Goal: Task Accomplishment & Management: Manage account settings

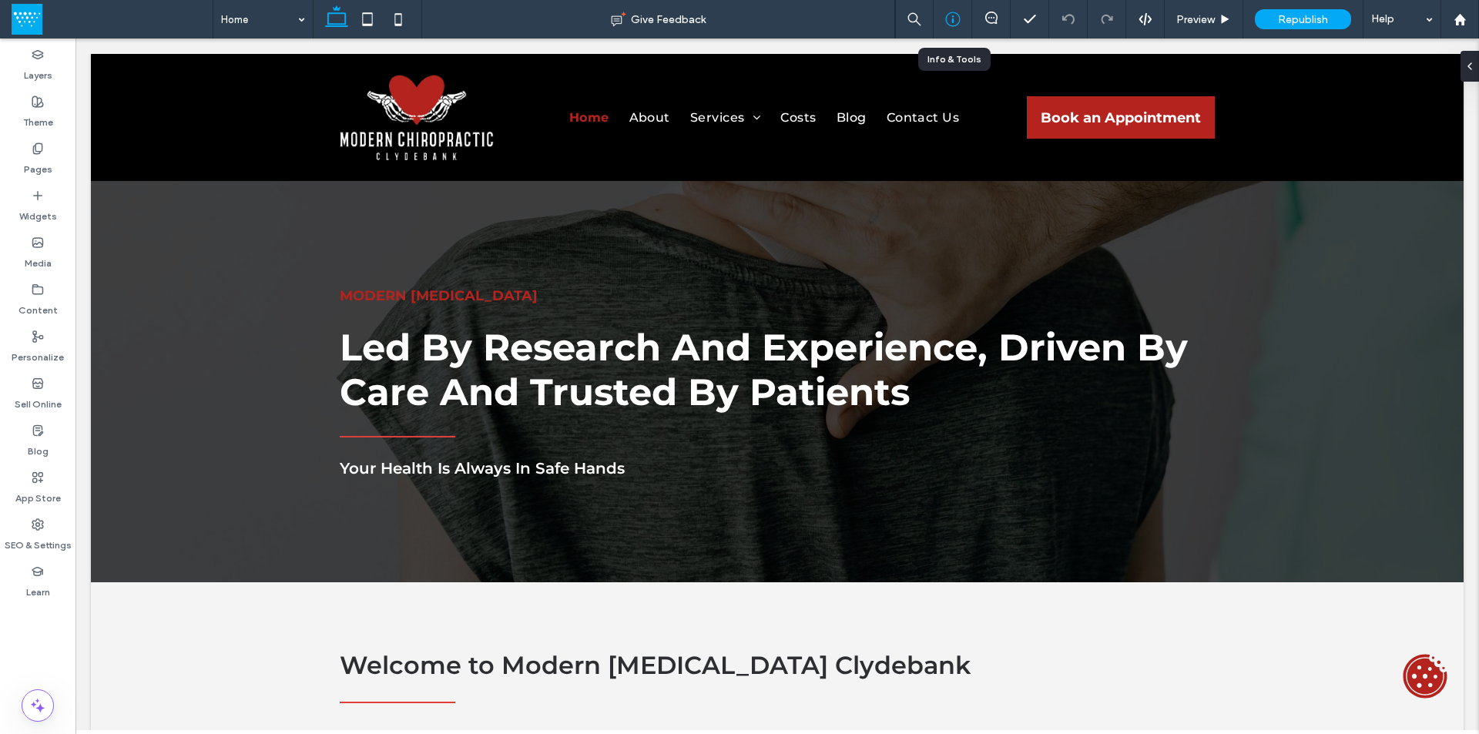
click at [951, 22] on icon at bounding box center [952, 19] width 15 height 15
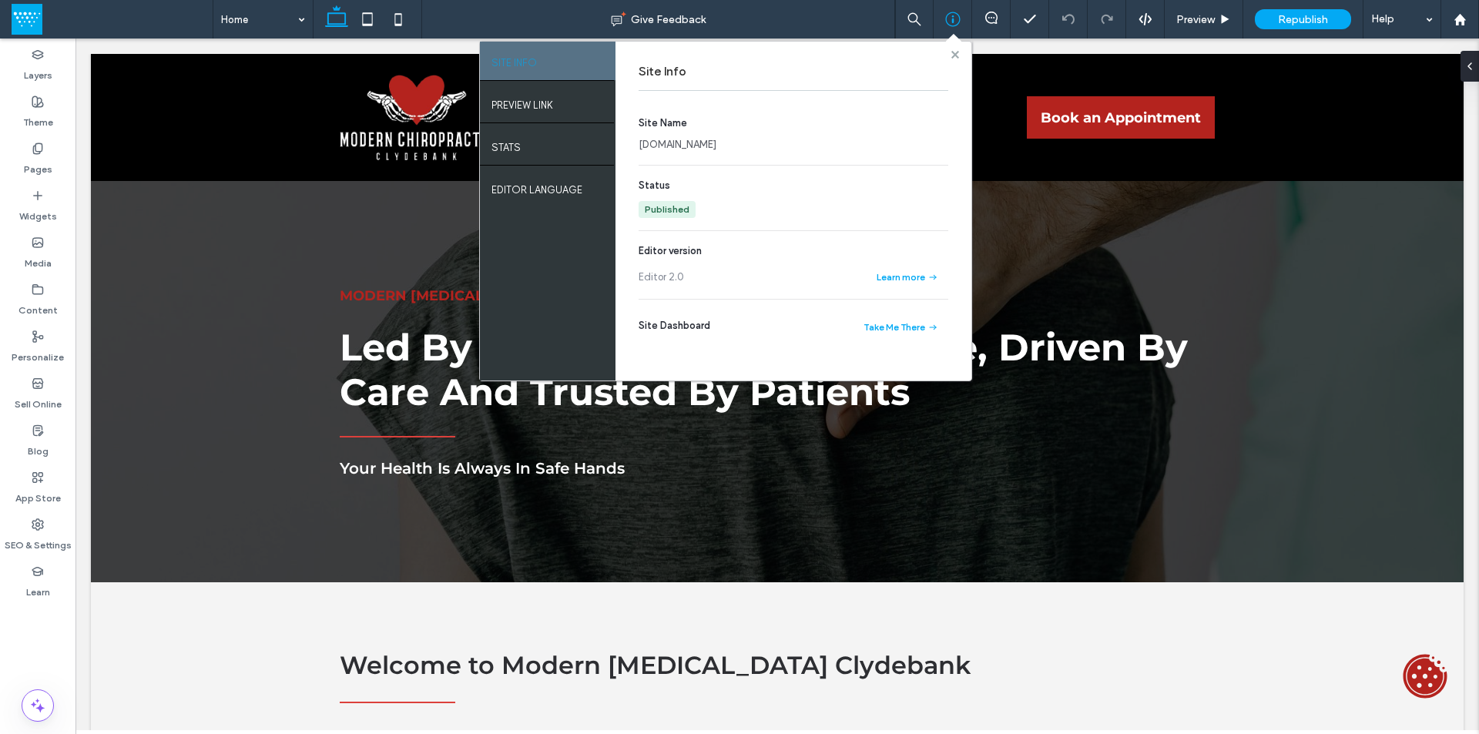
click at [956, 52] on use at bounding box center [954, 54] width 8 height 8
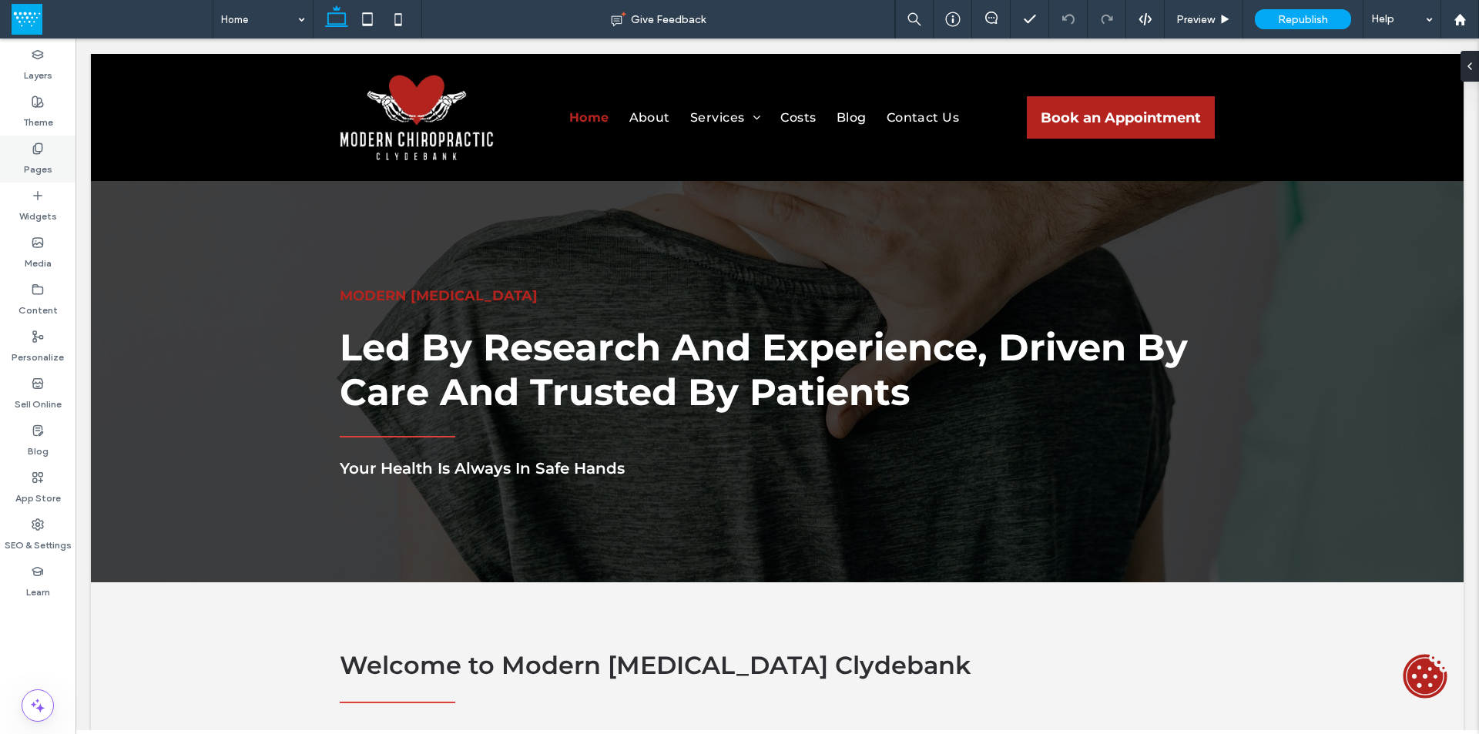
click at [41, 162] on label "Pages" at bounding box center [38, 166] width 28 height 22
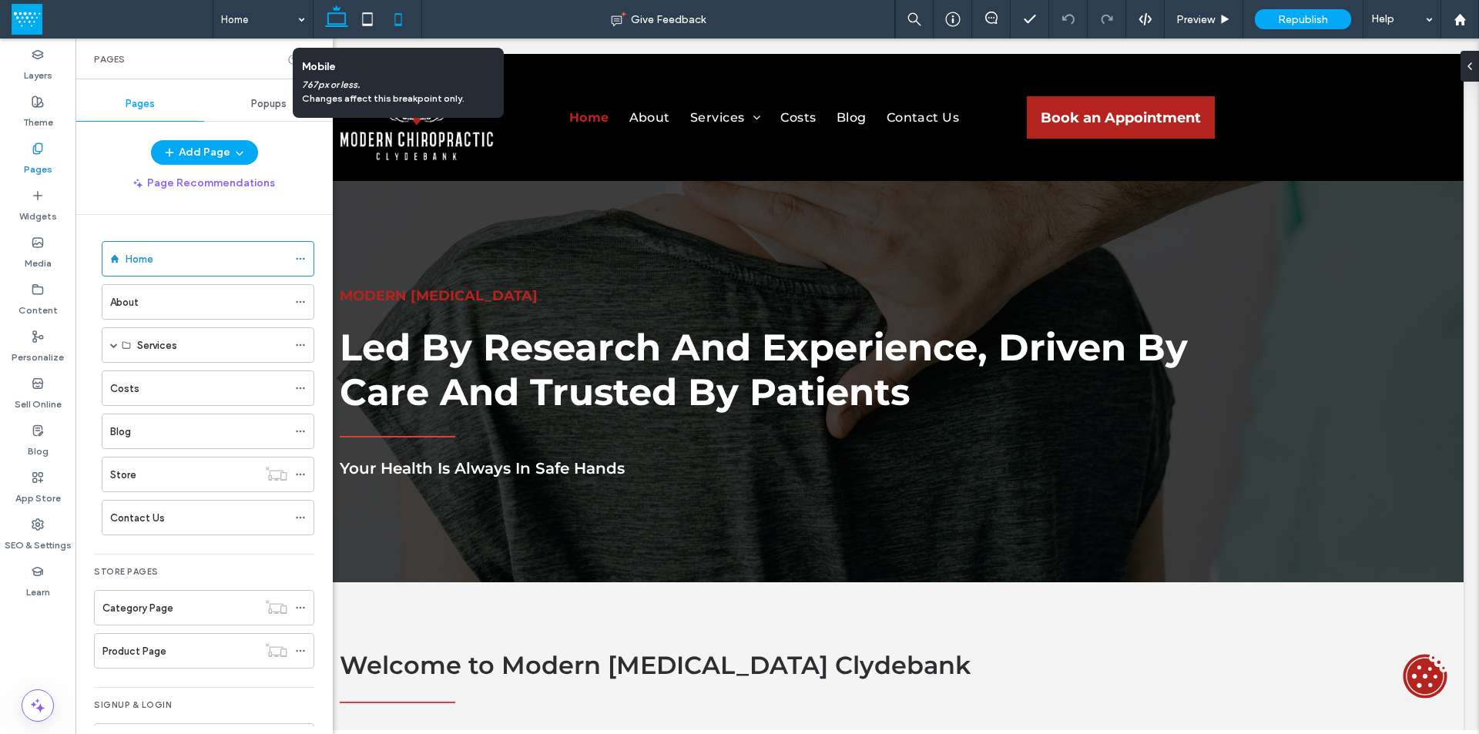
click at [397, 18] on icon at bounding box center [398, 19] width 31 height 31
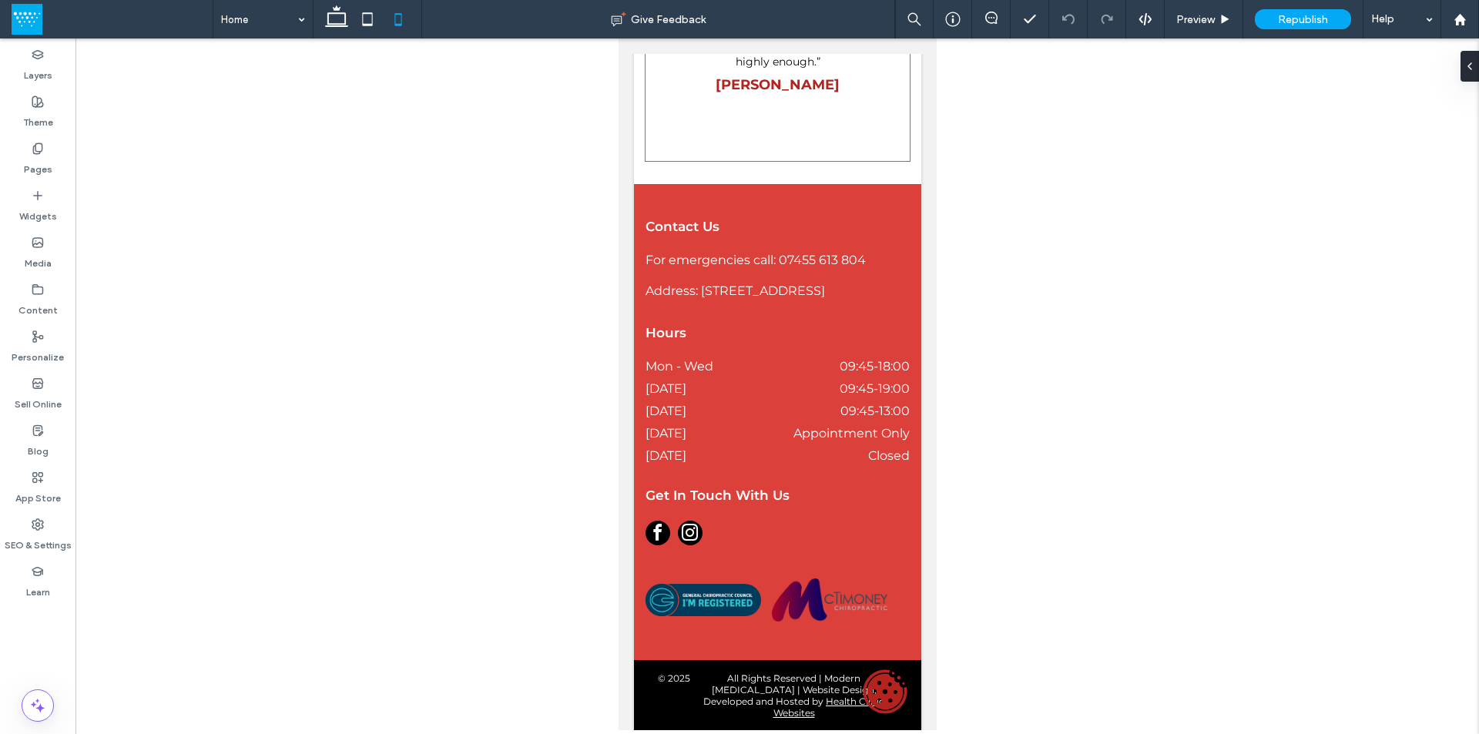
scroll to position [1753, 0]
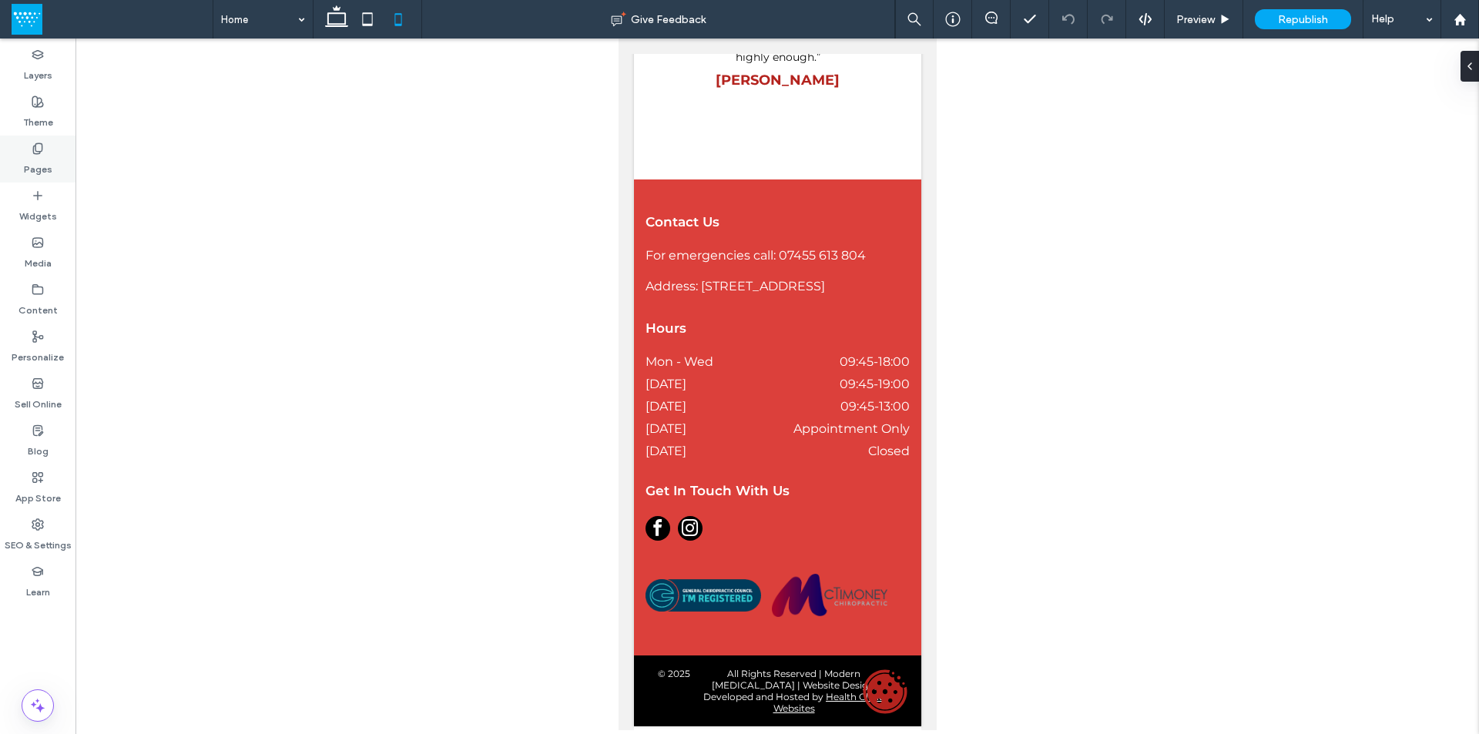
click at [59, 167] on div "Pages" at bounding box center [37, 159] width 75 height 47
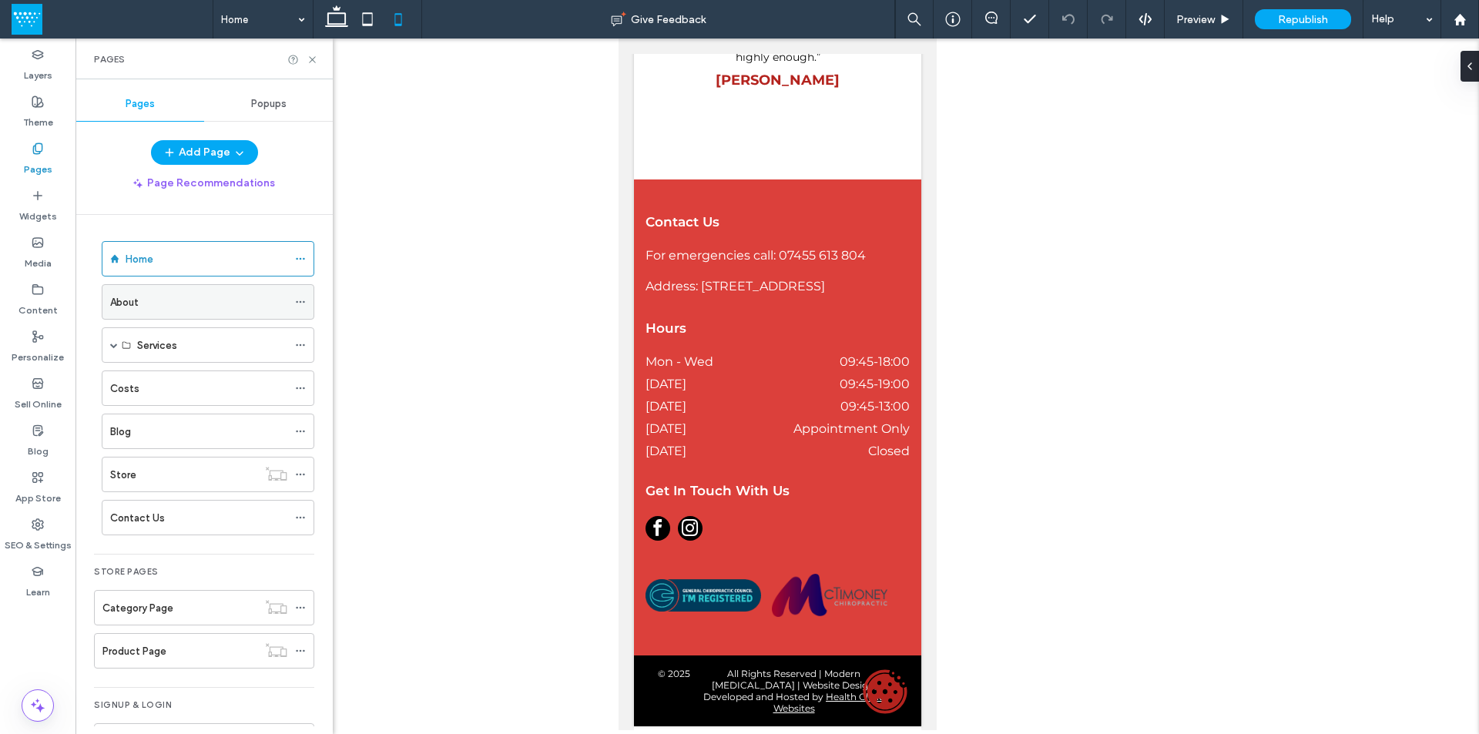
click at [144, 301] on div "About" at bounding box center [198, 302] width 177 height 16
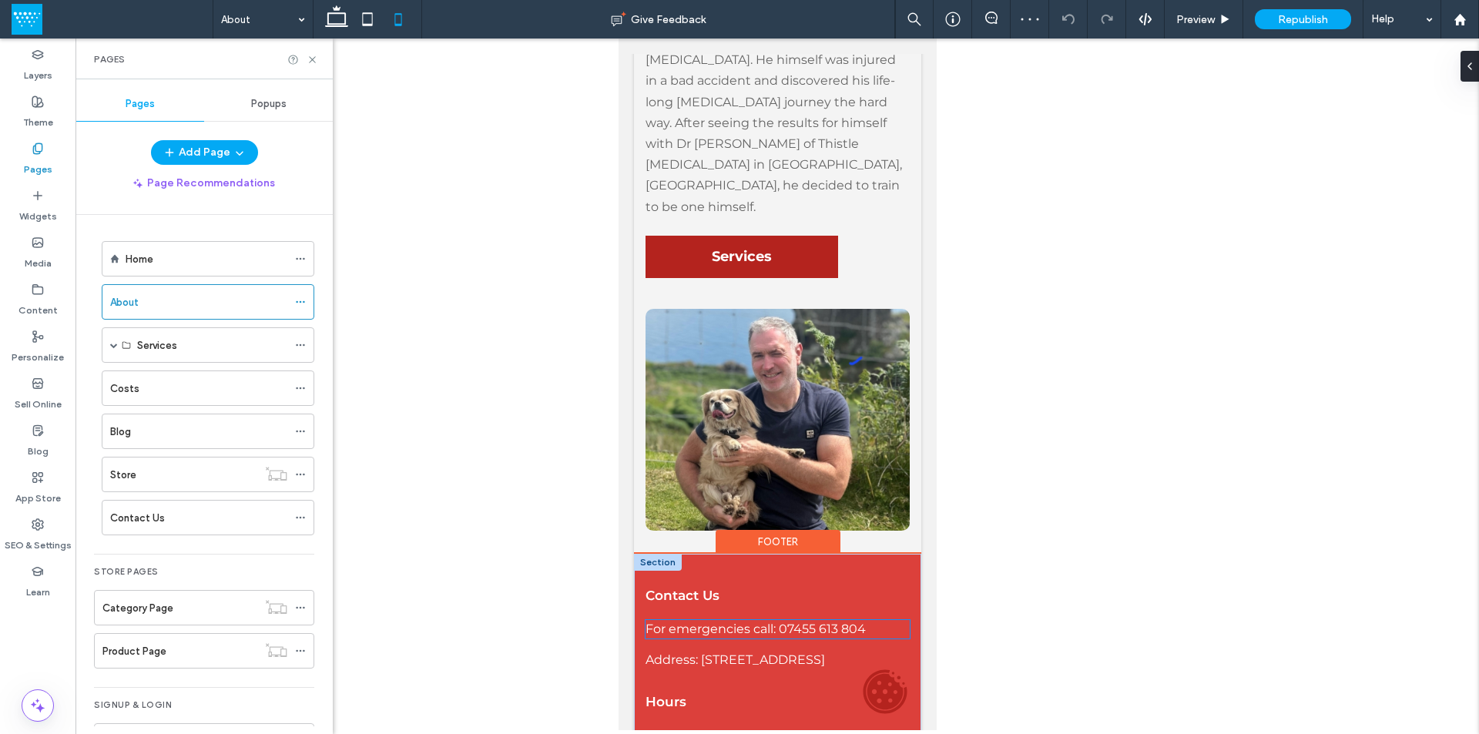
scroll to position [847, 0]
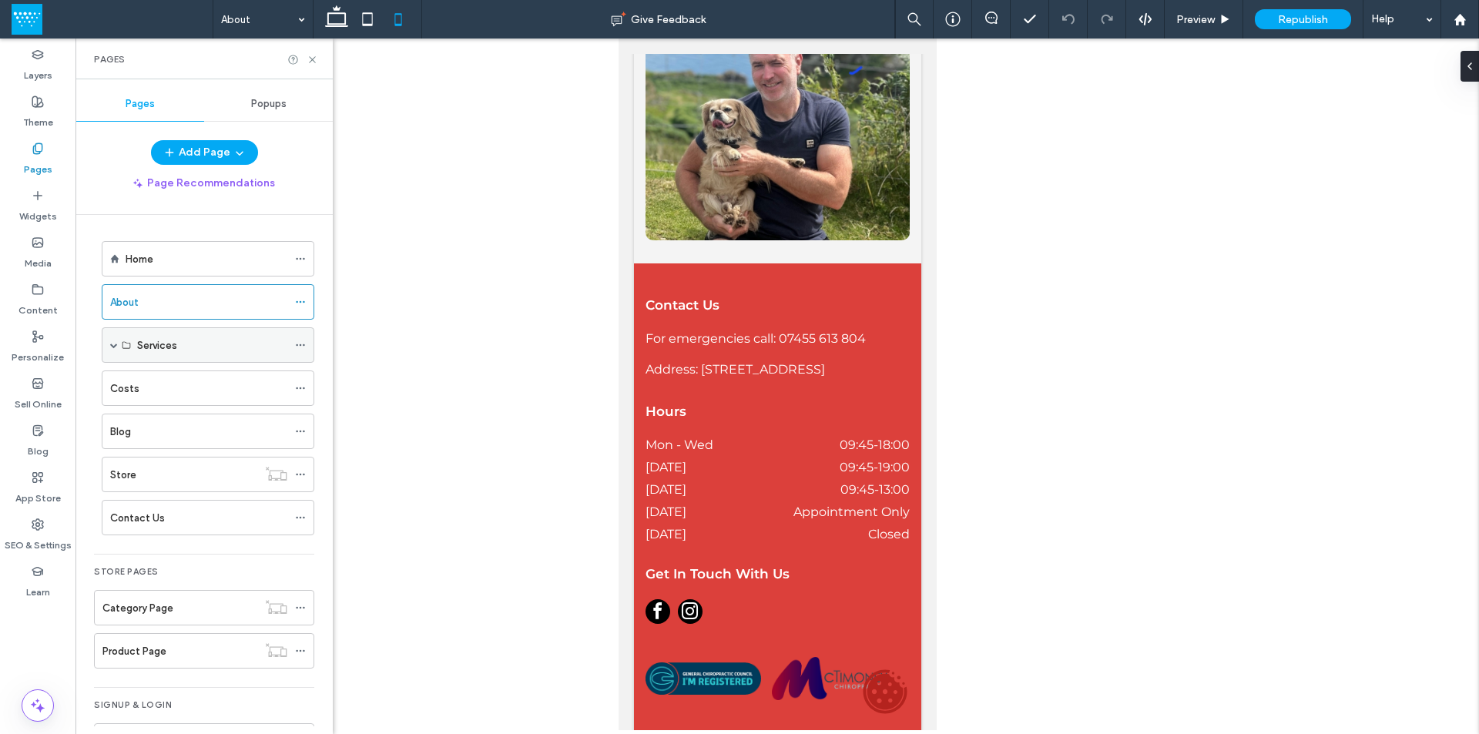
click at [113, 344] on span at bounding box center [114, 345] width 8 height 8
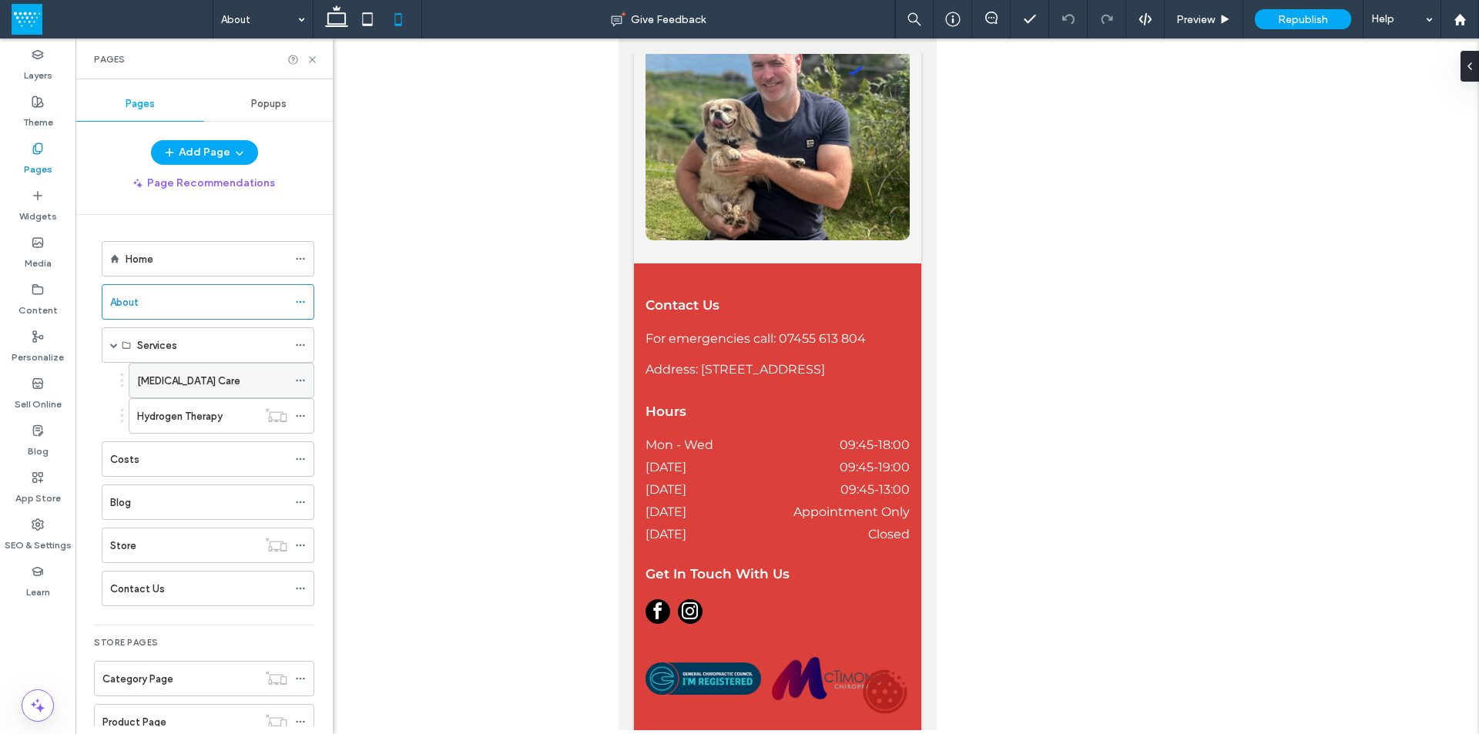
click at [168, 373] on label "[MEDICAL_DATA] Care" at bounding box center [188, 380] width 103 height 27
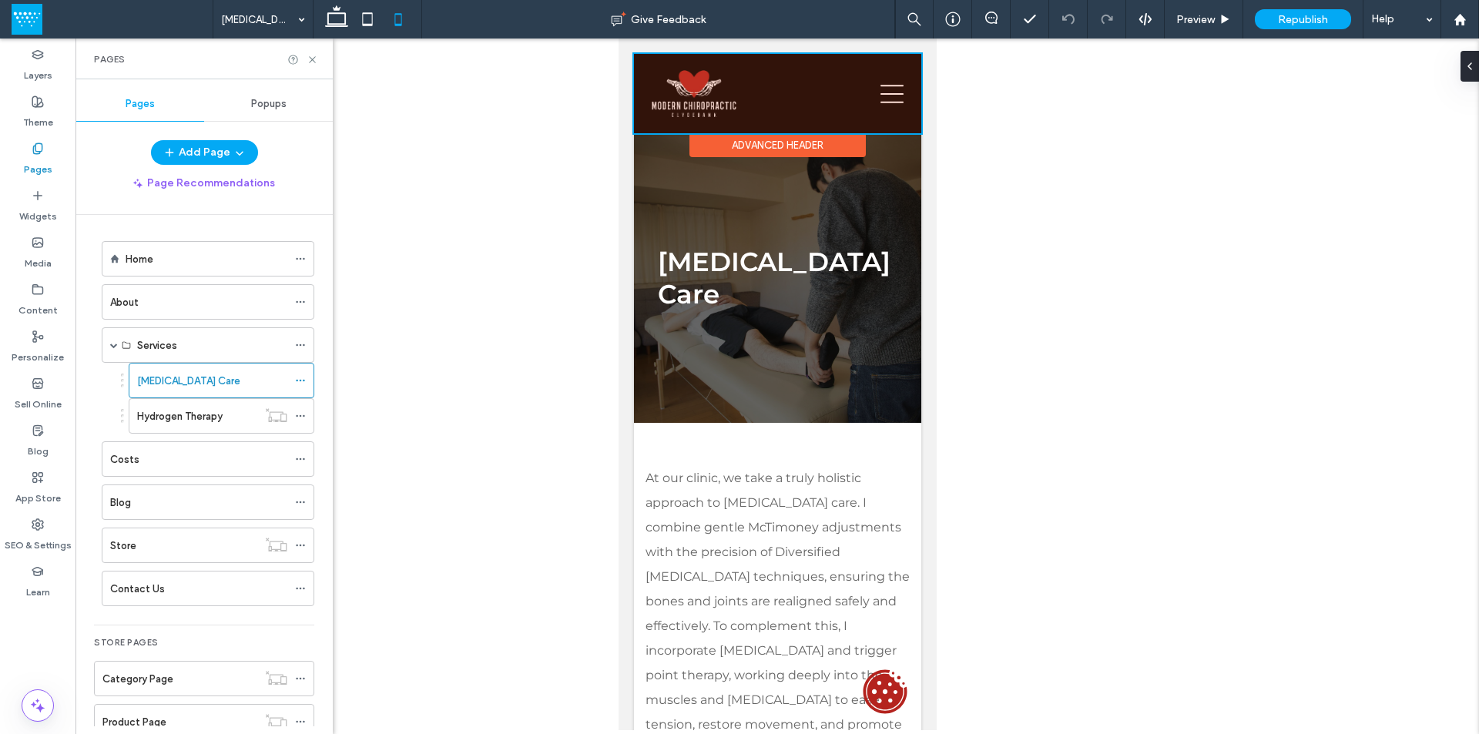
click at [877, 92] on div at bounding box center [776, 93] width 287 height 79
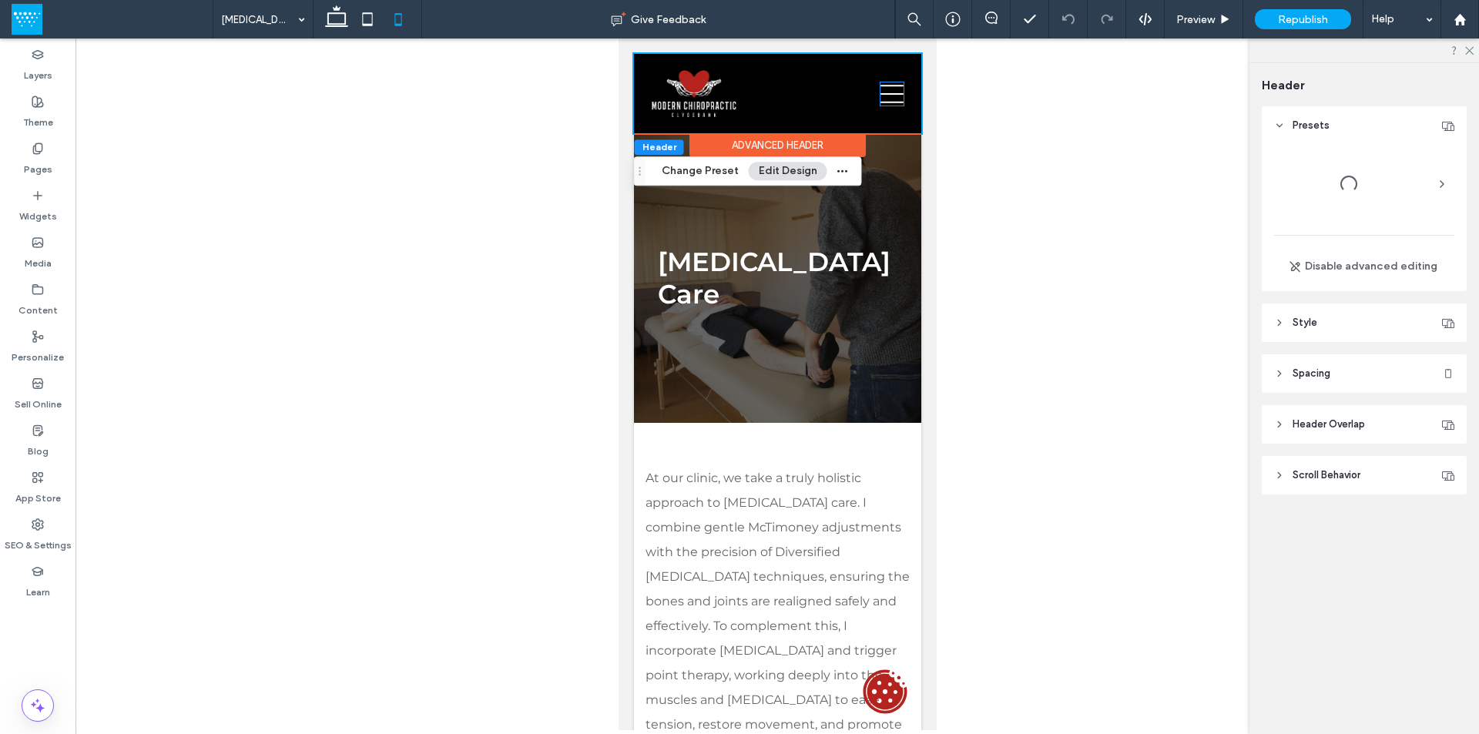
click at [879, 92] on icon at bounding box center [890, 93] width 23 height 23
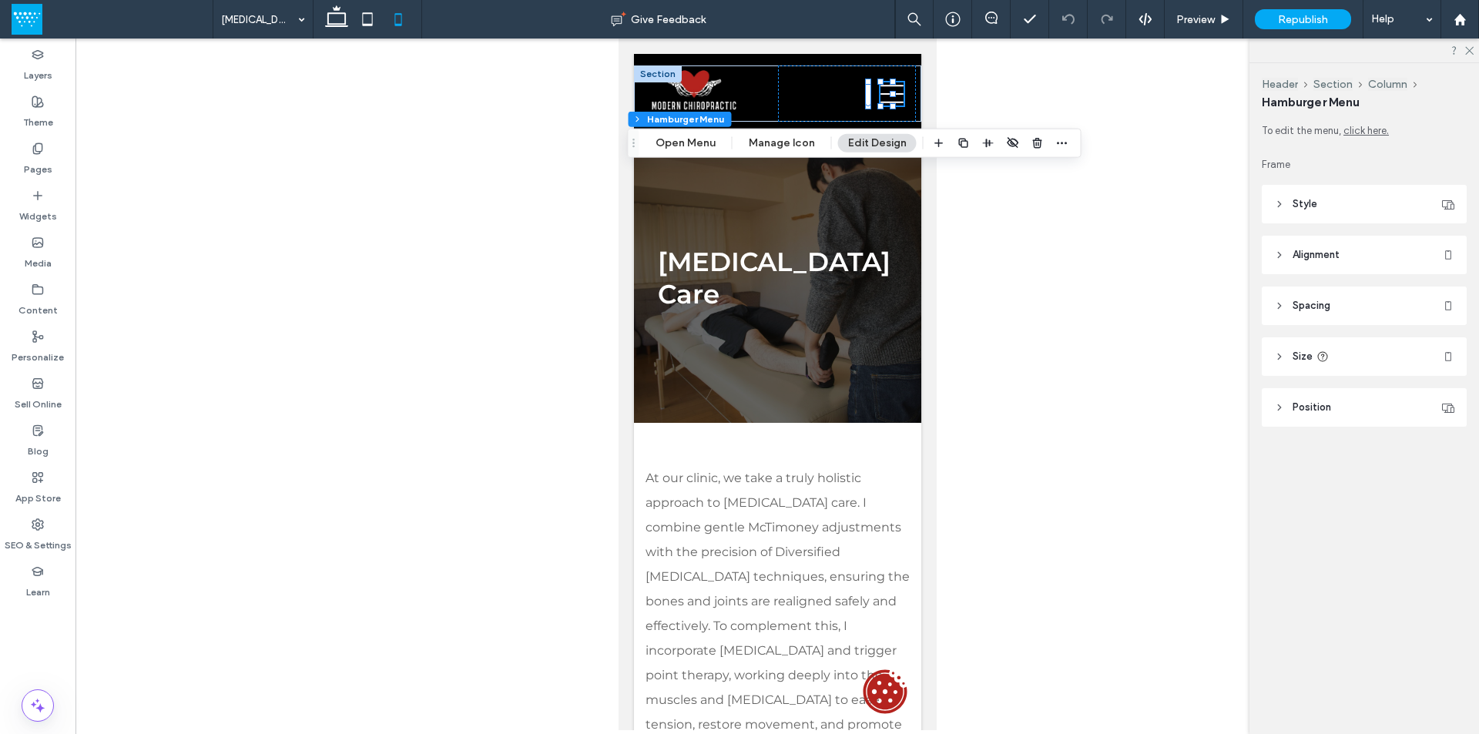
click at [879, 92] on icon at bounding box center [890, 93] width 23 height 23
click at [679, 144] on button "Open Menu" at bounding box center [685, 143] width 80 height 18
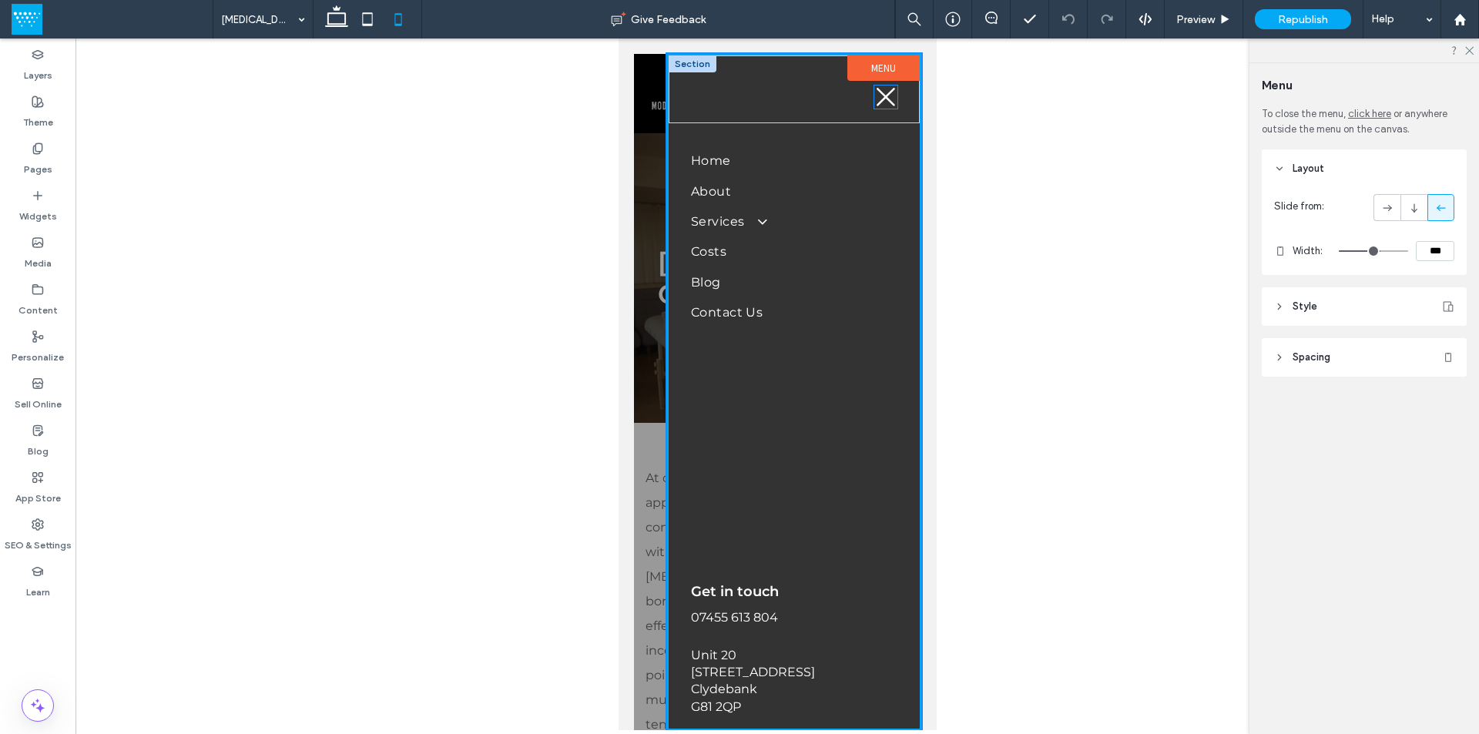
click at [876, 102] on icon at bounding box center [885, 97] width 18 height 18
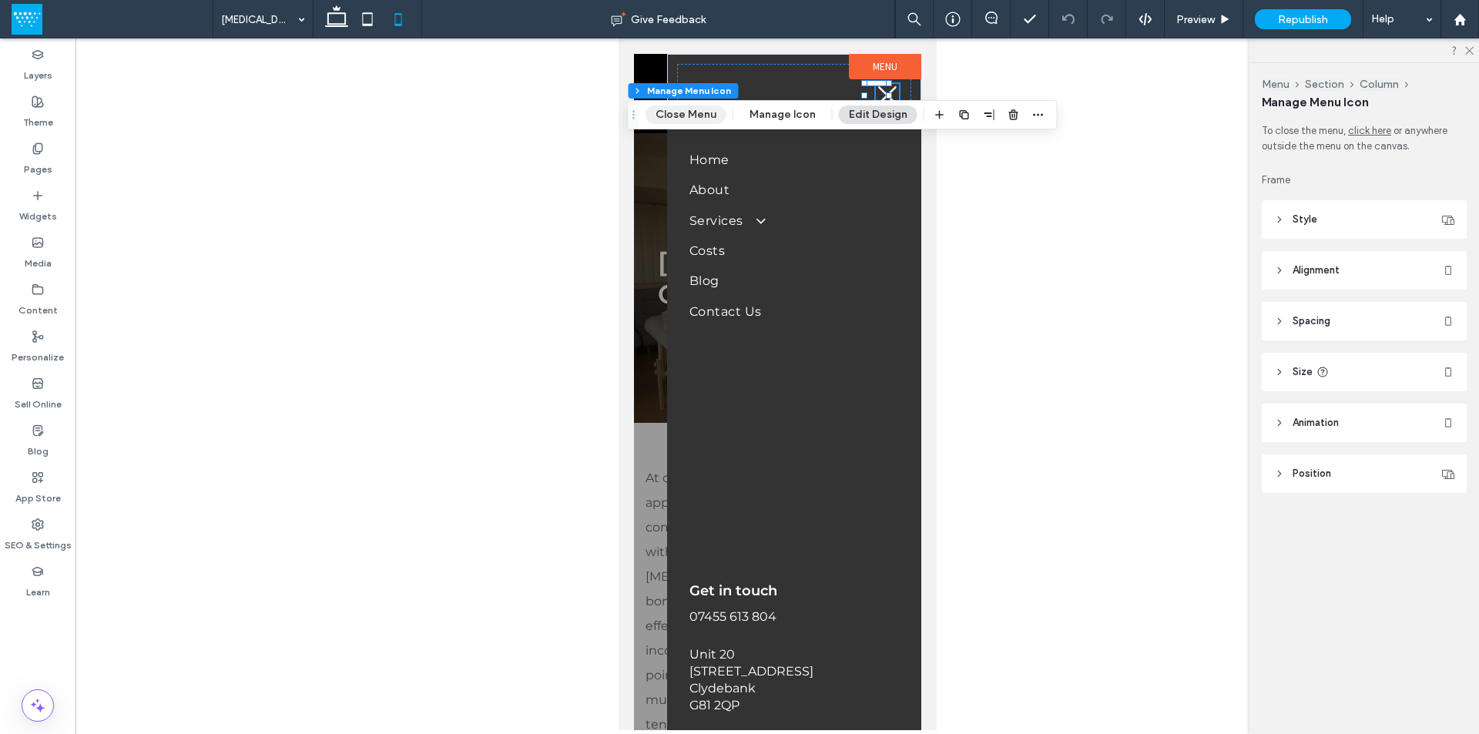
click at [682, 115] on button "Close Menu" at bounding box center [685, 114] width 81 height 18
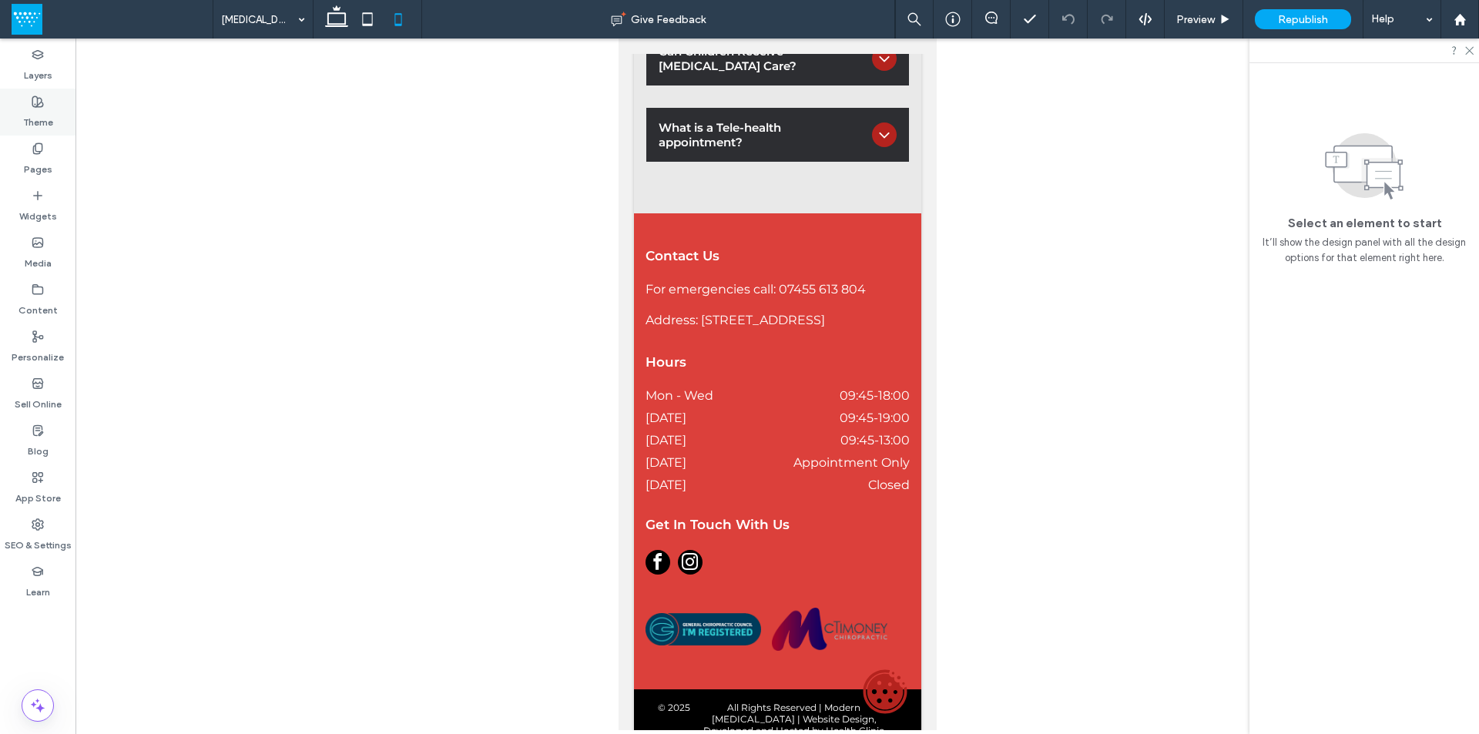
scroll to position [1968, 0]
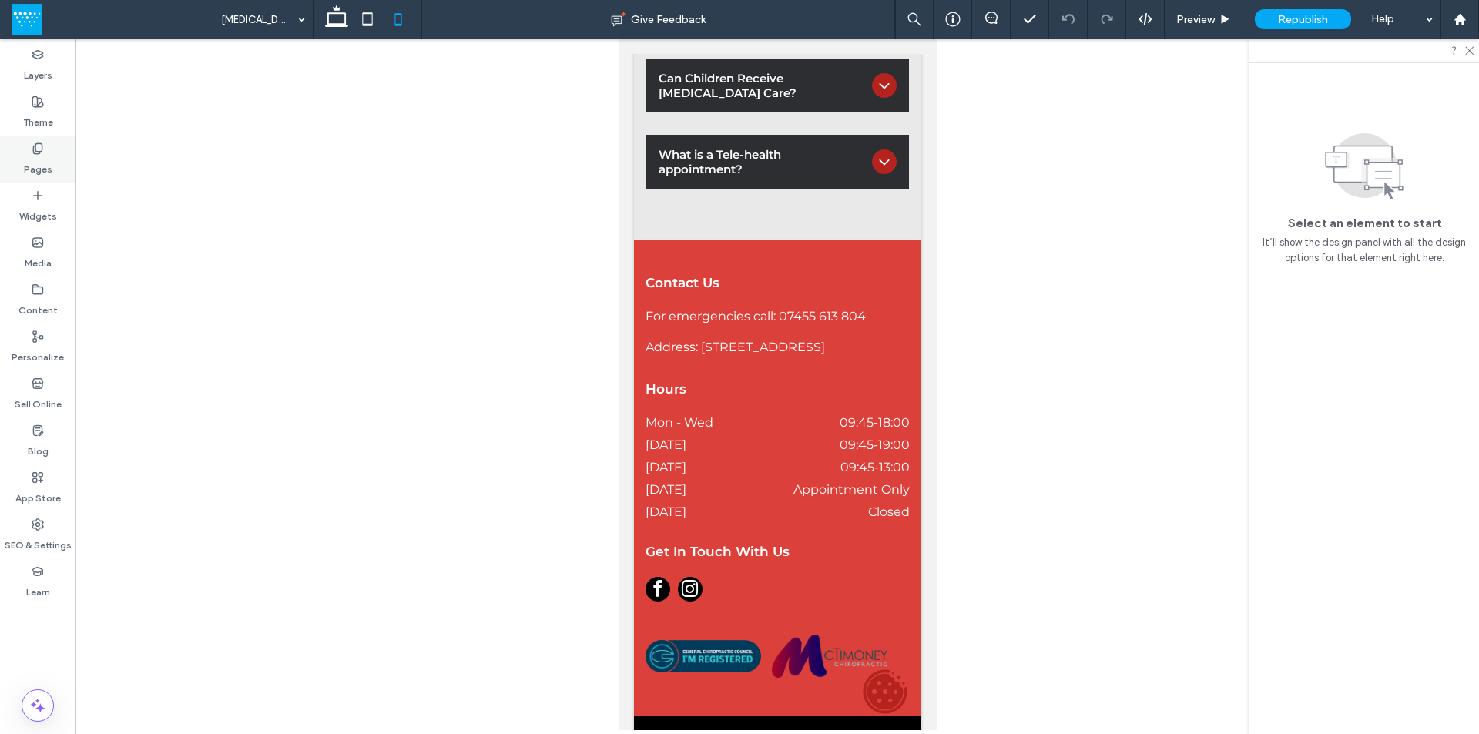
click at [45, 166] on label "Pages" at bounding box center [38, 166] width 28 height 22
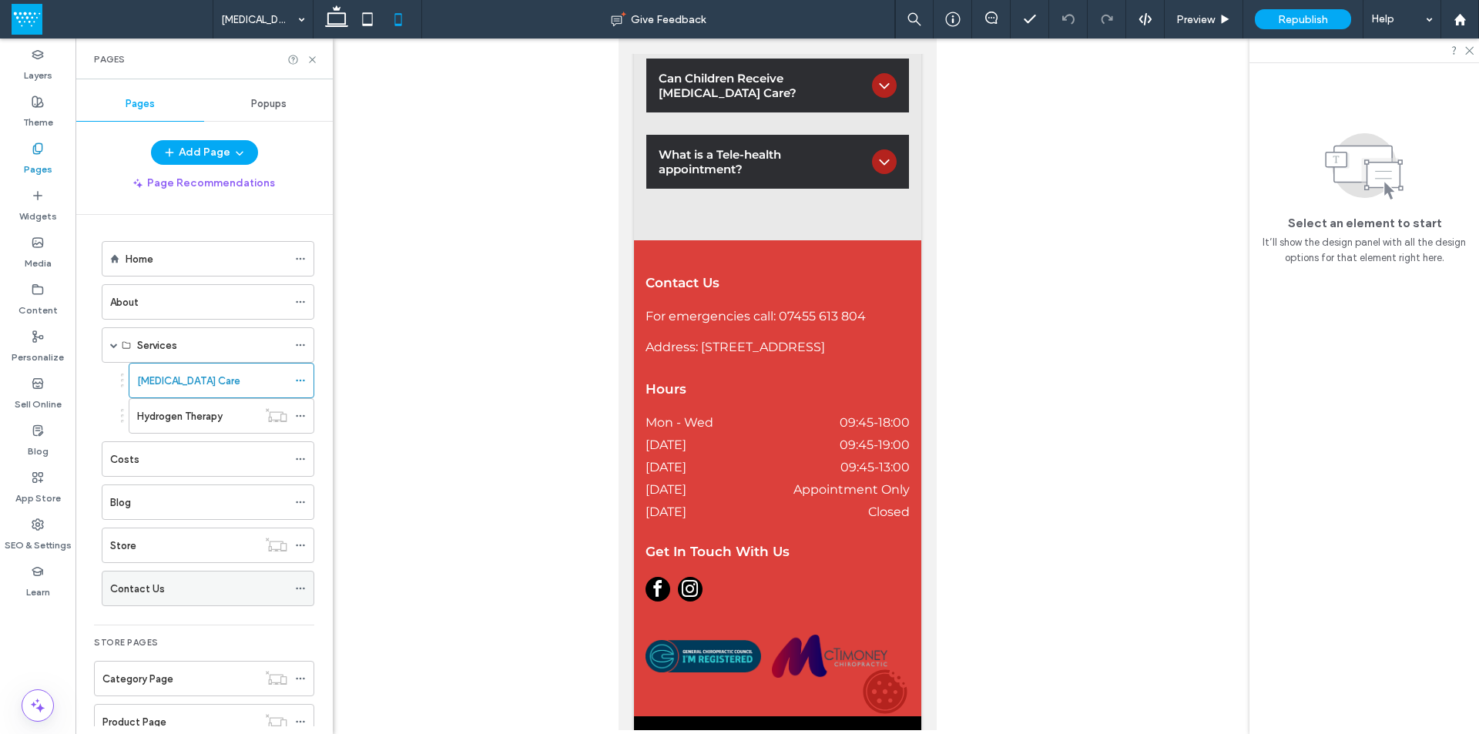
scroll to position [123, 0]
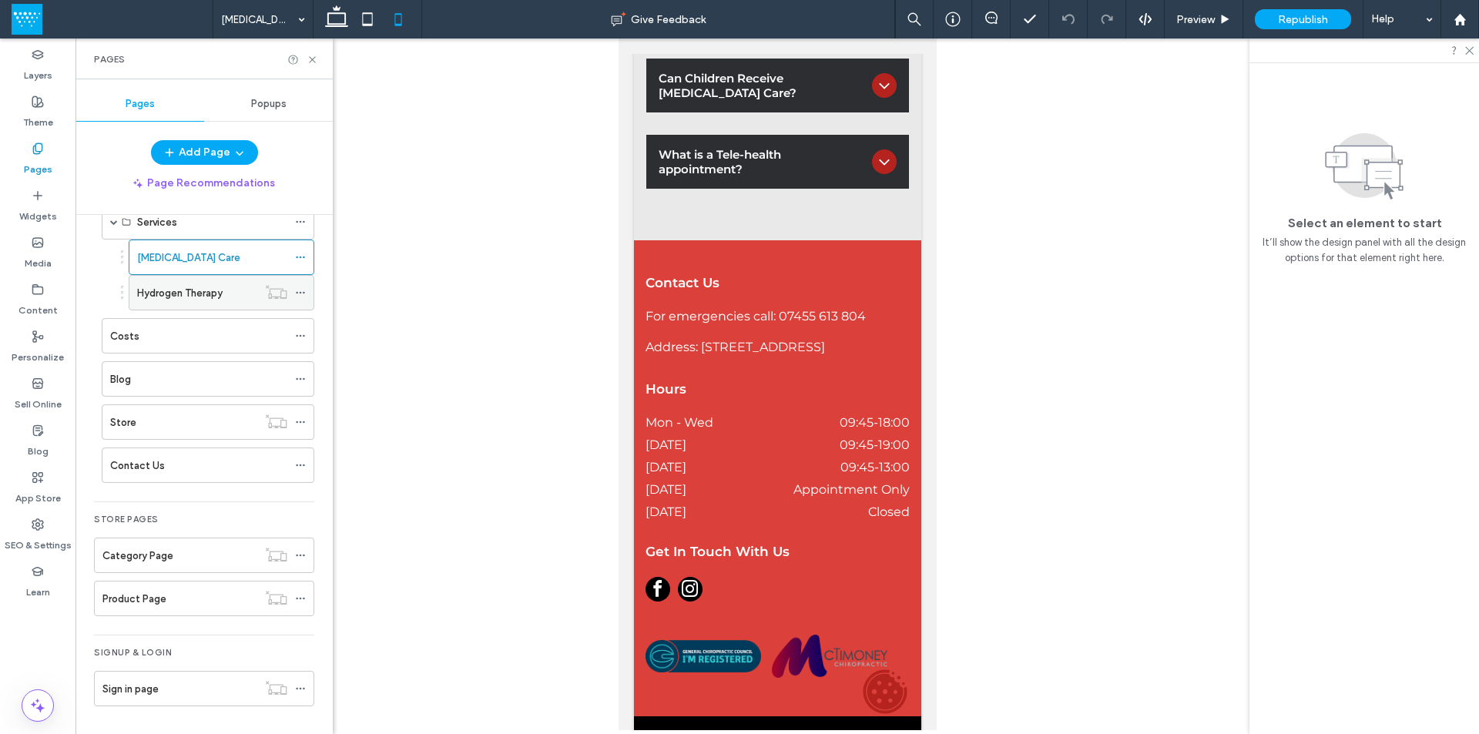
click at [209, 290] on label "Hydrogen Therapy" at bounding box center [179, 293] width 85 height 27
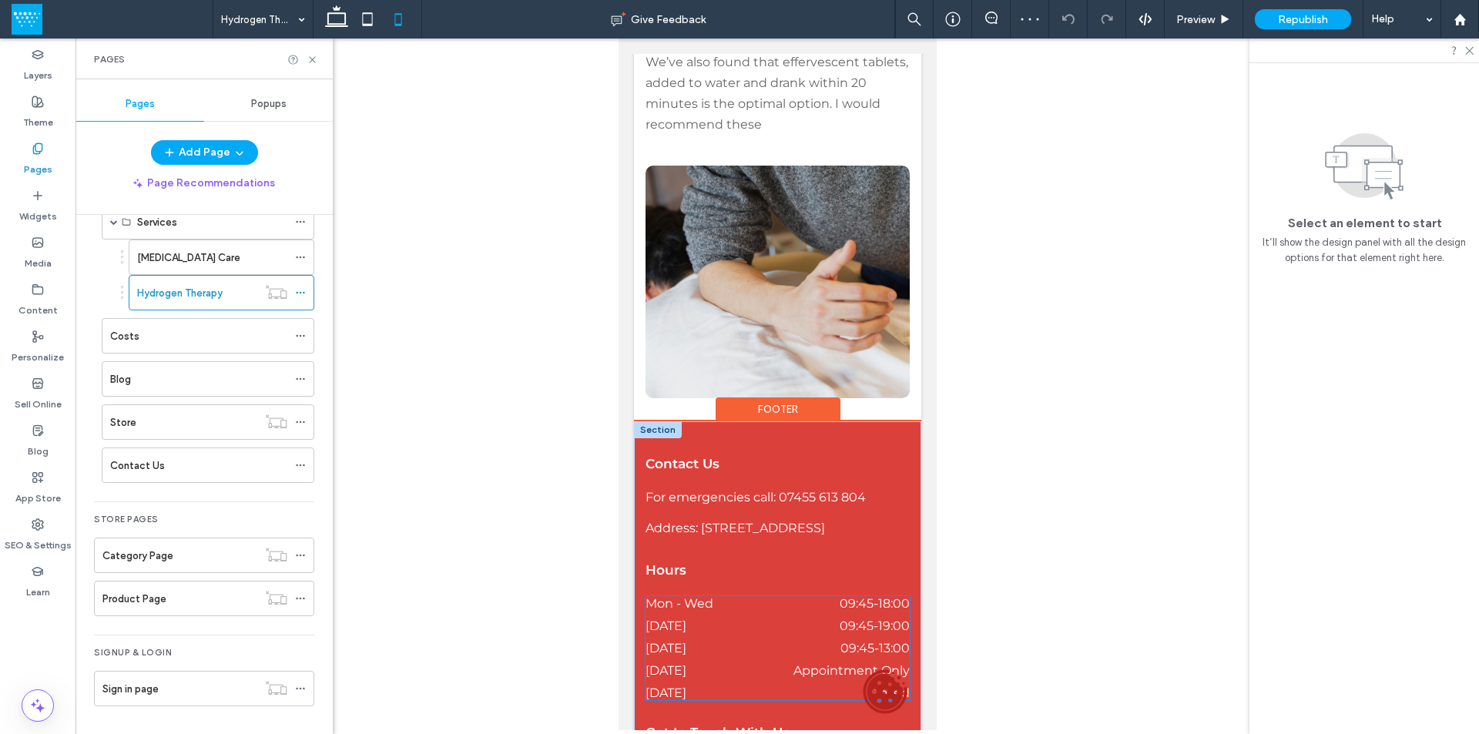
scroll to position [1155, 0]
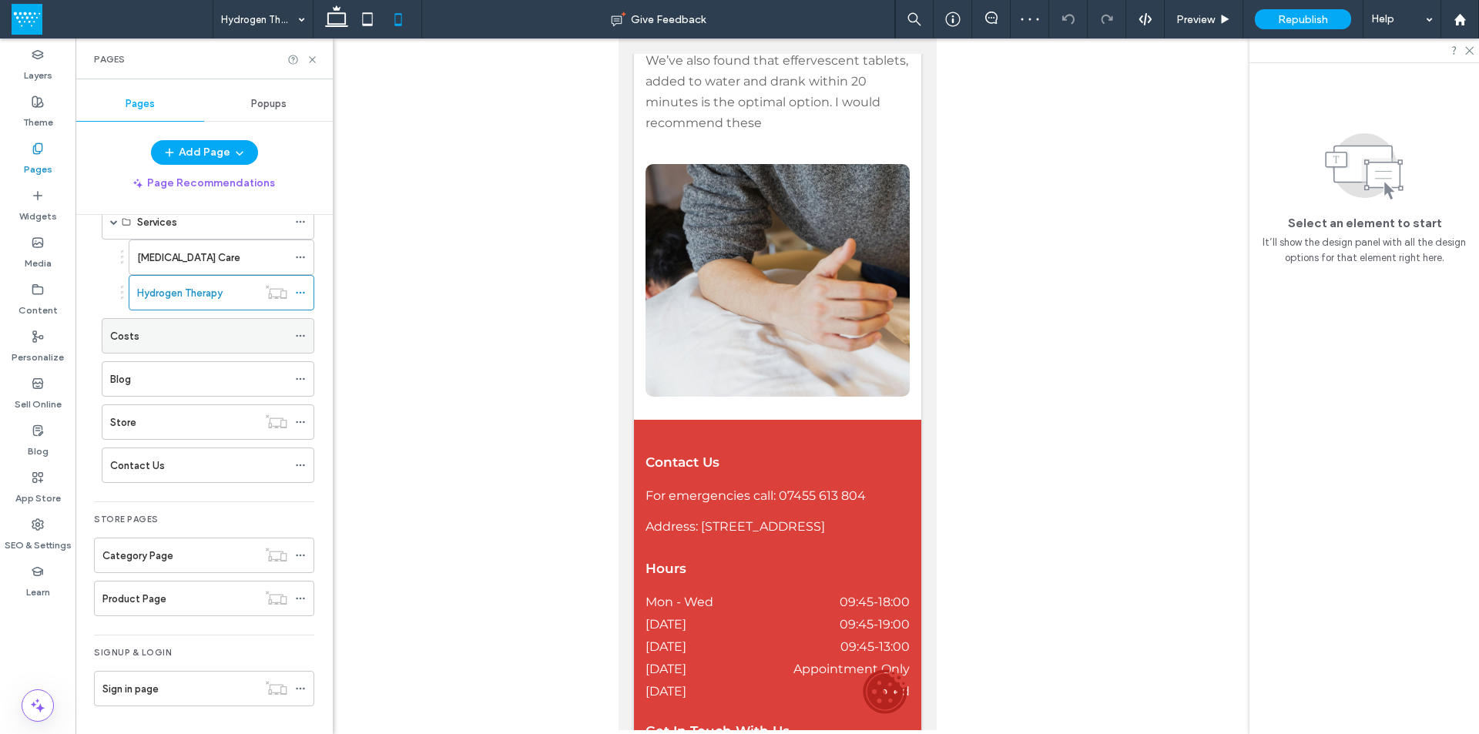
click at [145, 343] on div "Costs" at bounding box center [198, 336] width 177 height 16
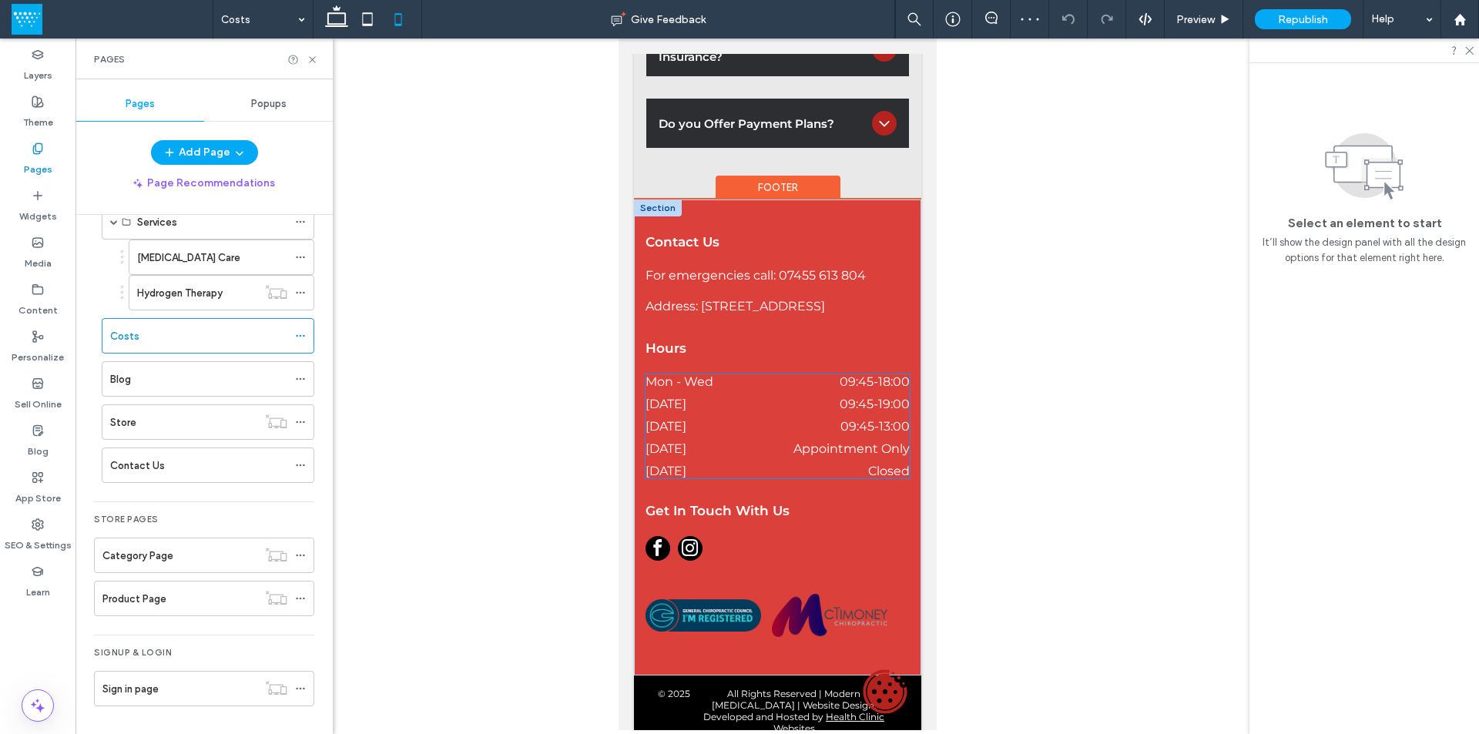
scroll to position [1049, 0]
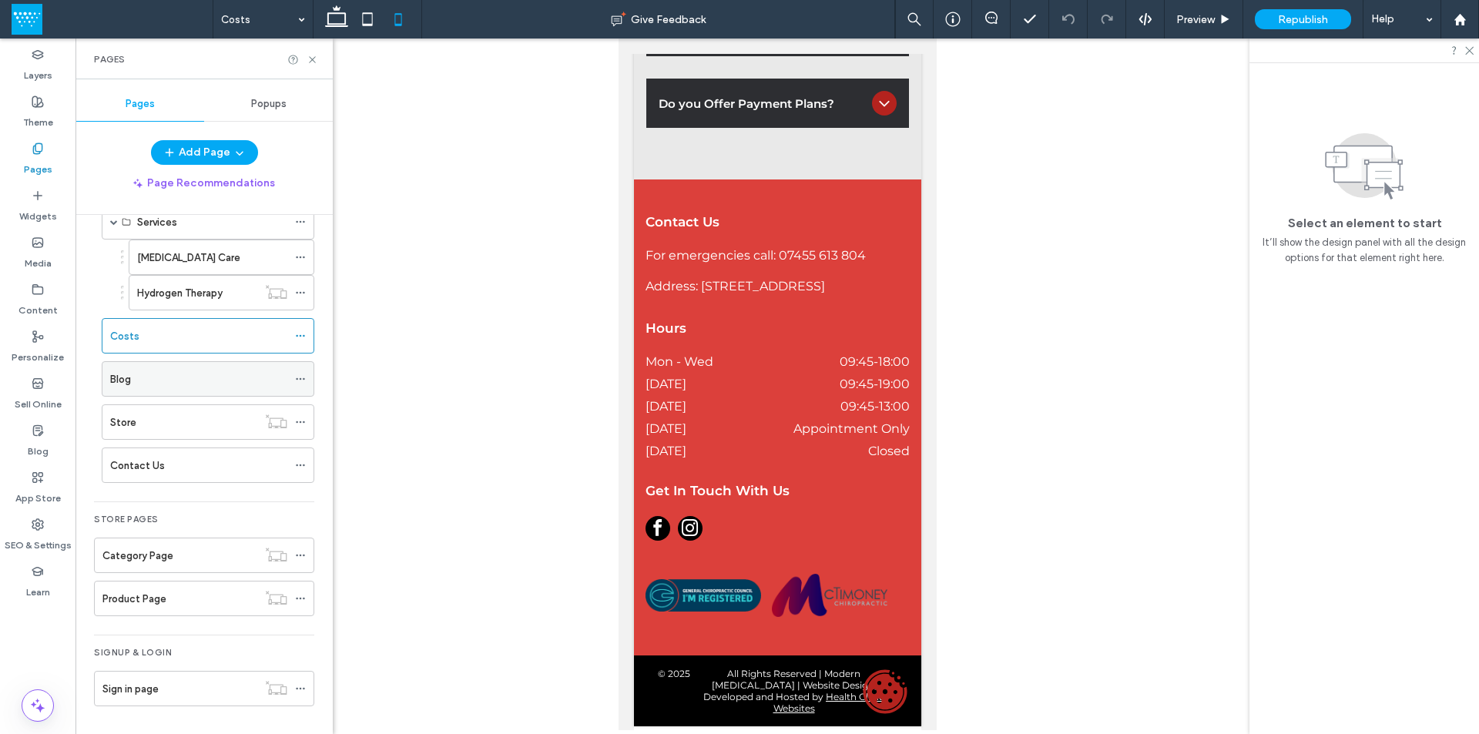
click at [175, 386] on div "Blog" at bounding box center [198, 379] width 177 height 16
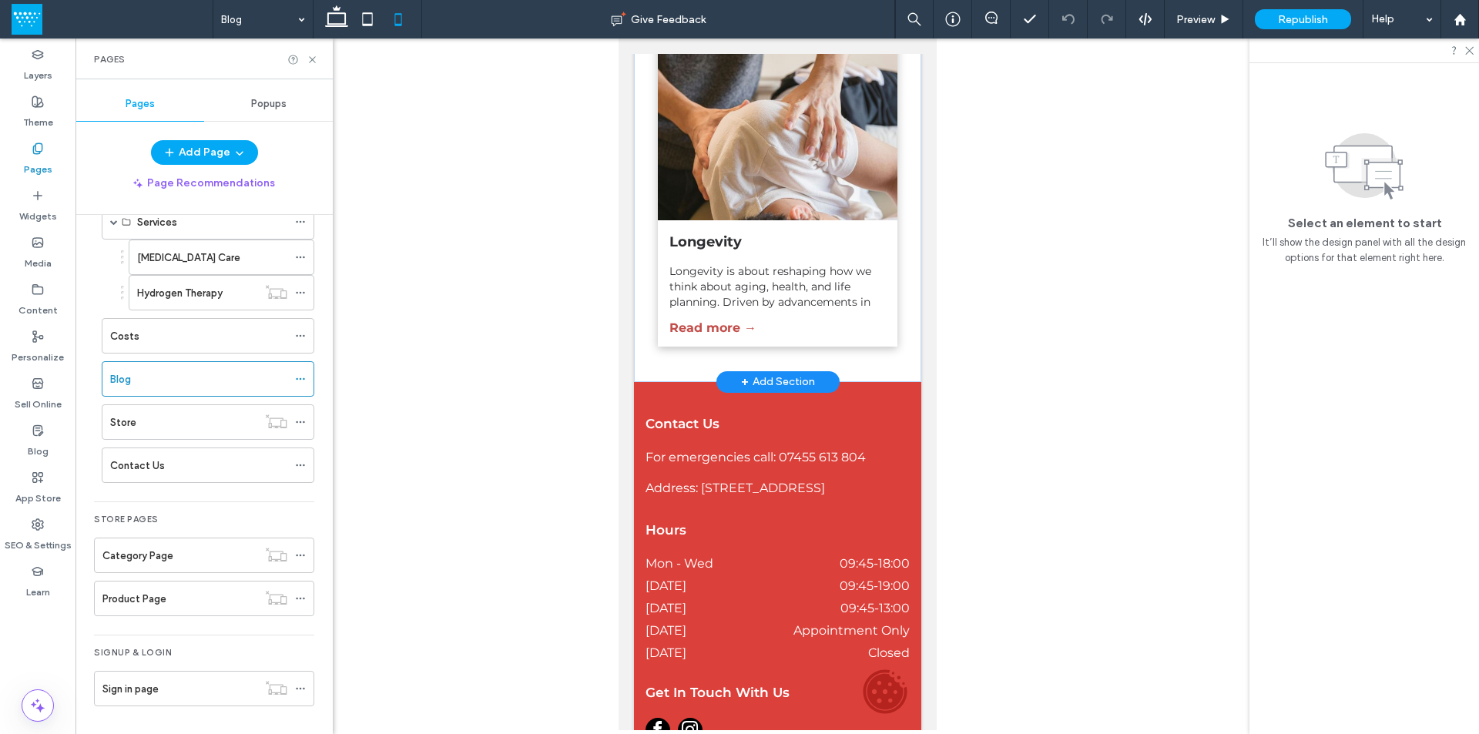
scroll to position [847, 0]
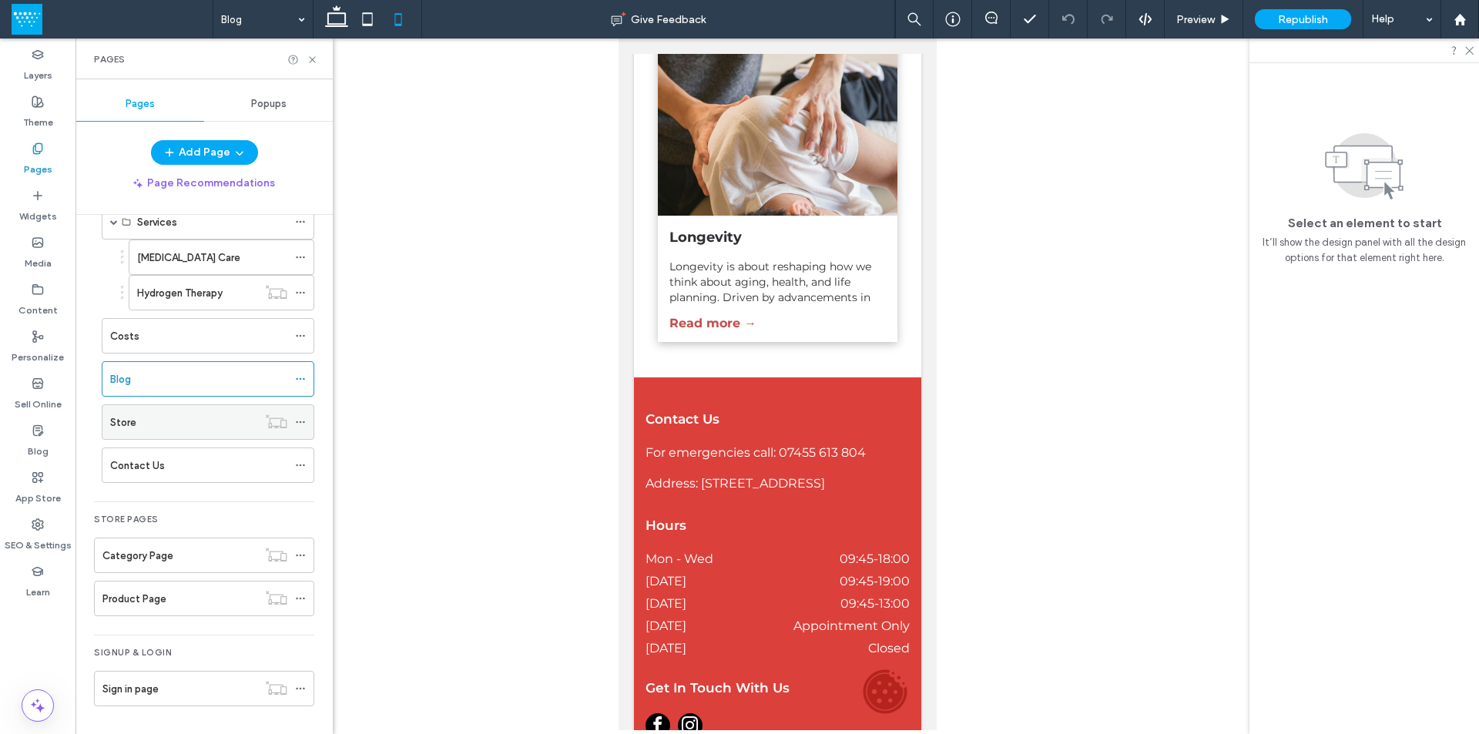
click at [173, 435] on div "Store" at bounding box center [183, 422] width 147 height 34
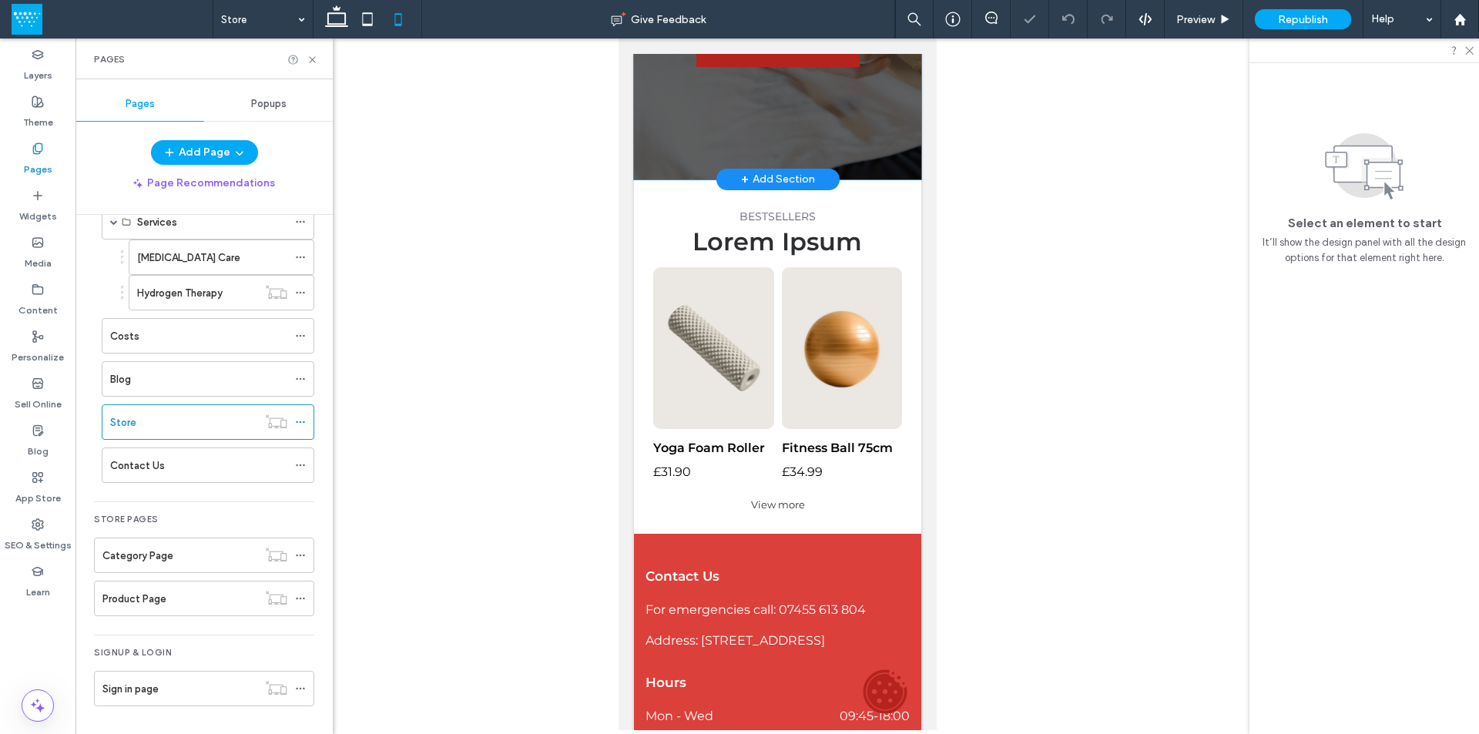
scroll to position [385, 0]
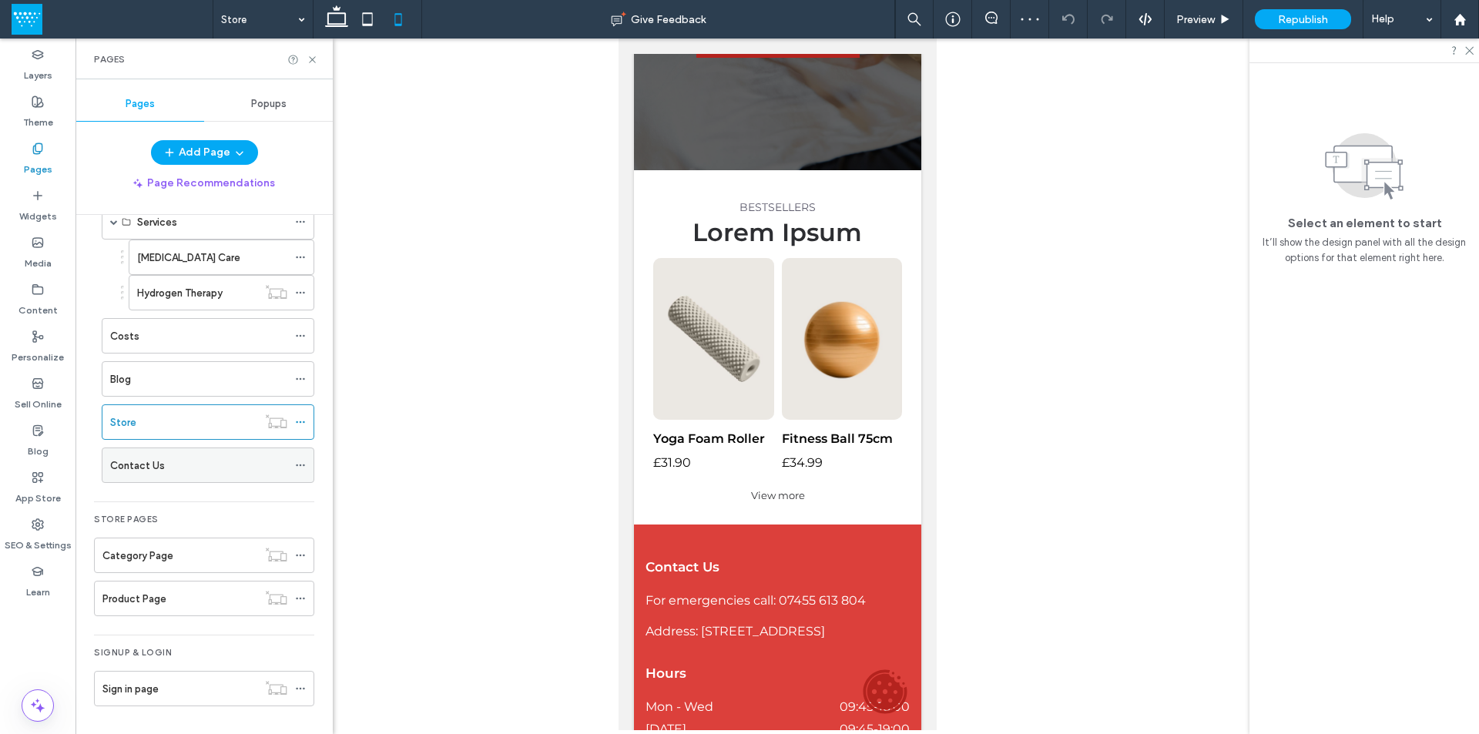
click at [196, 467] on div "Contact Us" at bounding box center [198, 465] width 177 height 16
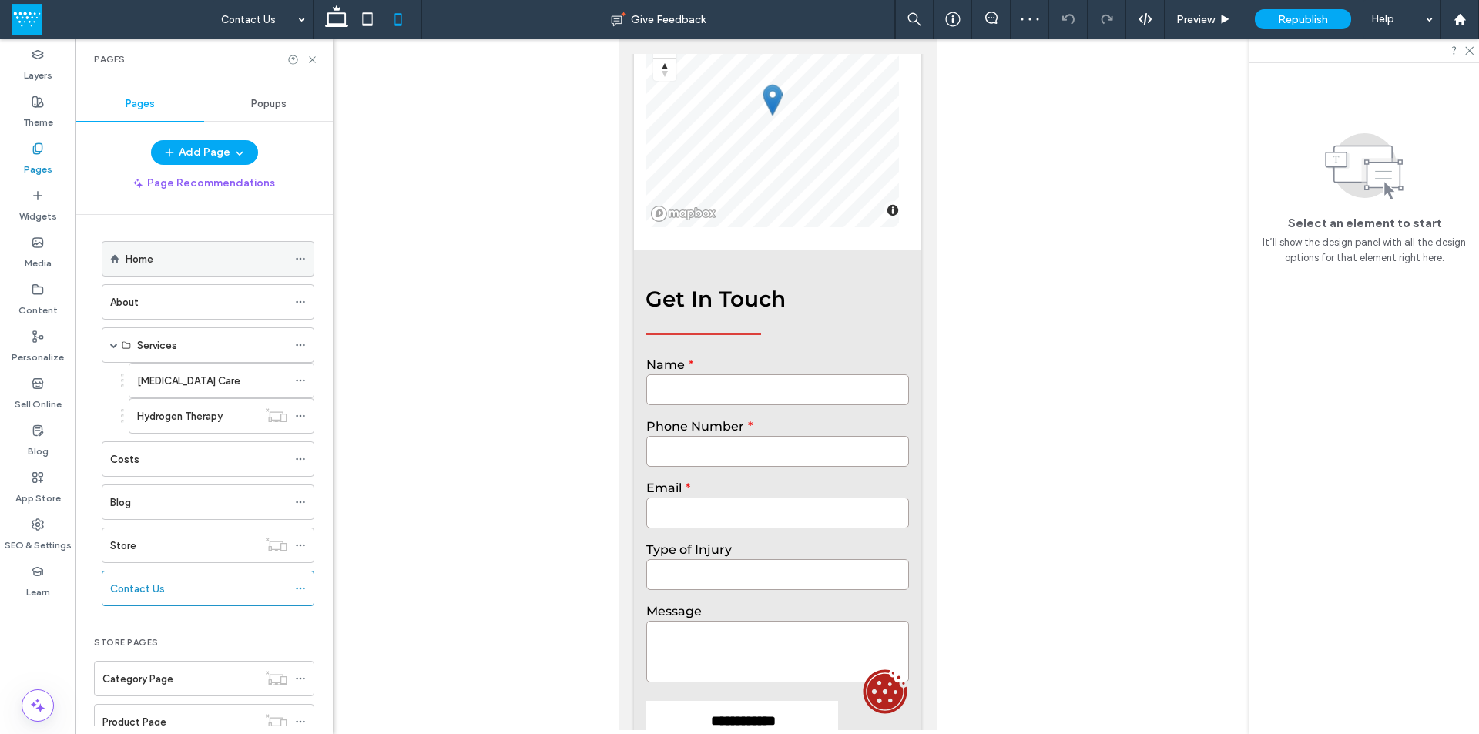
click at [163, 265] on div "Home" at bounding box center [207, 259] width 162 height 16
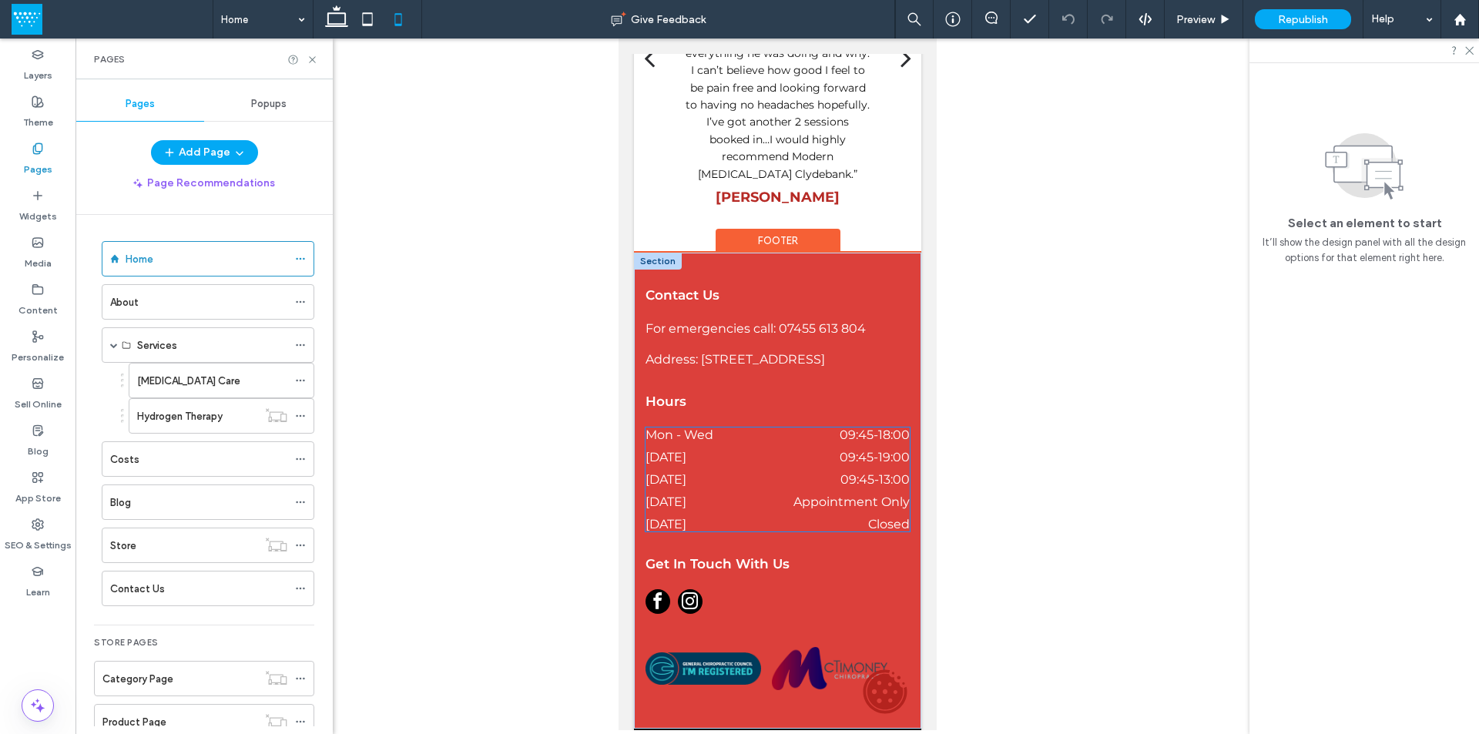
scroll to position [1753, 0]
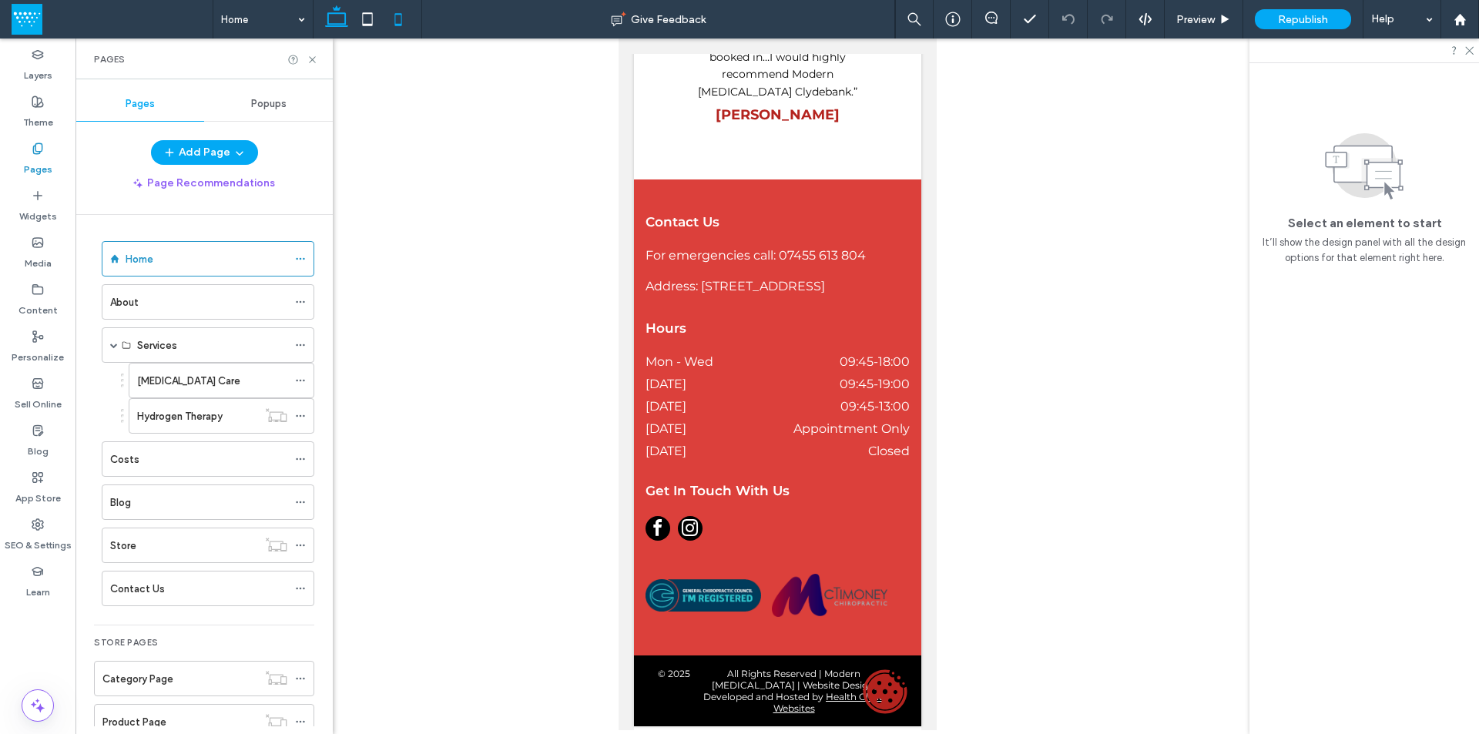
click at [333, 20] on icon at bounding box center [336, 19] width 31 height 31
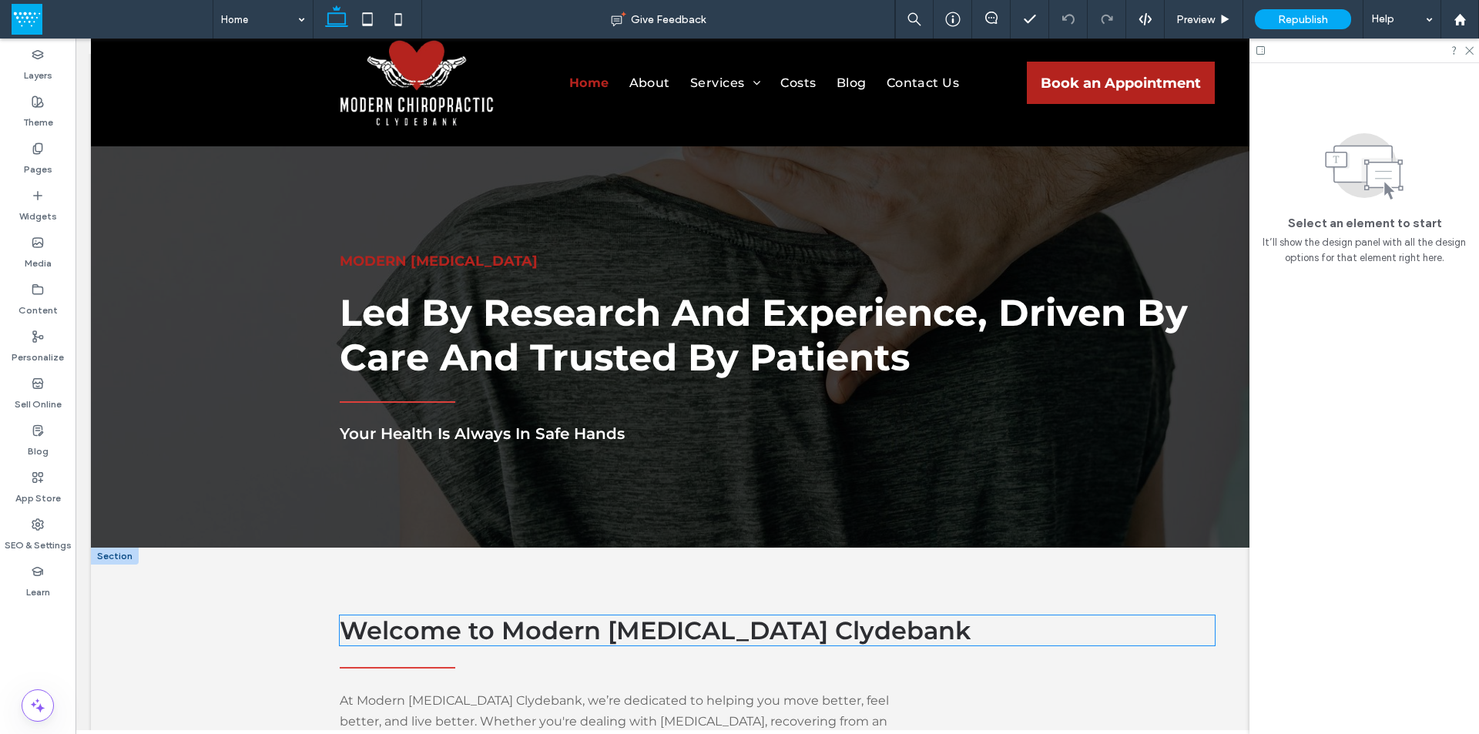
scroll to position [0, 0]
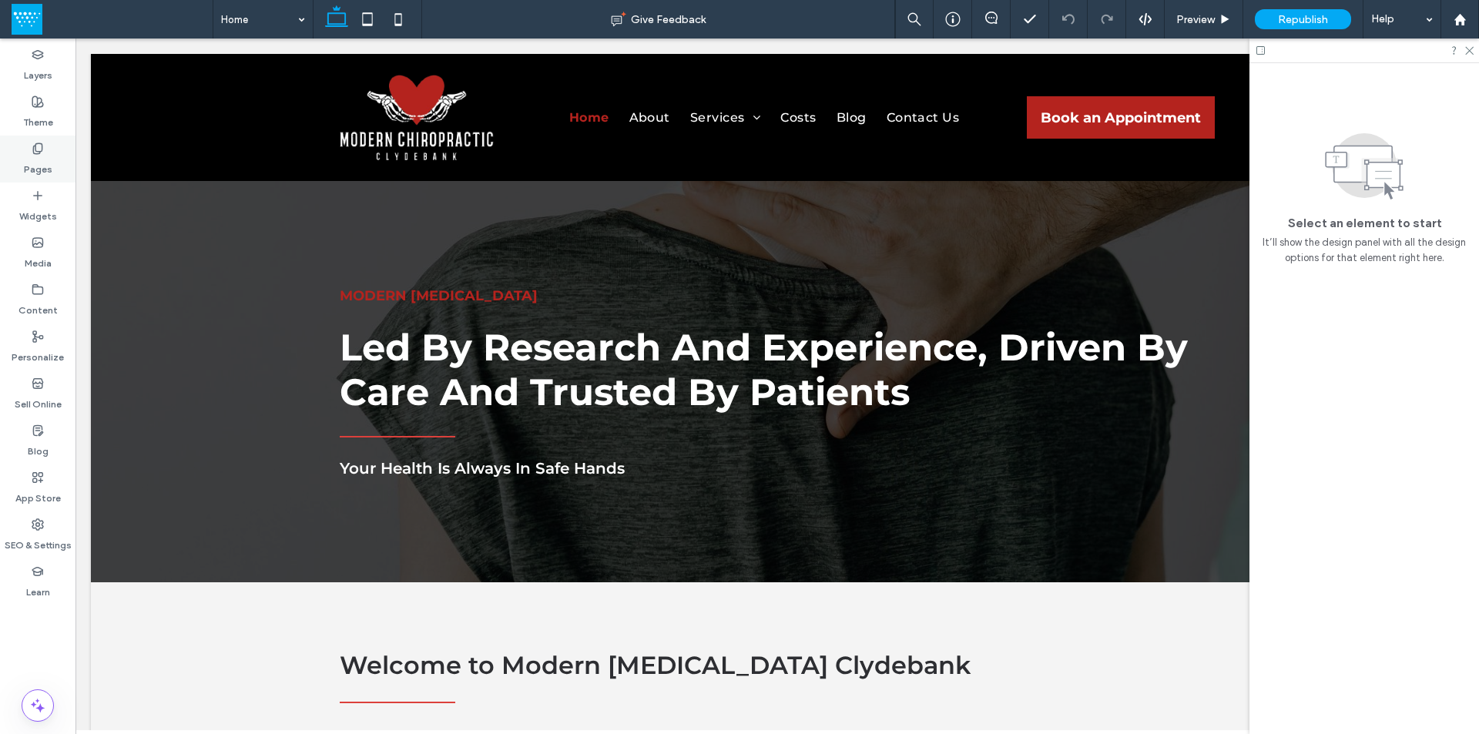
click at [48, 166] on label "Pages" at bounding box center [38, 166] width 28 height 22
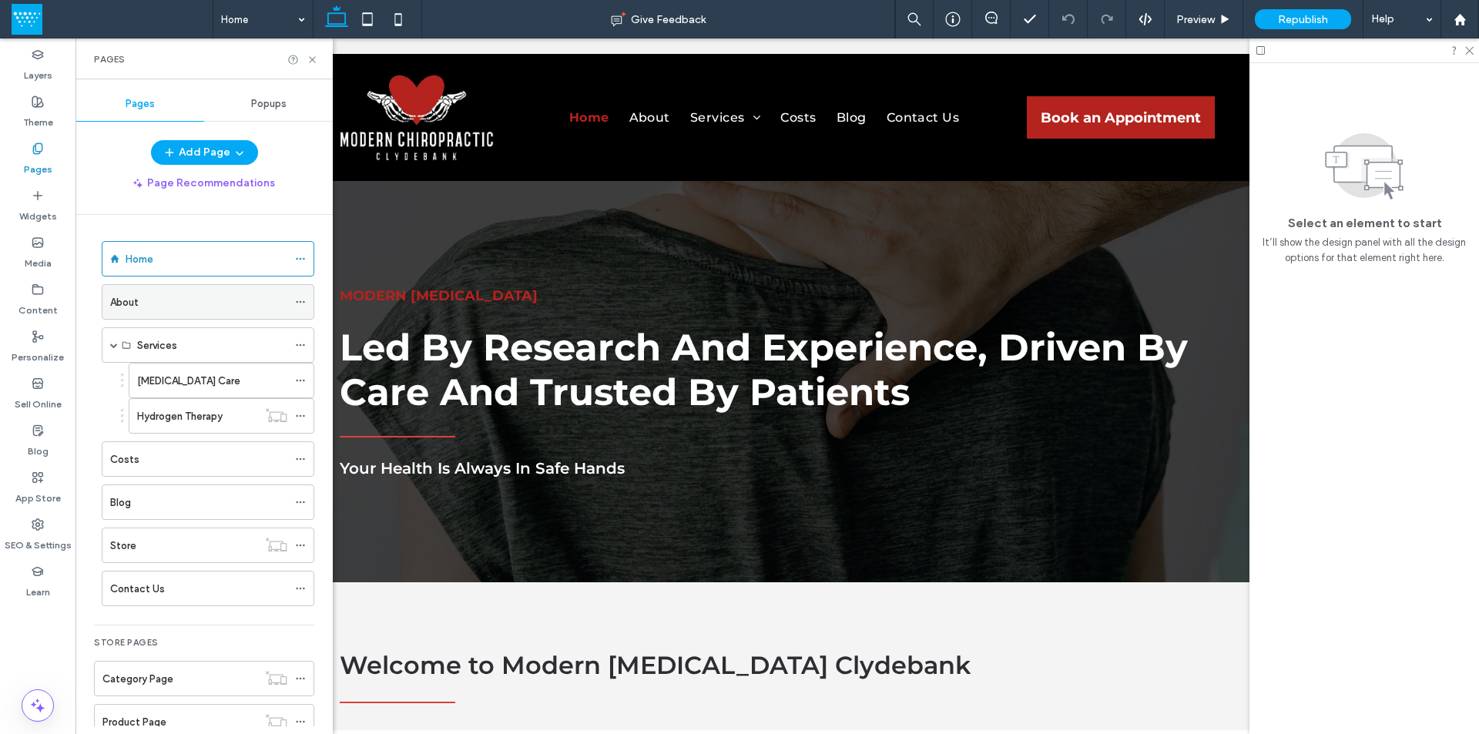
click at [170, 285] on div "About" at bounding box center [198, 302] width 177 height 34
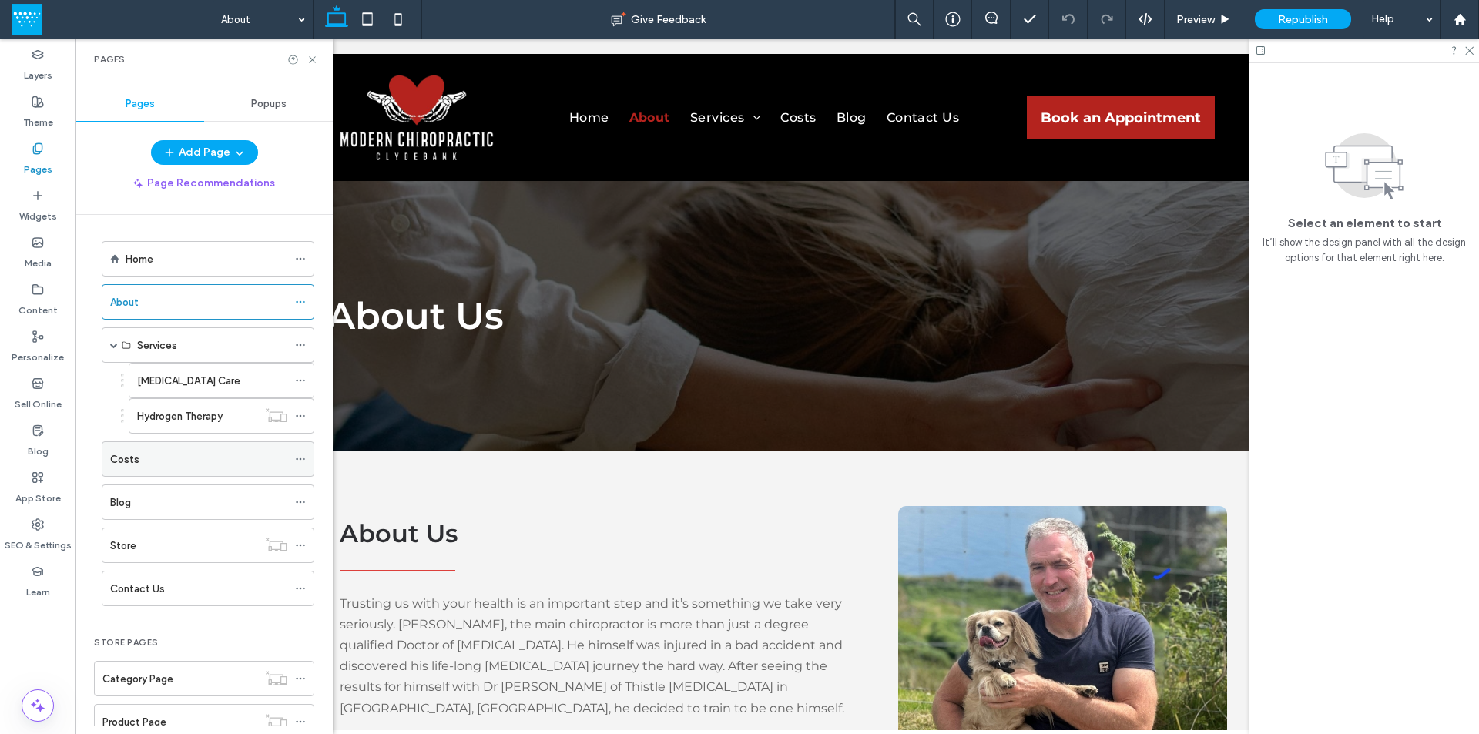
click at [160, 456] on div "Costs" at bounding box center [198, 459] width 177 height 16
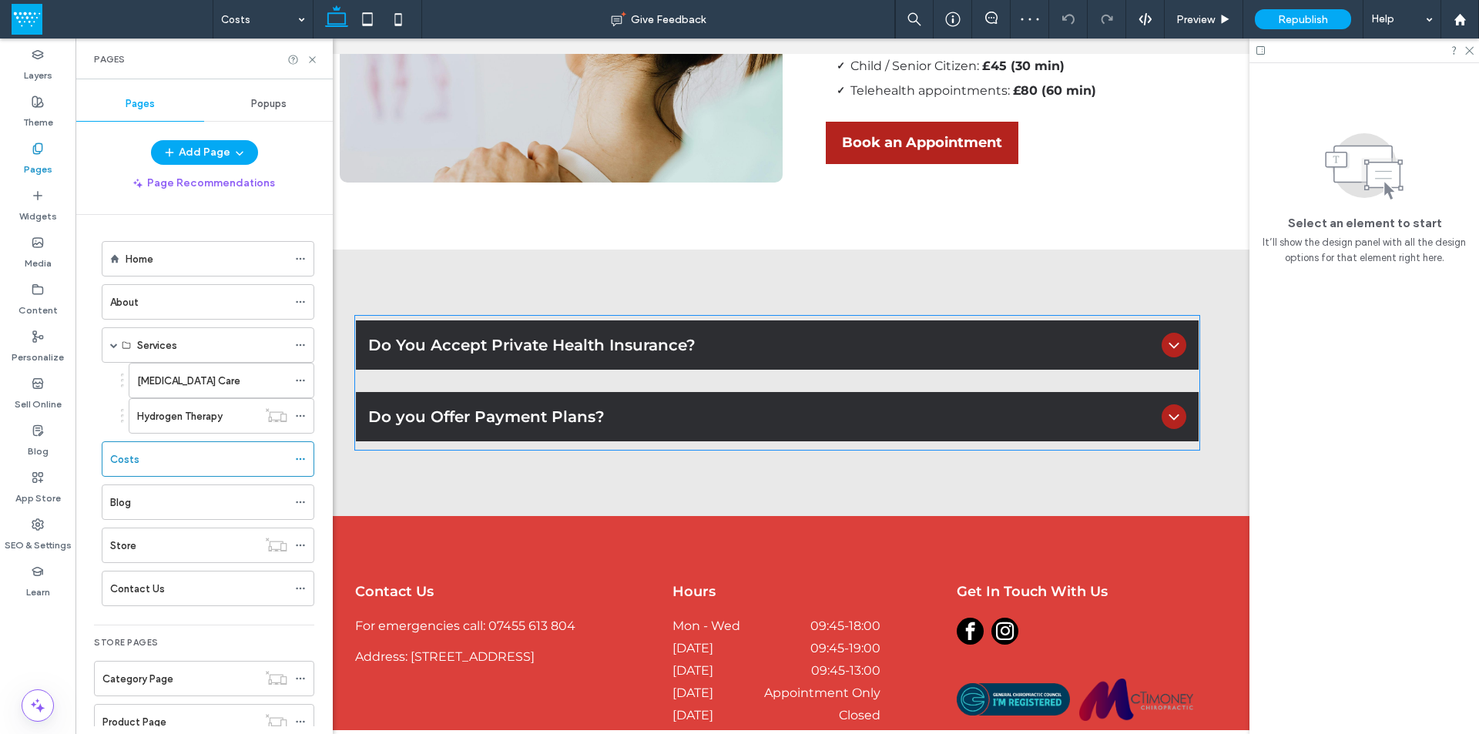
scroll to position [616, 0]
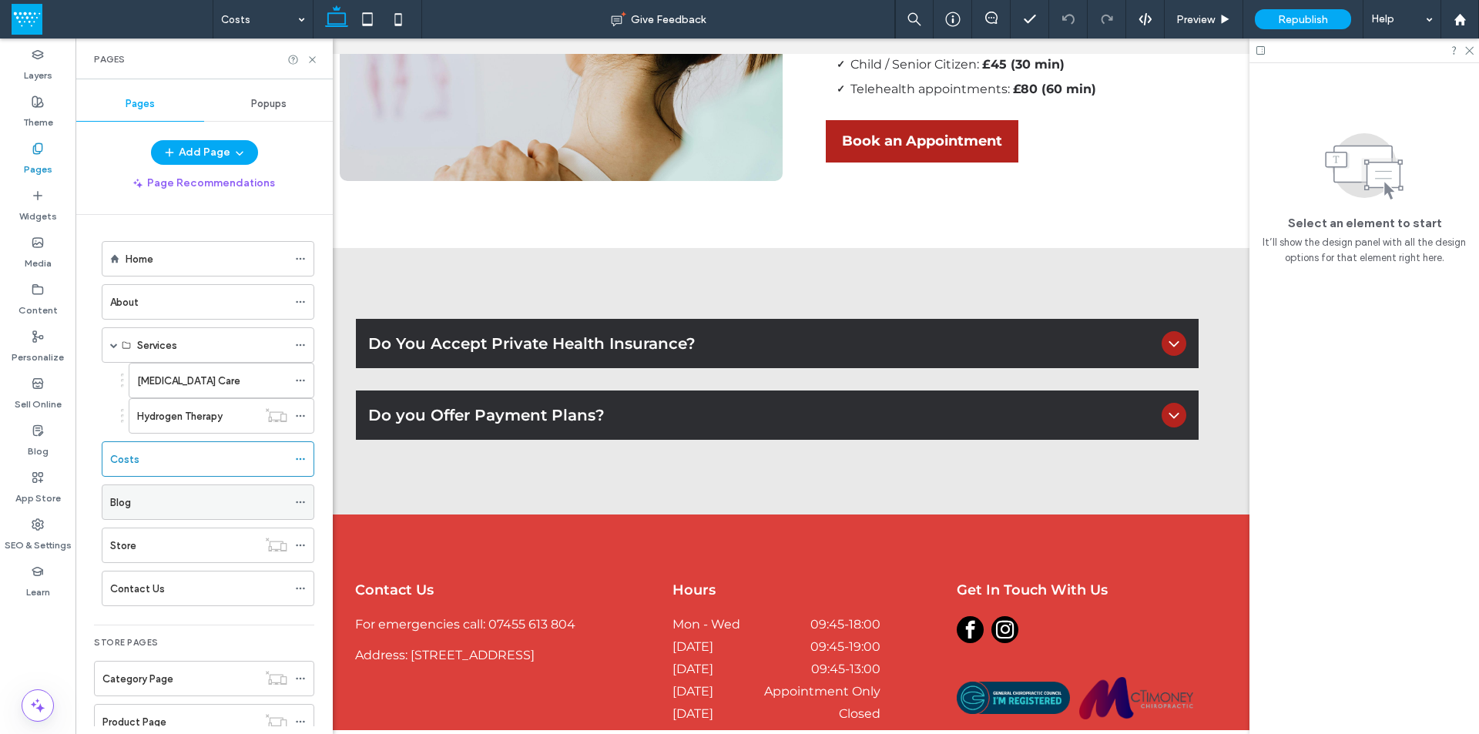
click at [164, 492] on div "Blog" at bounding box center [198, 502] width 177 height 34
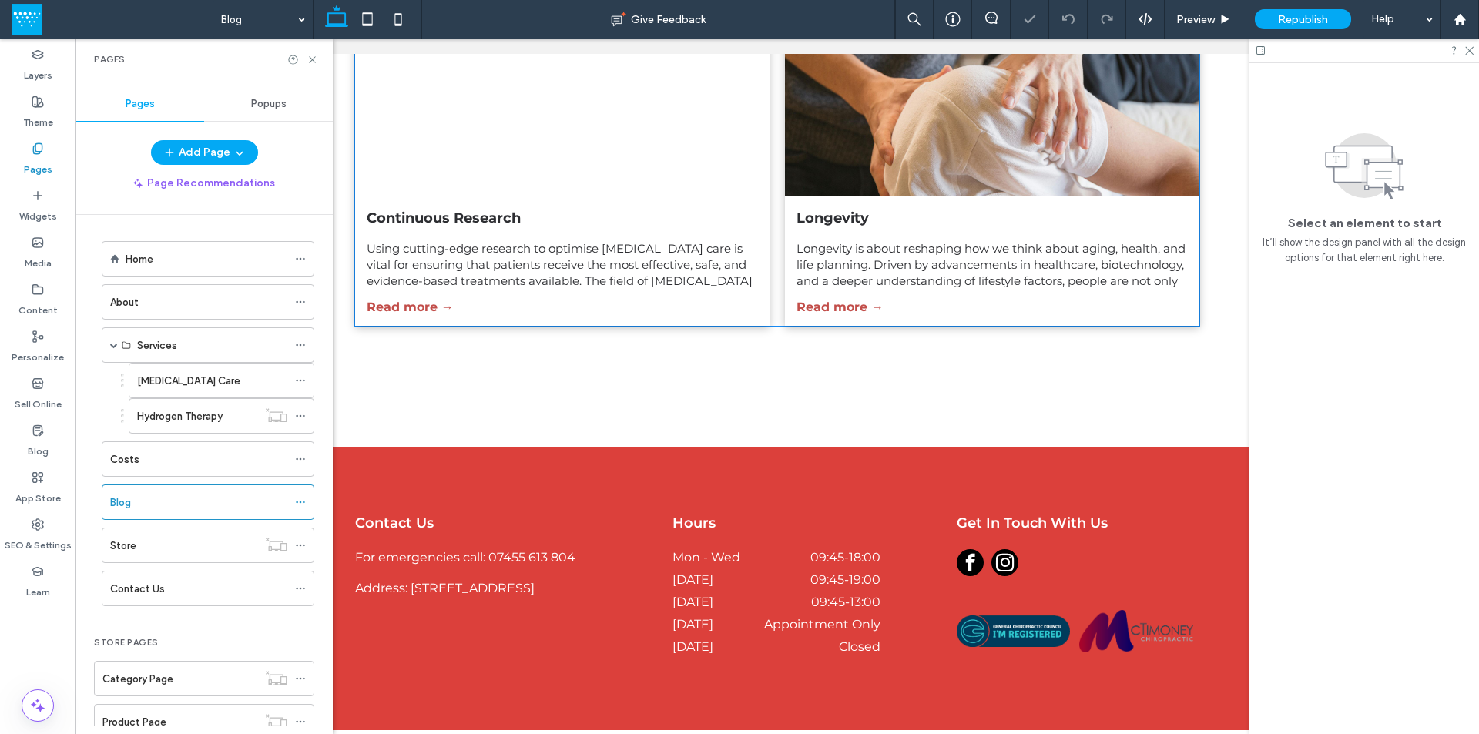
scroll to position [616, 0]
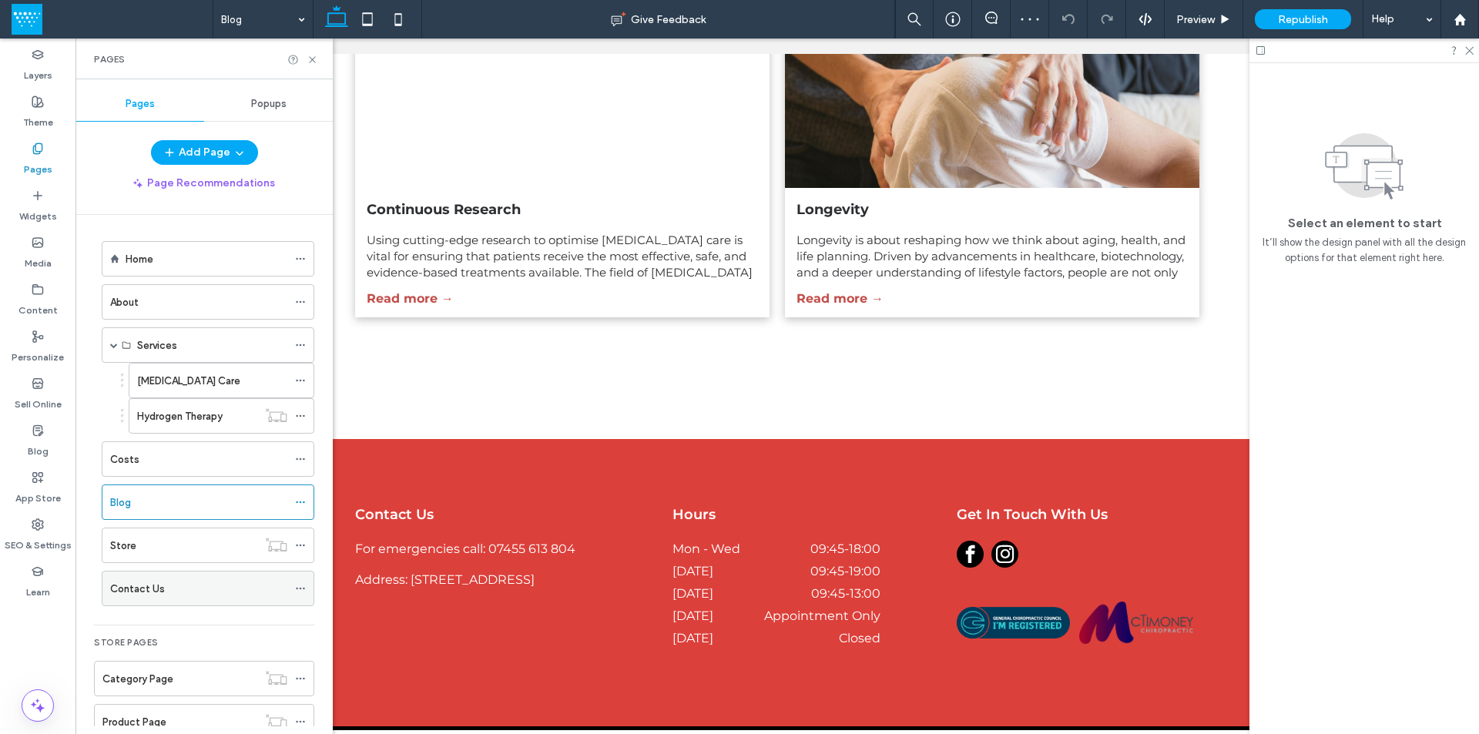
click at [161, 581] on label "Contact Us" at bounding box center [137, 588] width 55 height 27
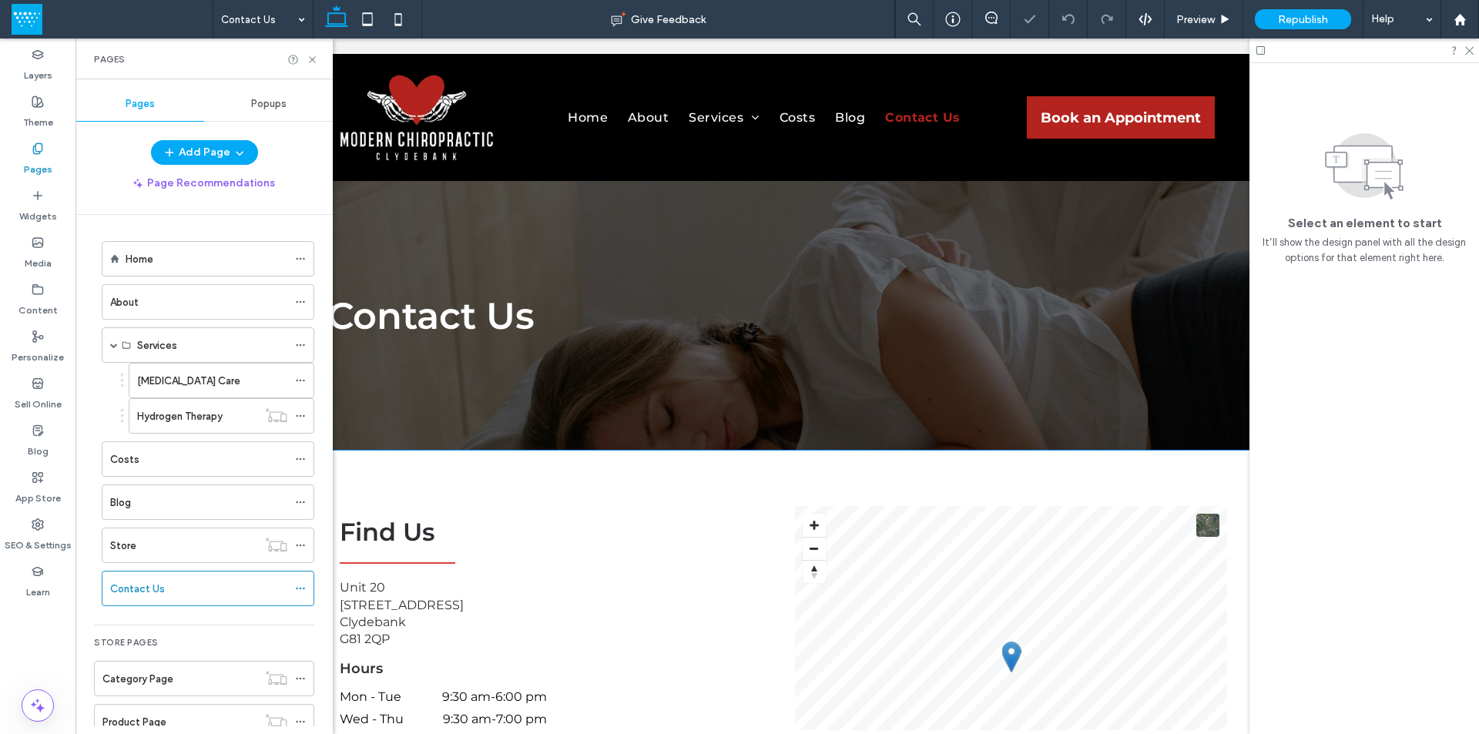
scroll to position [385, 0]
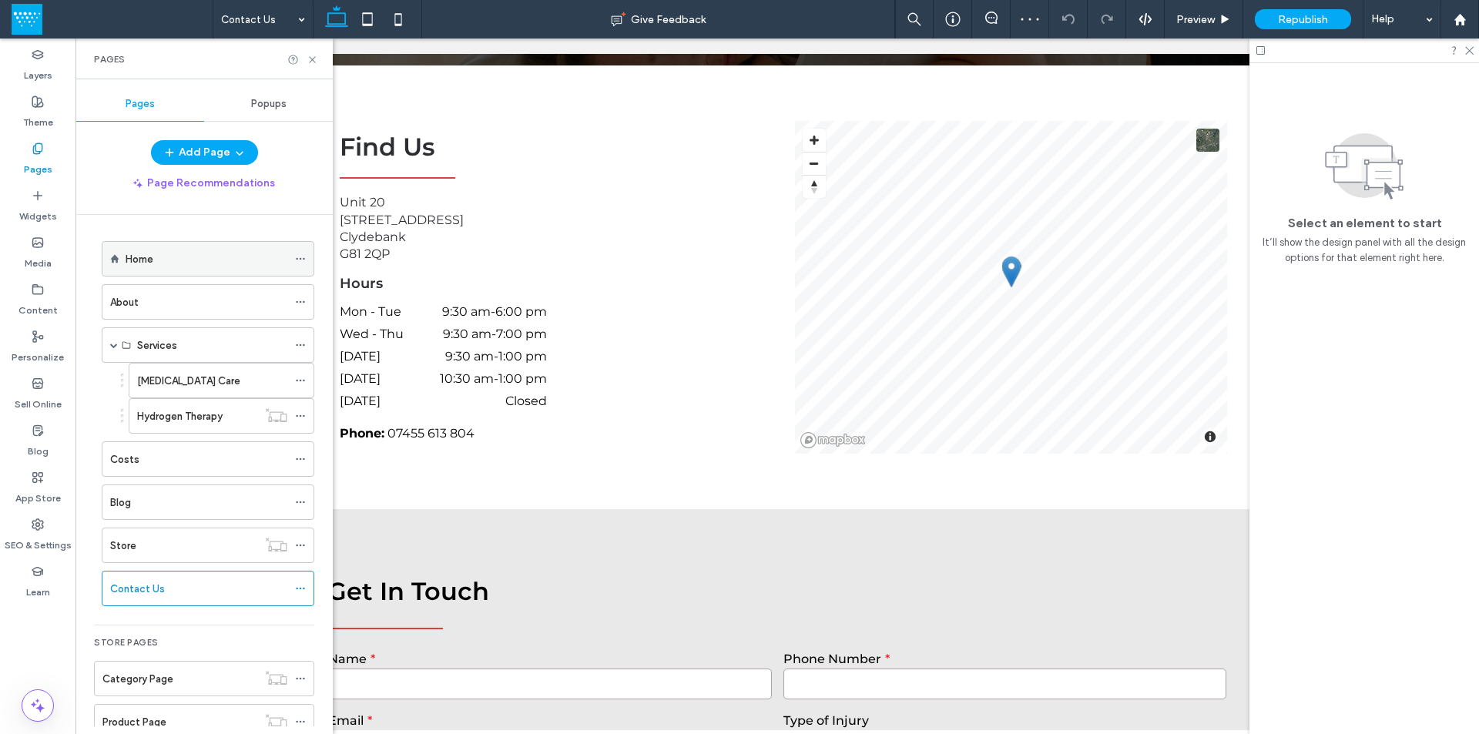
click at [159, 257] on div "Home" at bounding box center [207, 259] width 162 height 16
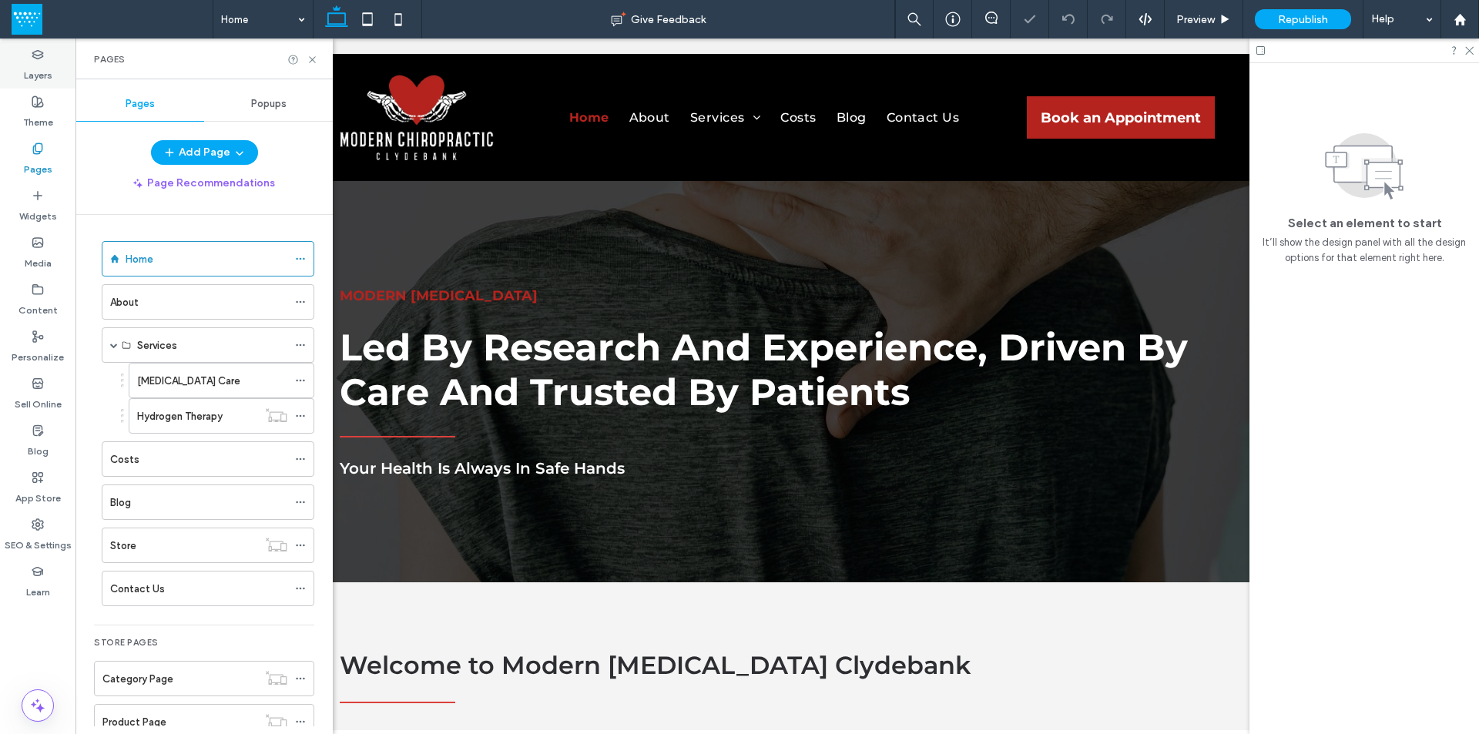
click at [39, 71] on label "Layers" at bounding box center [38, 72] width 28 height 22
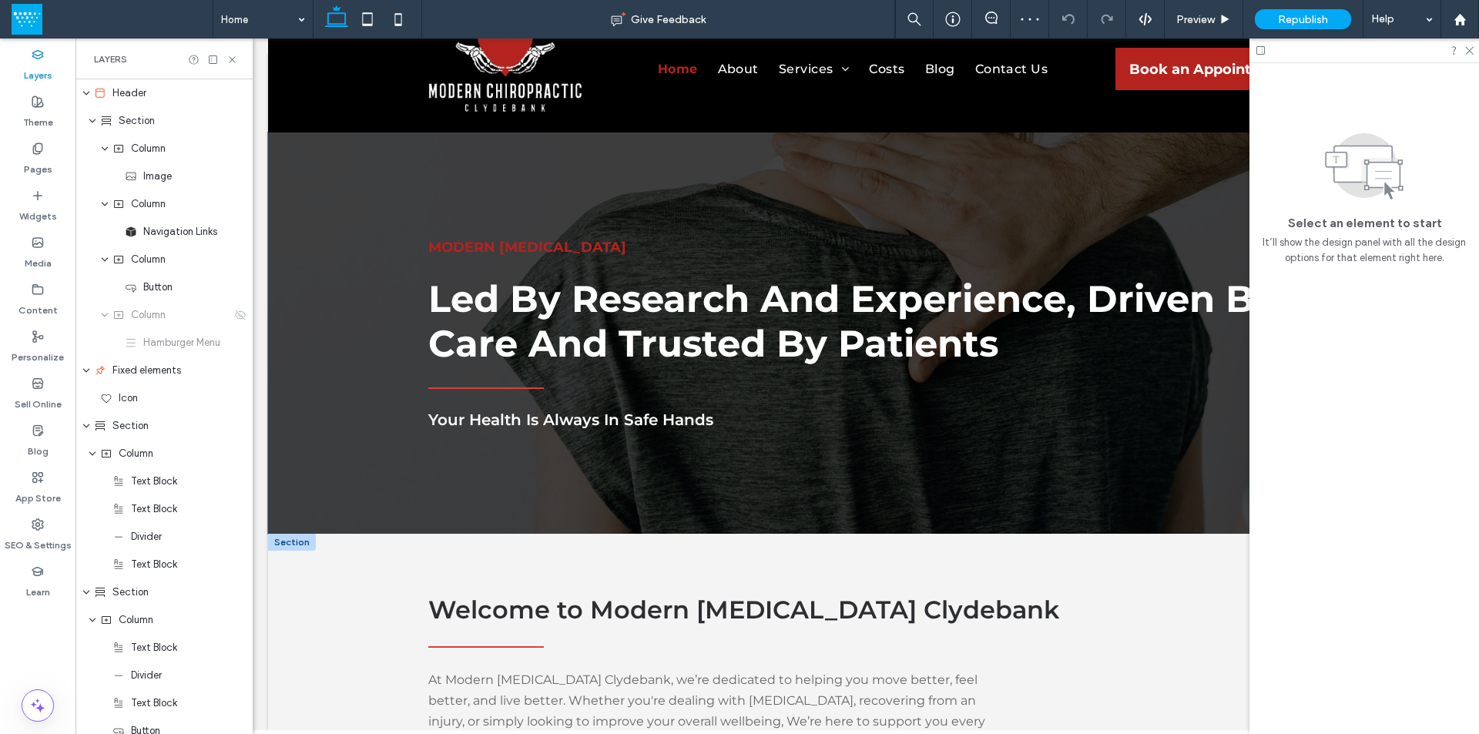
scroll to position [231, 0]
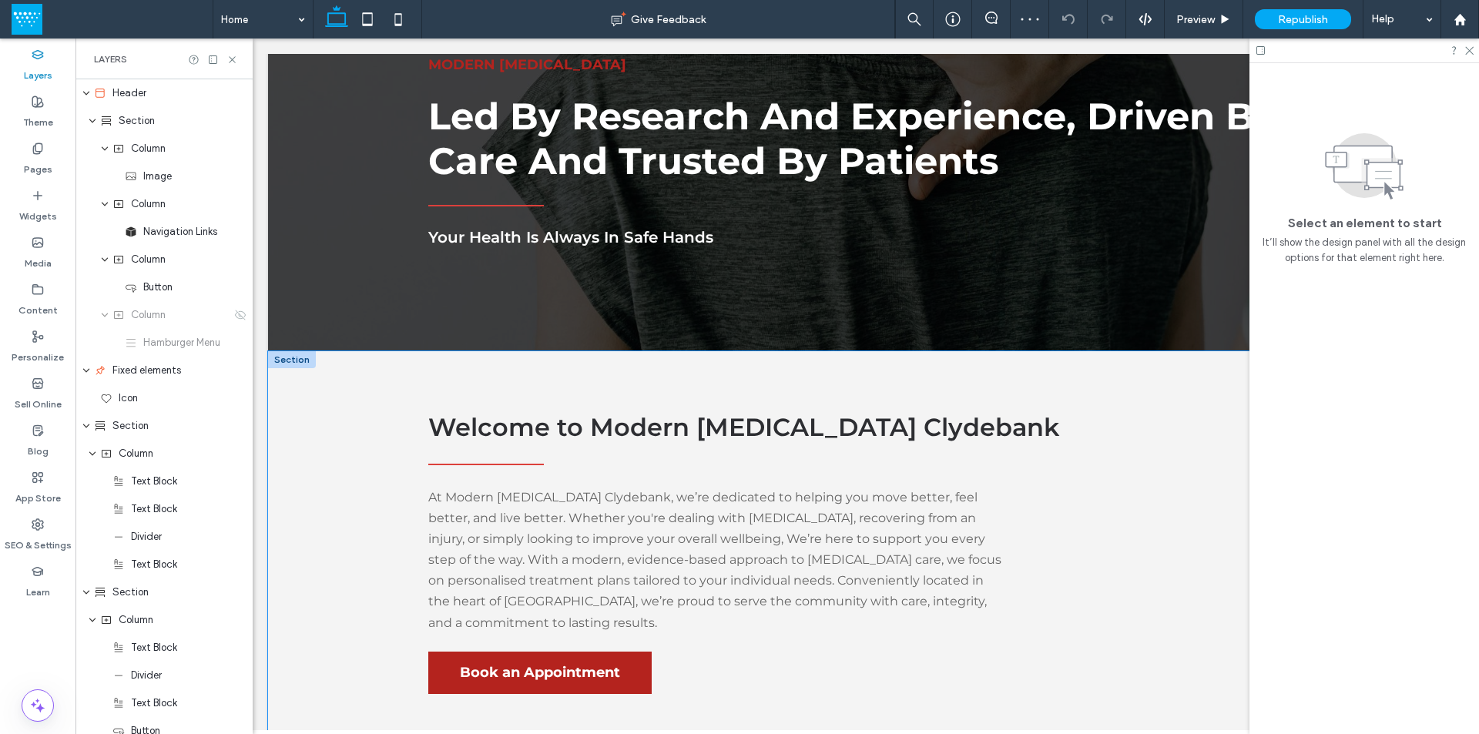
click at [587, 383] on div "Welcome to Modern Chiropractic Clydebank At Modern Chiropractic Clydebank, we’r…" at bounding box center [866, 552] width 924 height 402
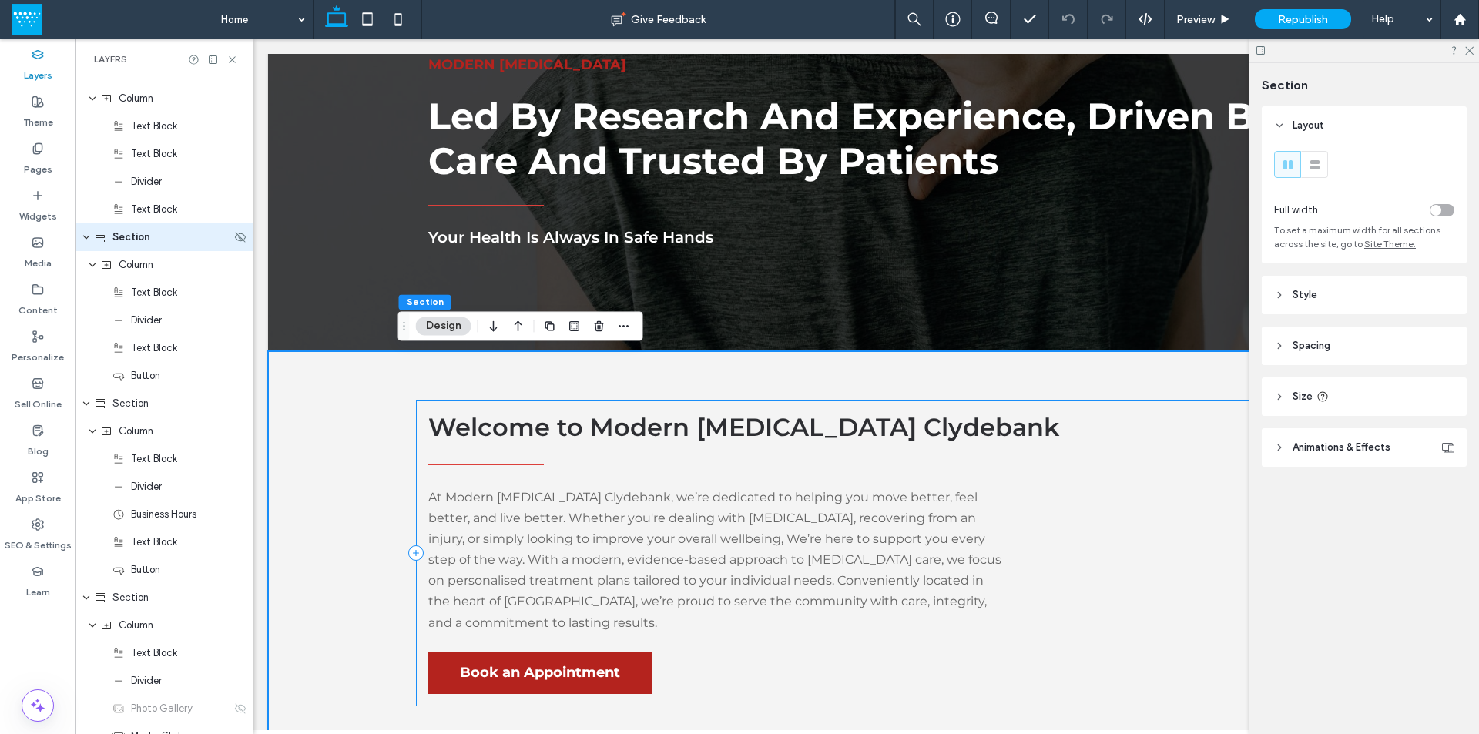
scroll to position [340, 0]
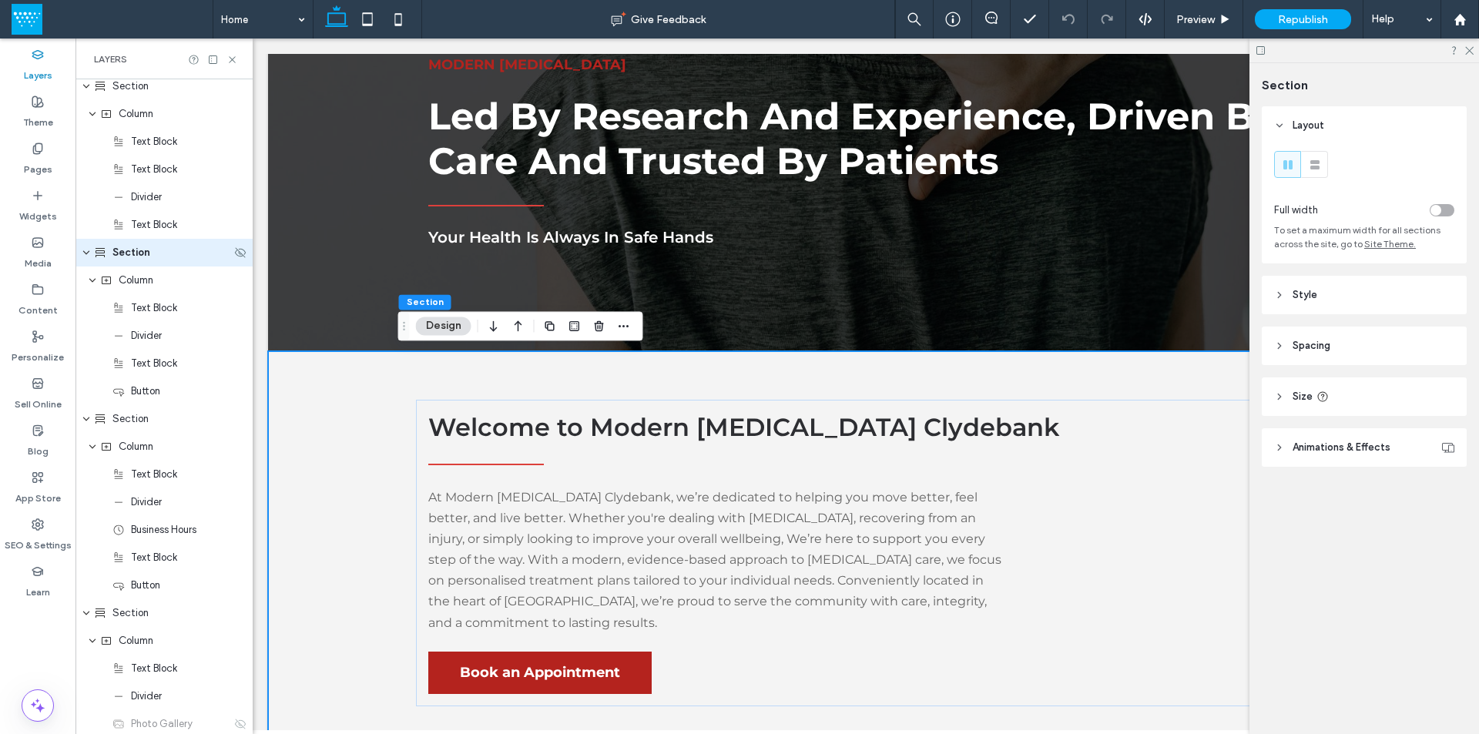
click at [85, 253] on icon "expand Section" at bounding box center [86, 252] width 9 height 12
click at [83, 278] on icon "expand Section" at bounding box center [86, 280] width 9 height 12
click at [85, 311] on icon "expand Section" at bounding box center [86, 308] width 9 height 12
click at [87, 333] on icon "expand Footer" at bounding box center [86, 336] width 9 height 12
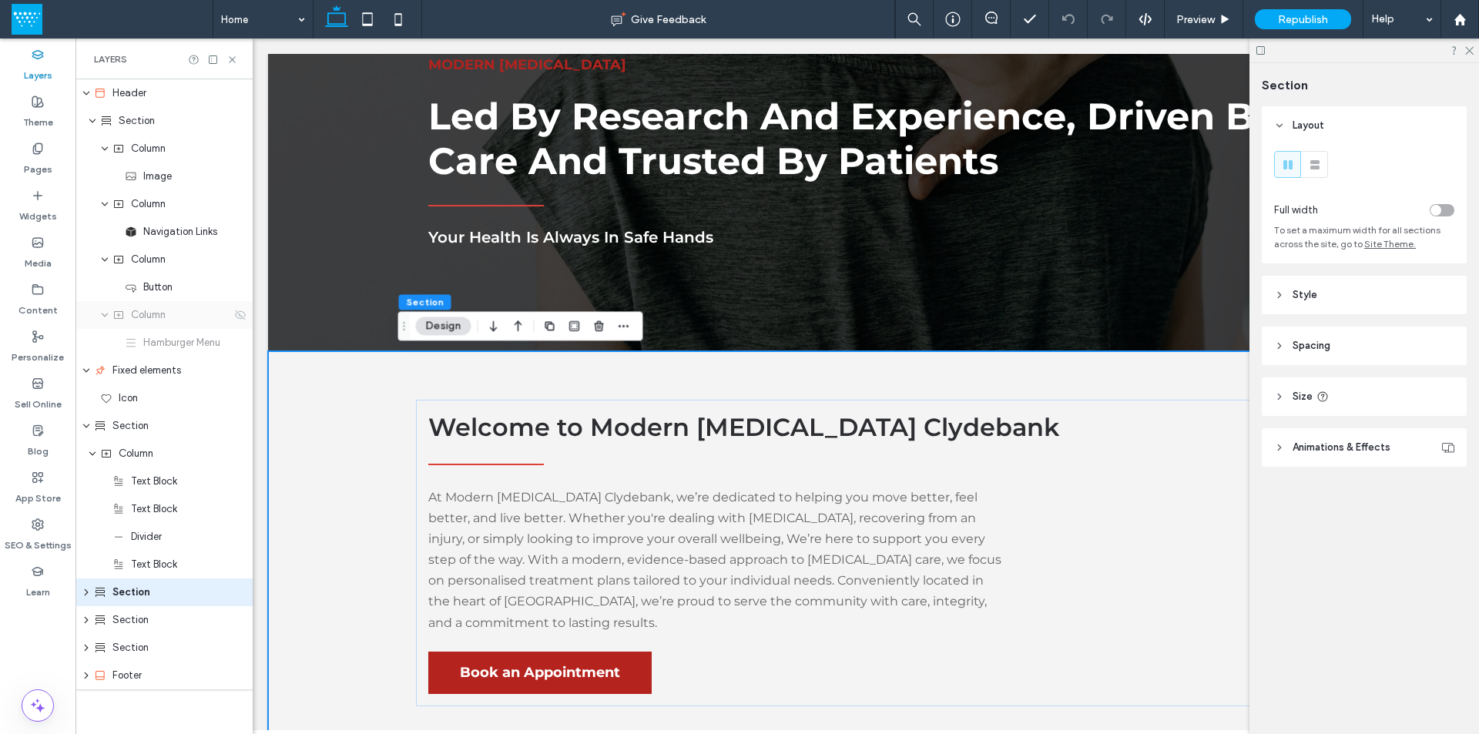
click at [147, 323] on div "Column" at bounding box center [163, 315] width 177 height 28
click at [235, 318] on use at bounding box center [240, 315] width 11 height 10
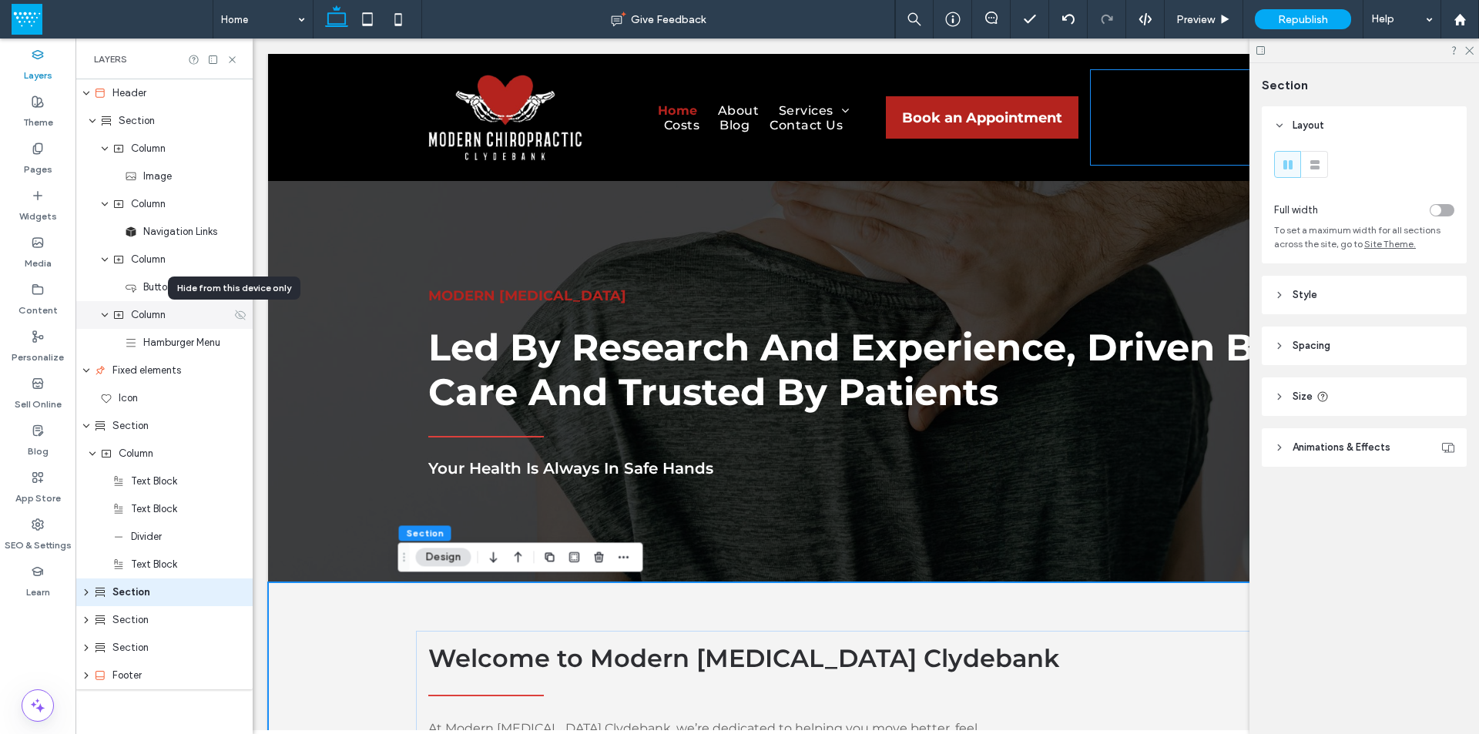
click at [234, 320] on icon at bounding box center [240, 315] width 12 height 12
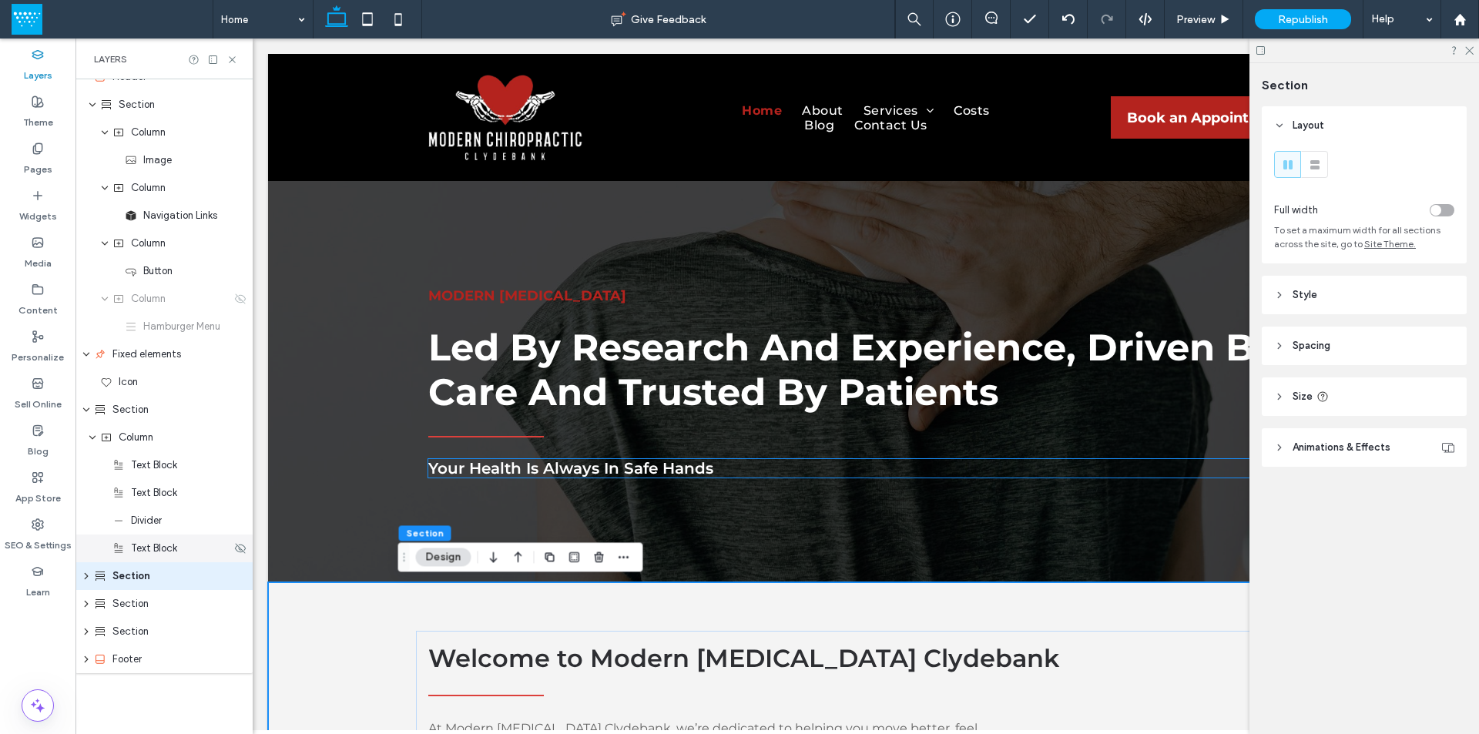
scroll to position [17, 0]
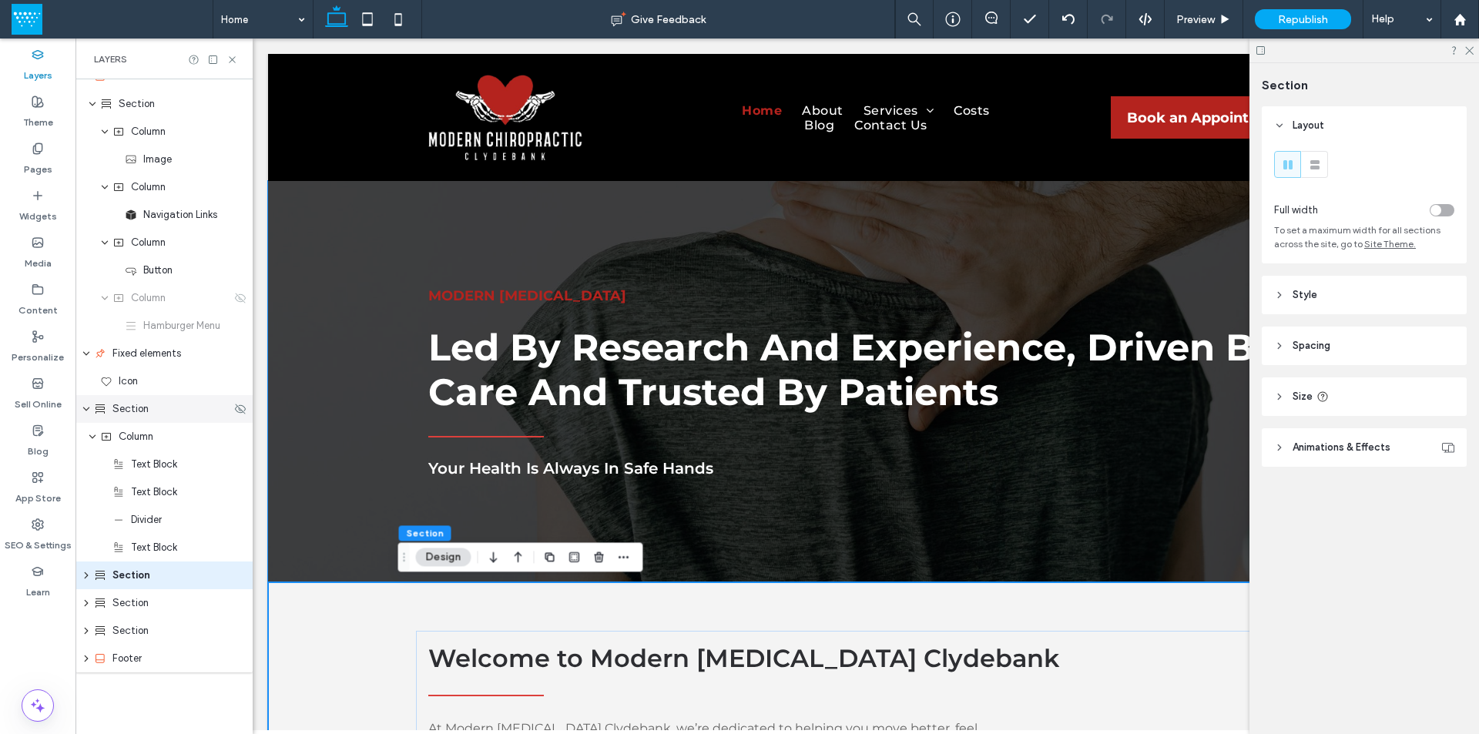
click at [84, 405] on icon "expand Section" at bounding box center [86, 409] width 9 height 12
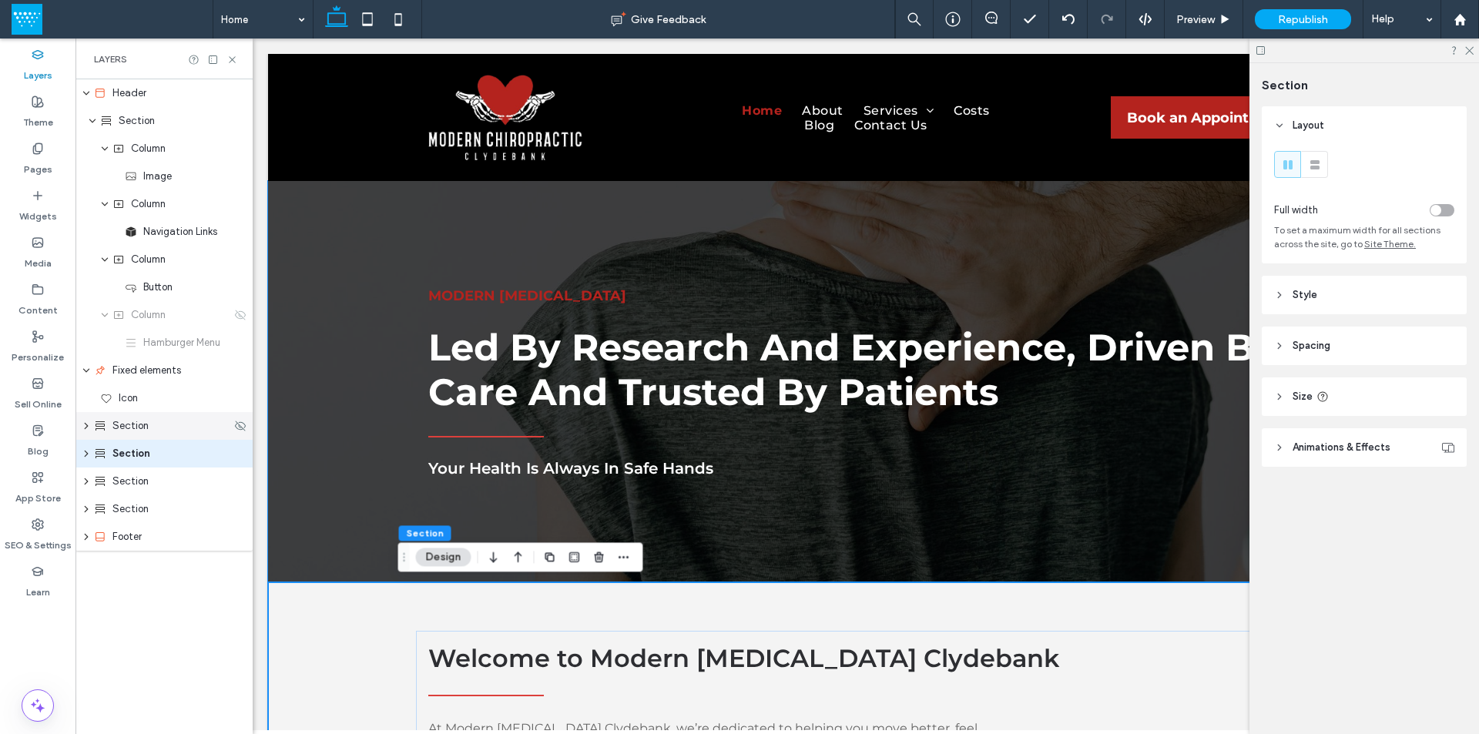
scroll to position [0, 0]
click at [85, 368] on icon "expand Fixed elements" at bounding box center [86, 370] width 9 height 12
click at [233, 62] on icon at bounding box center [232, 60] width 12 height 12
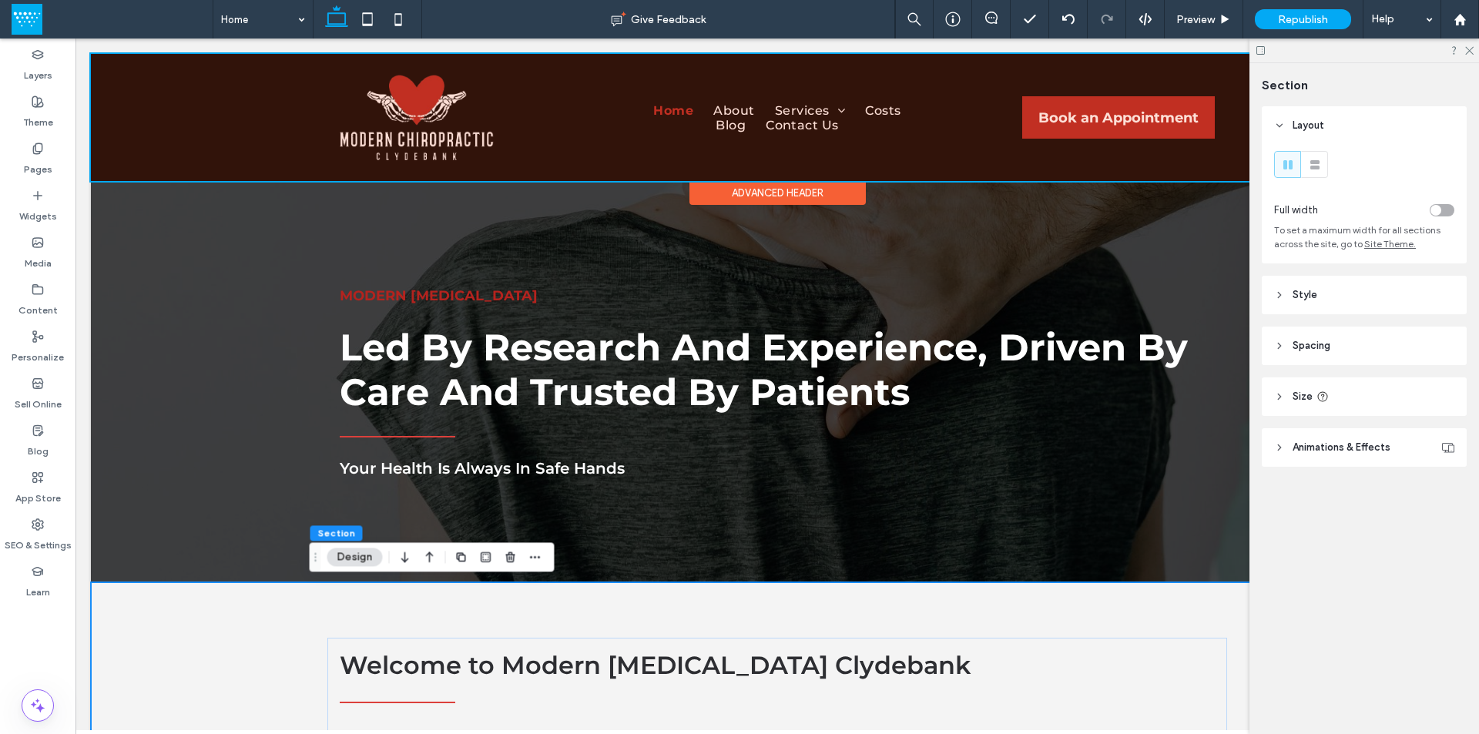
click at [771, 114] on div at bounding box center [777, 117] width 1372 height 127
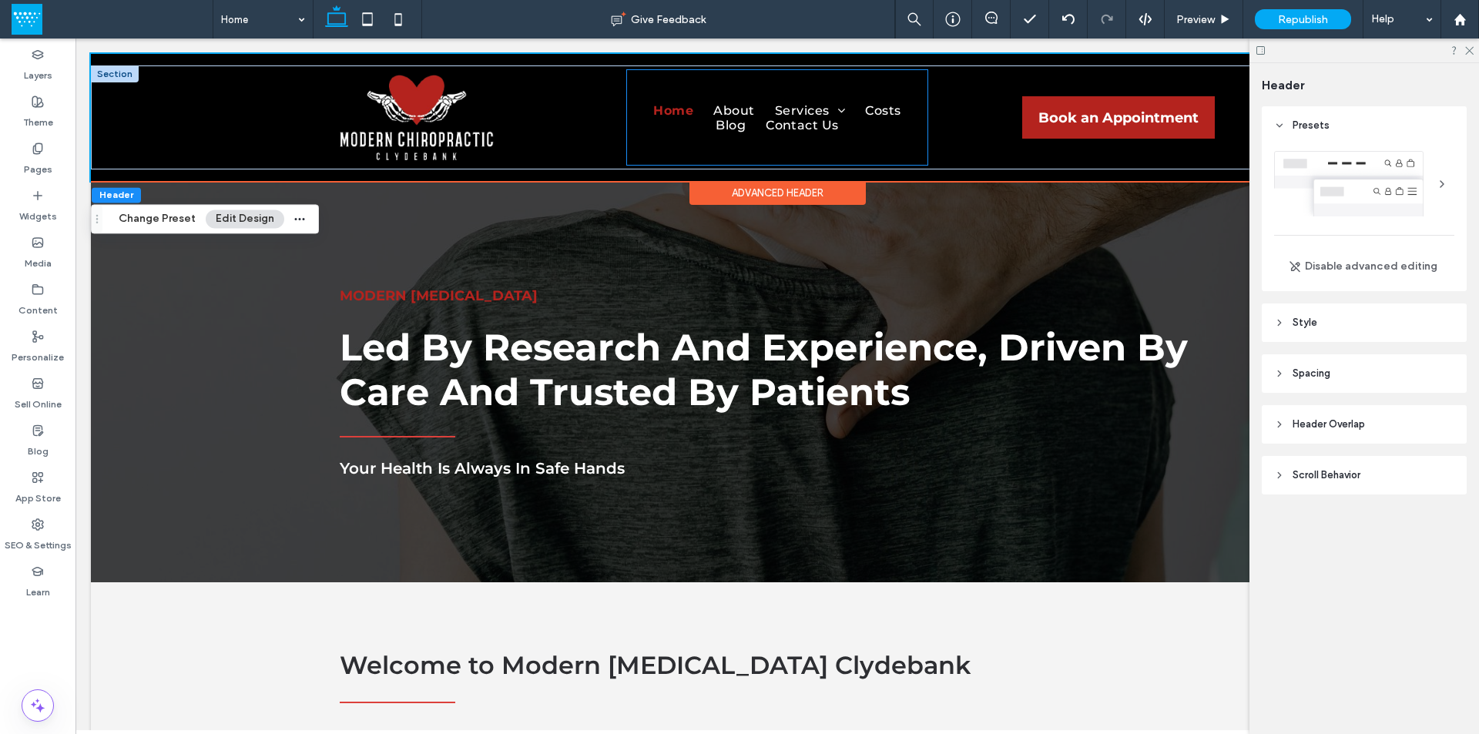
click at [904, 146] on div "Home About Services [MEDICAL_DATA] Care Costs Blog Contact Us" at bounding box center [777, 117] width 300 height 95
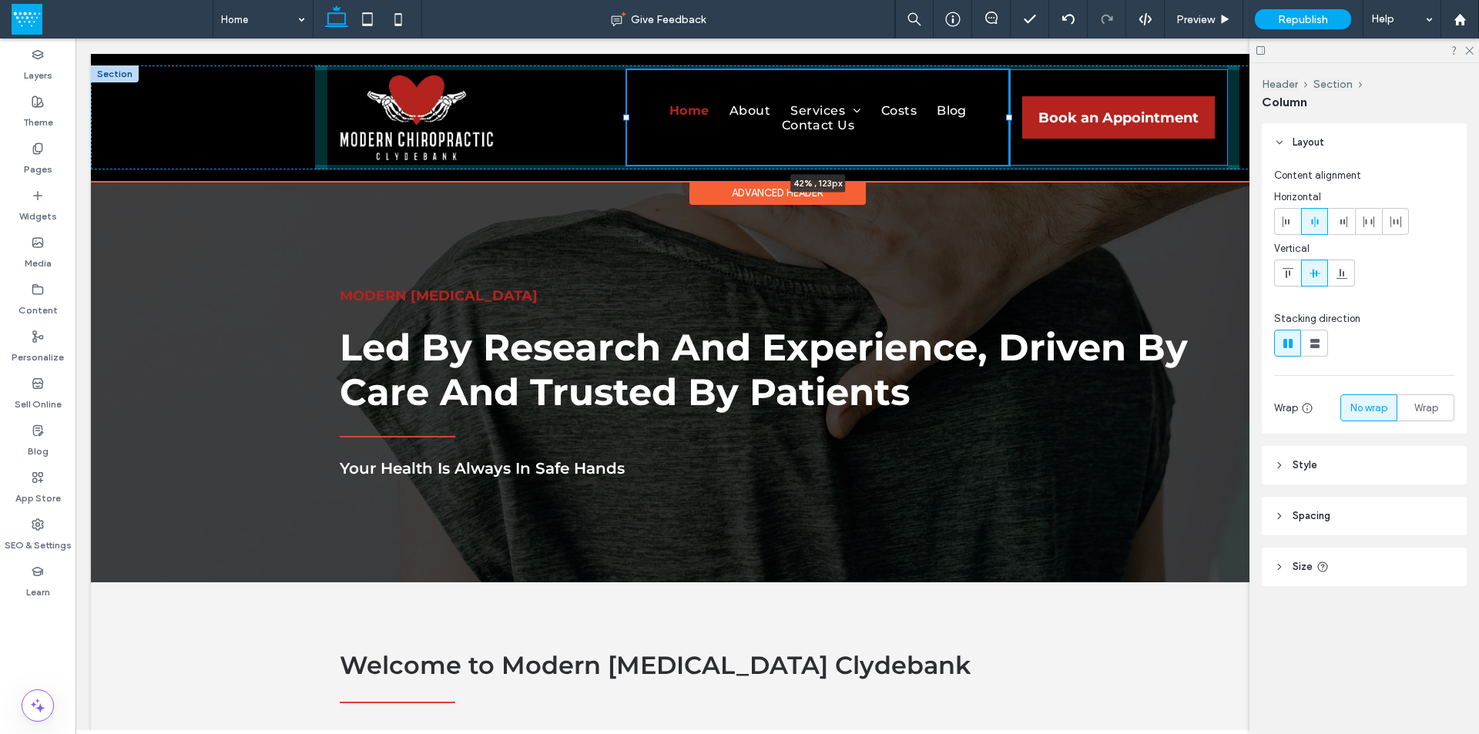
drag, startPoint x: 923, startPoint y: 119, endPoint x: 1005, endPoint y: 116, distance: 81.7
click at [1006, 116] on div at bounding box center [1009, 118] width 6 height 6
type input "**"
type input "*****"
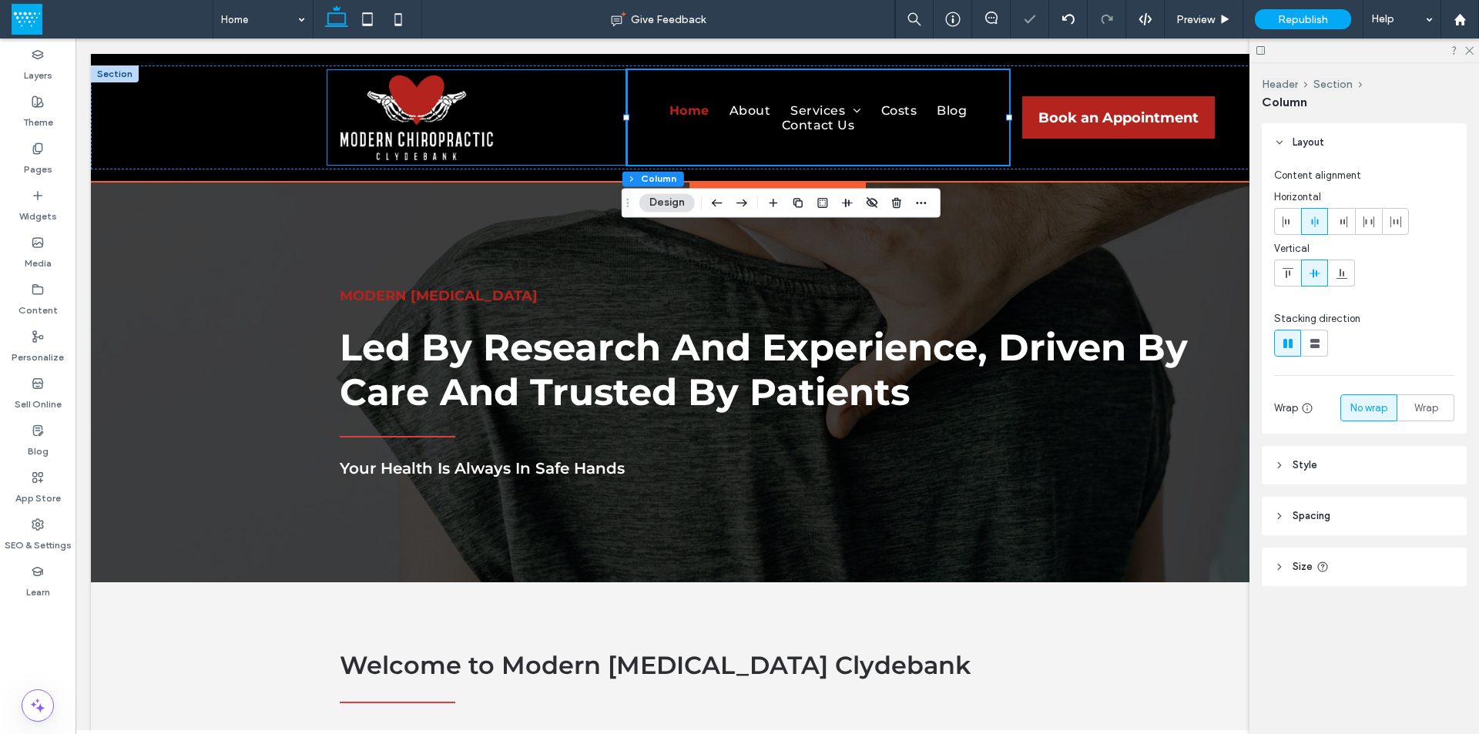
click at [583, 113] on div at bounding box center [477, 117] width 300 height 95
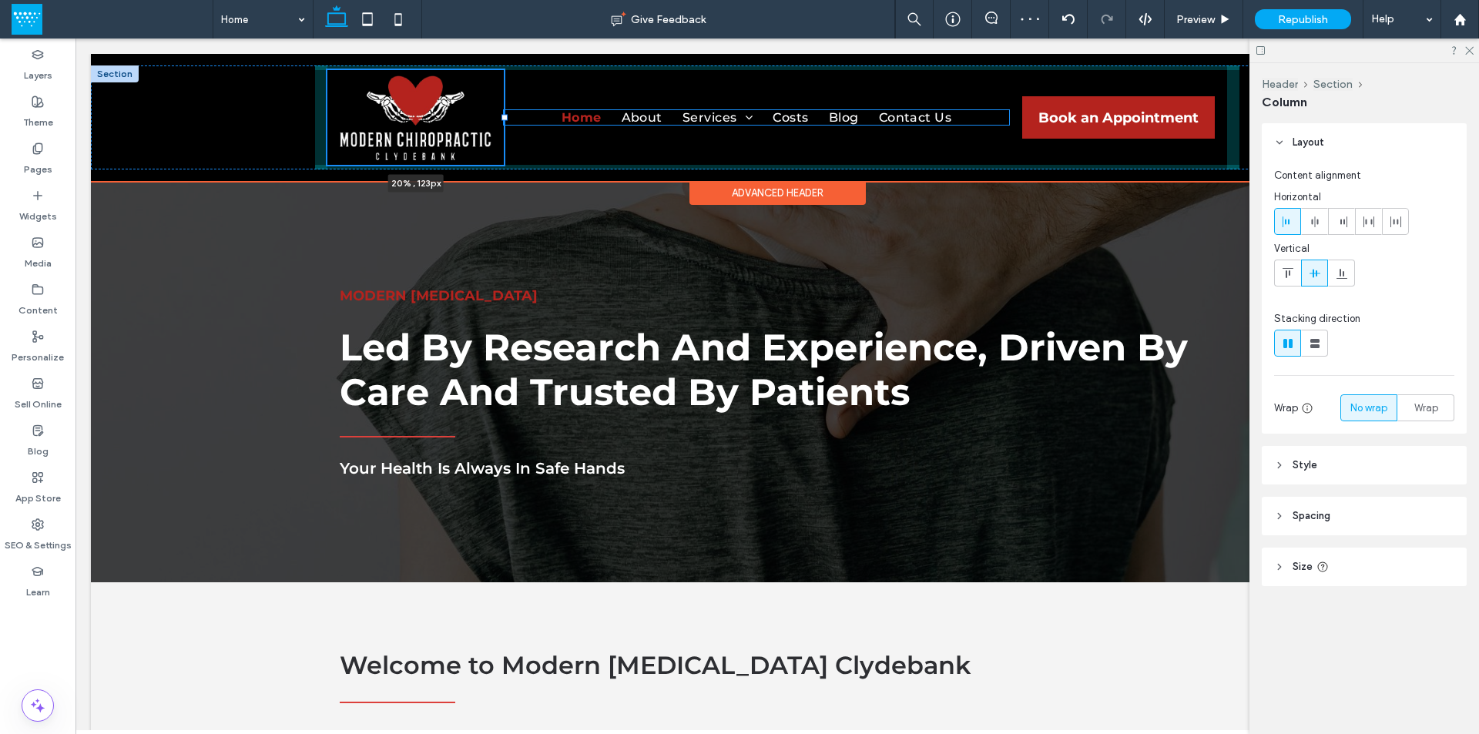
drag, startPoint x: 622, startPoint y: 117, endPoint x: 499, endPoint y: 115, distance: 123.2
click at [501, 115] on div at bounding box center [504, 118] width 6 height 6
type input "**"
type input "*****"
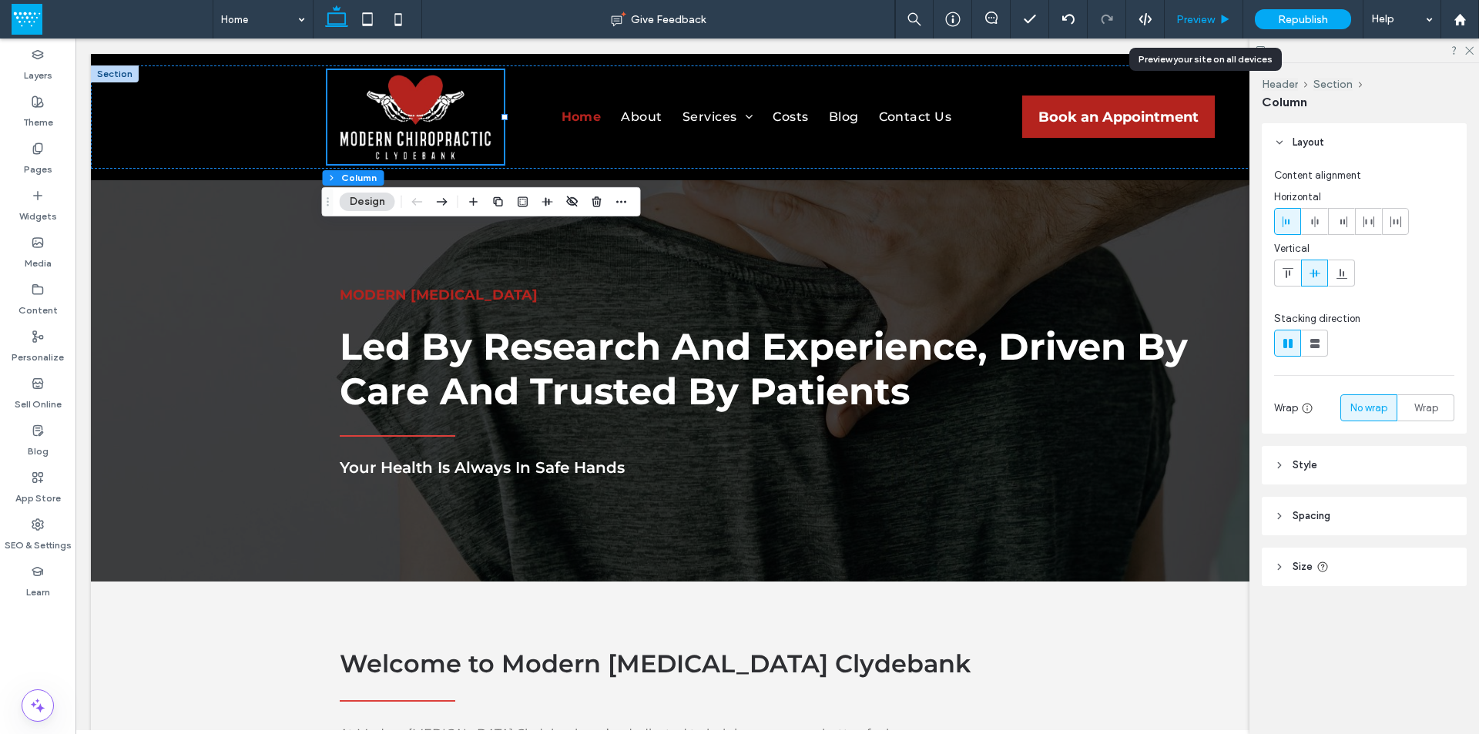
click at [1202, 25] on span "Preview" at bounding box center [1195, 19] width 39 height 13
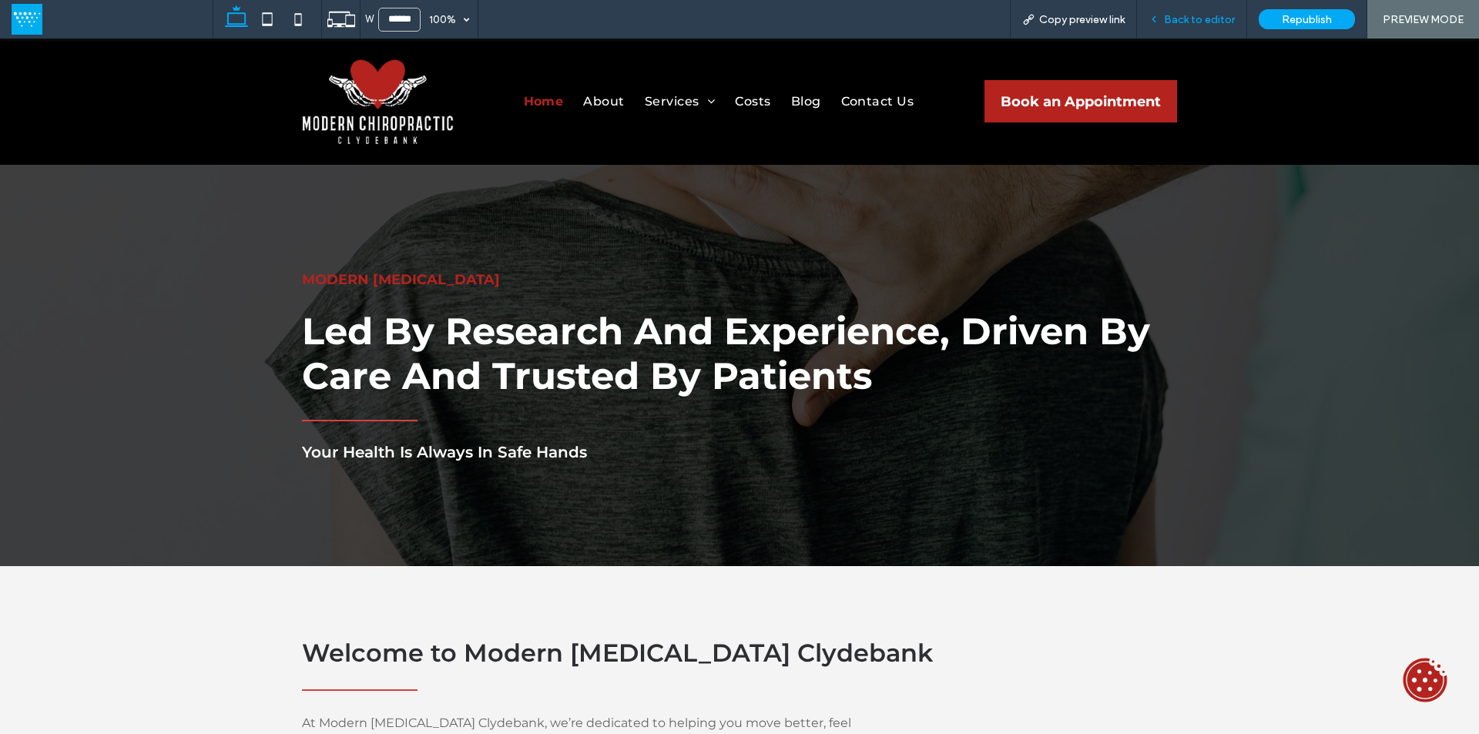
click at [1214, 21] on span "Back to editor" at bounding box center [1199, 19] width 71 height 13
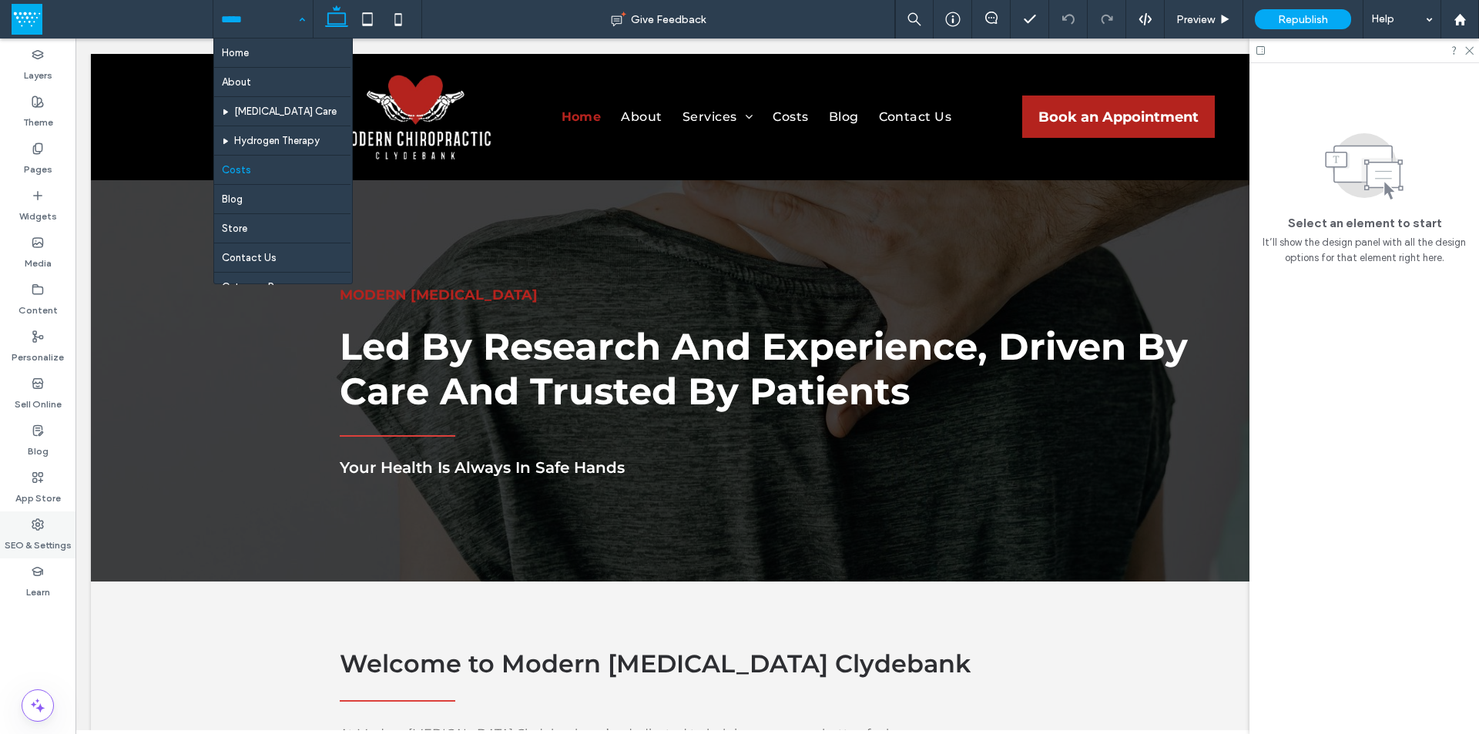
click at [22, 530] on div "SEO & Settings" at bounding box center [37, 534] width 75 height 47
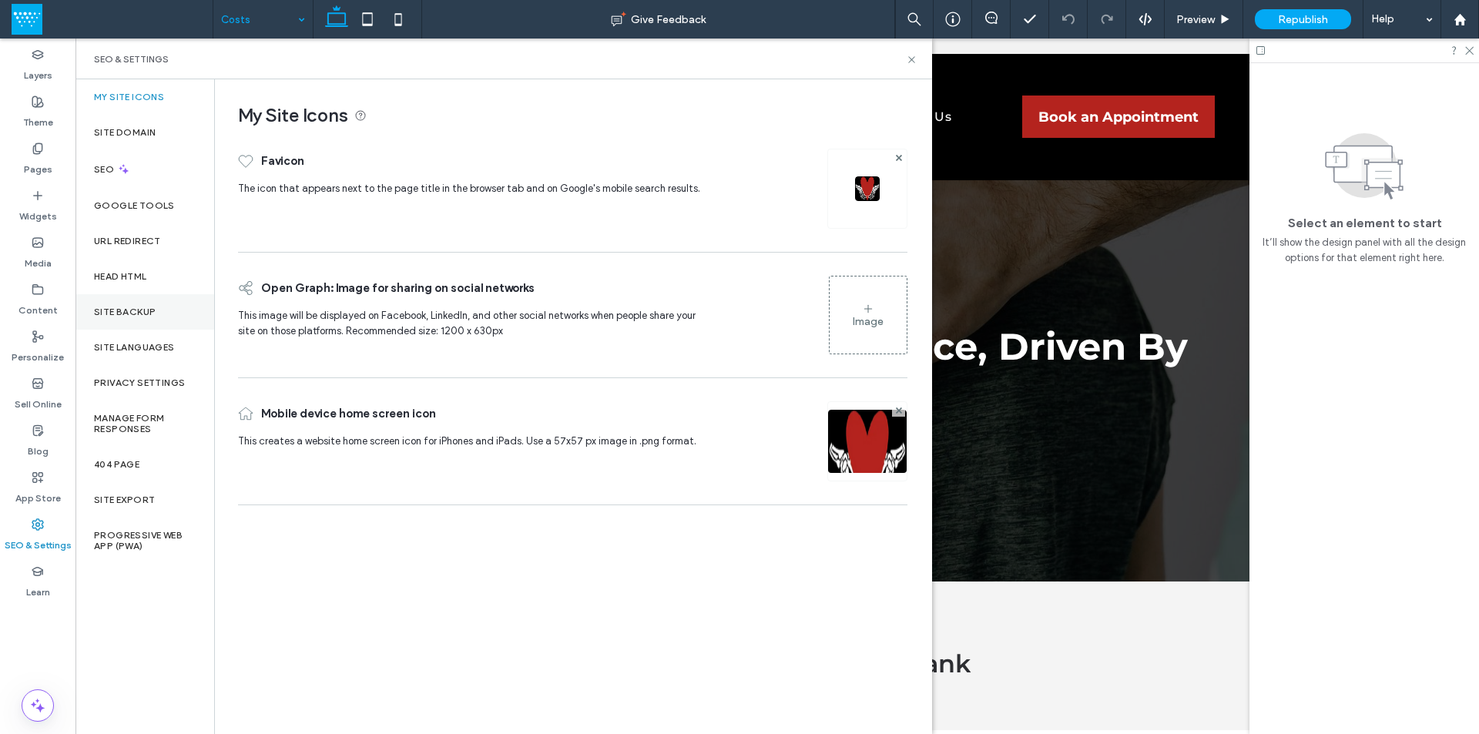
click at [146, 310] on label "Site Backup" at bounding box center [125, 311] width 62 height 11
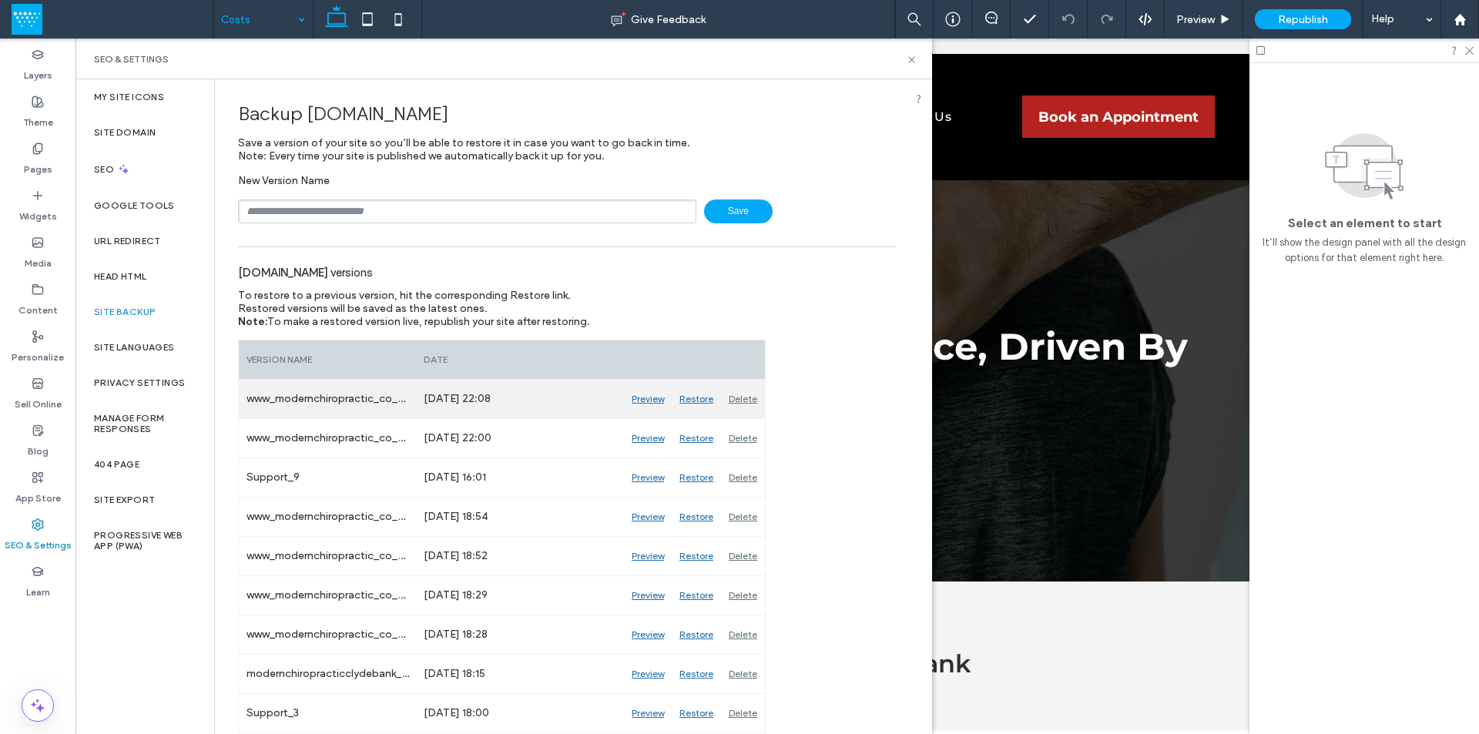
click at [649, 398] on div "Preview" at bounding box center [648, 399] width 48 height 39
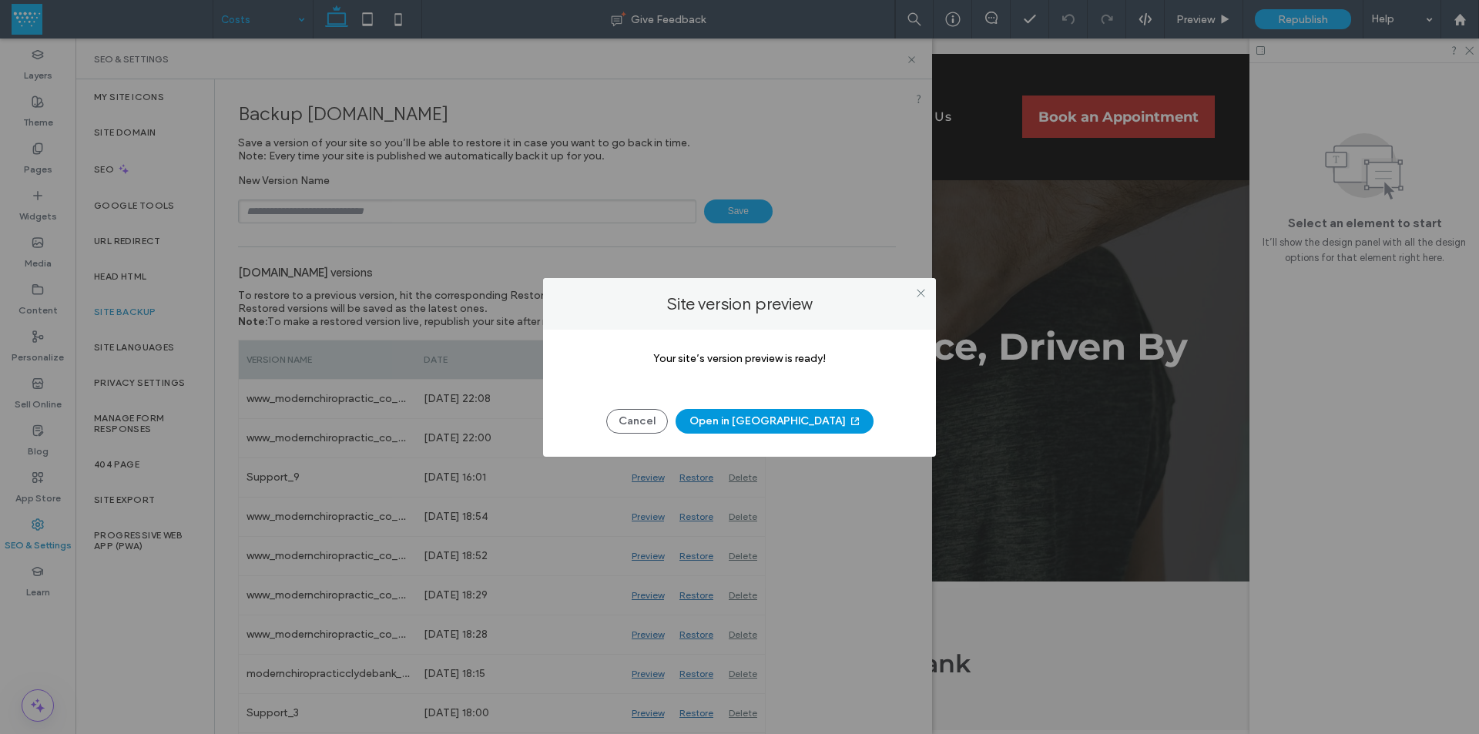
click at [748, 427] on button "Open in [GEOGRAPHIC_DATA]" at bounding box center [774, 421] width 198 height 25
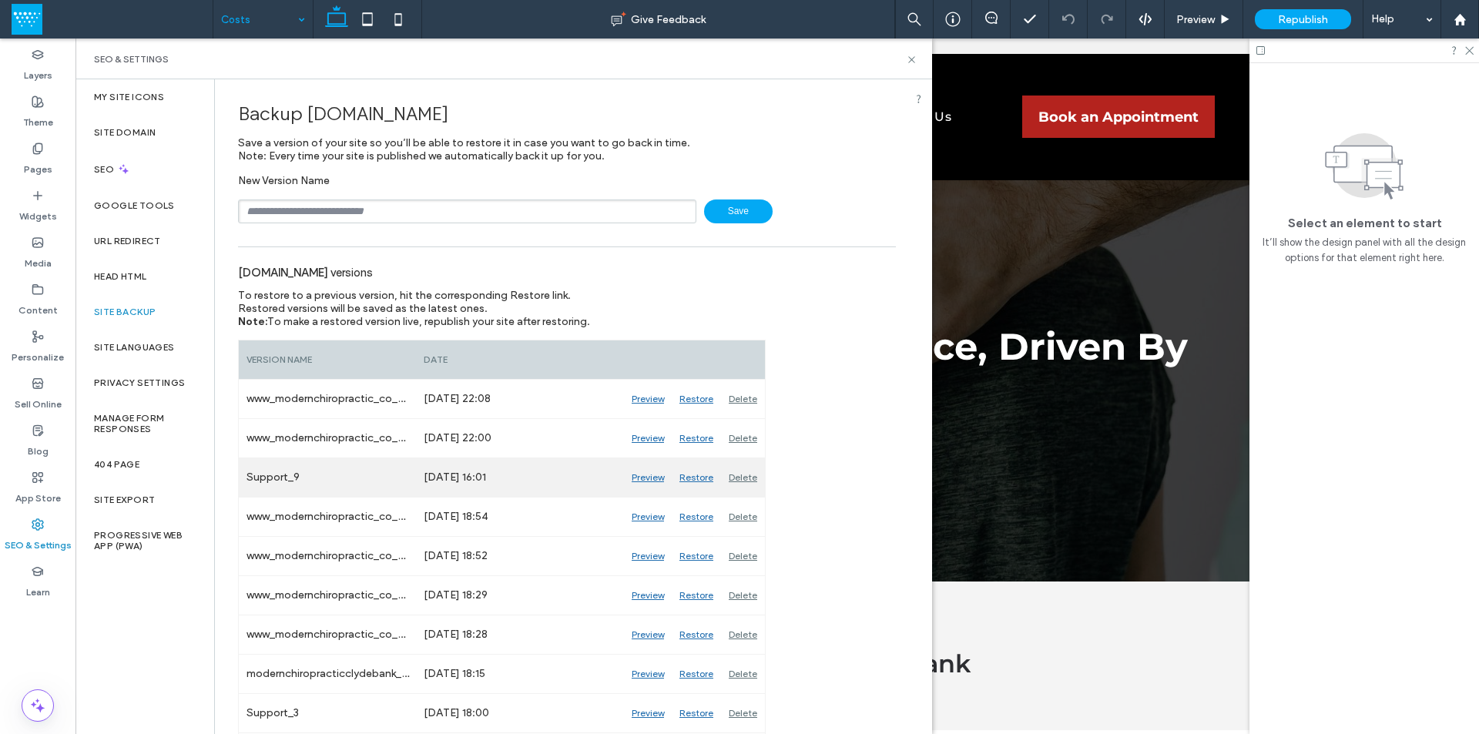
click at [654, 479] on div "Preview" at bounding box center [648, 477] width 48 height 39
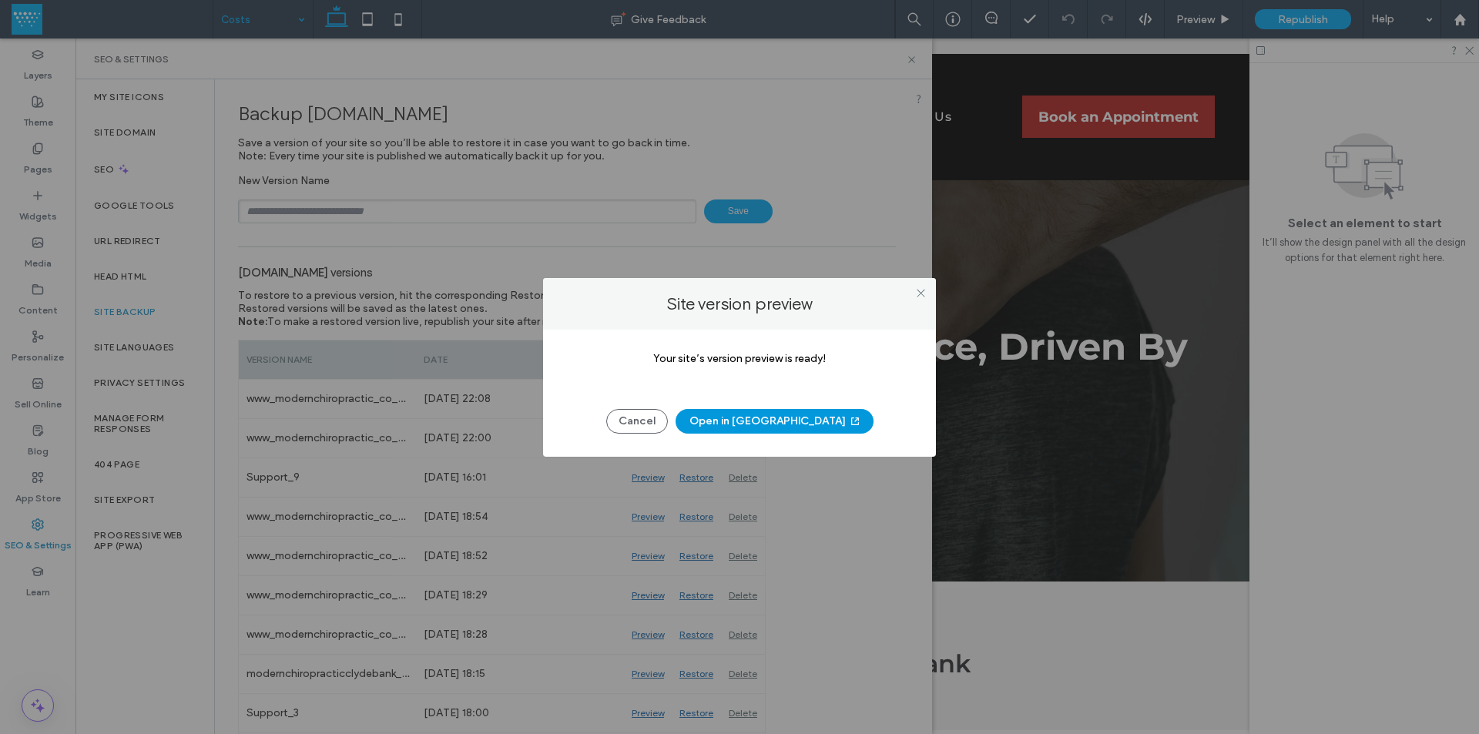
click at [725, 422] on button "Open in [GEOGRAPHIC_DATA]" at bounding box center [774, 421] width 198 height 25
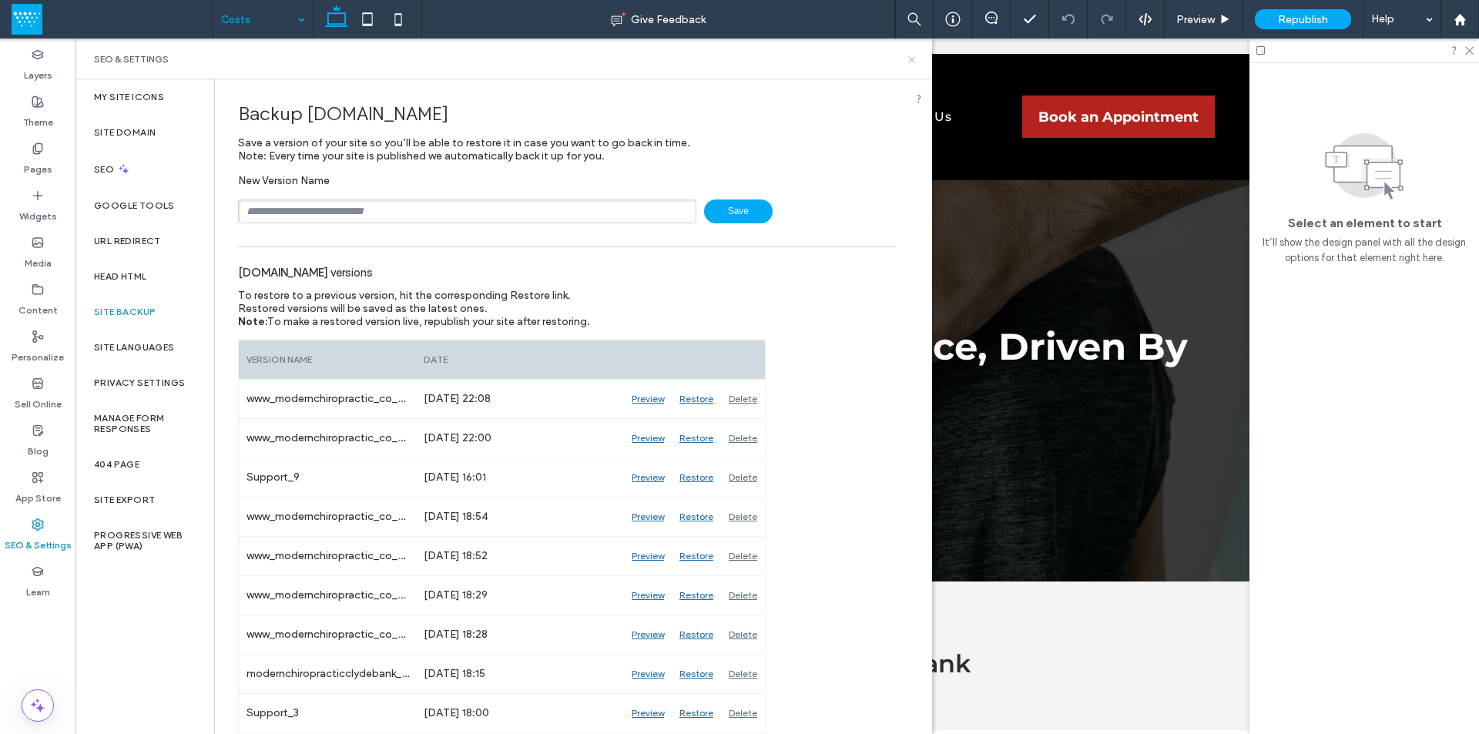
click at [913, 59] on icon at bounding box center [912, 60] width 12 height 12
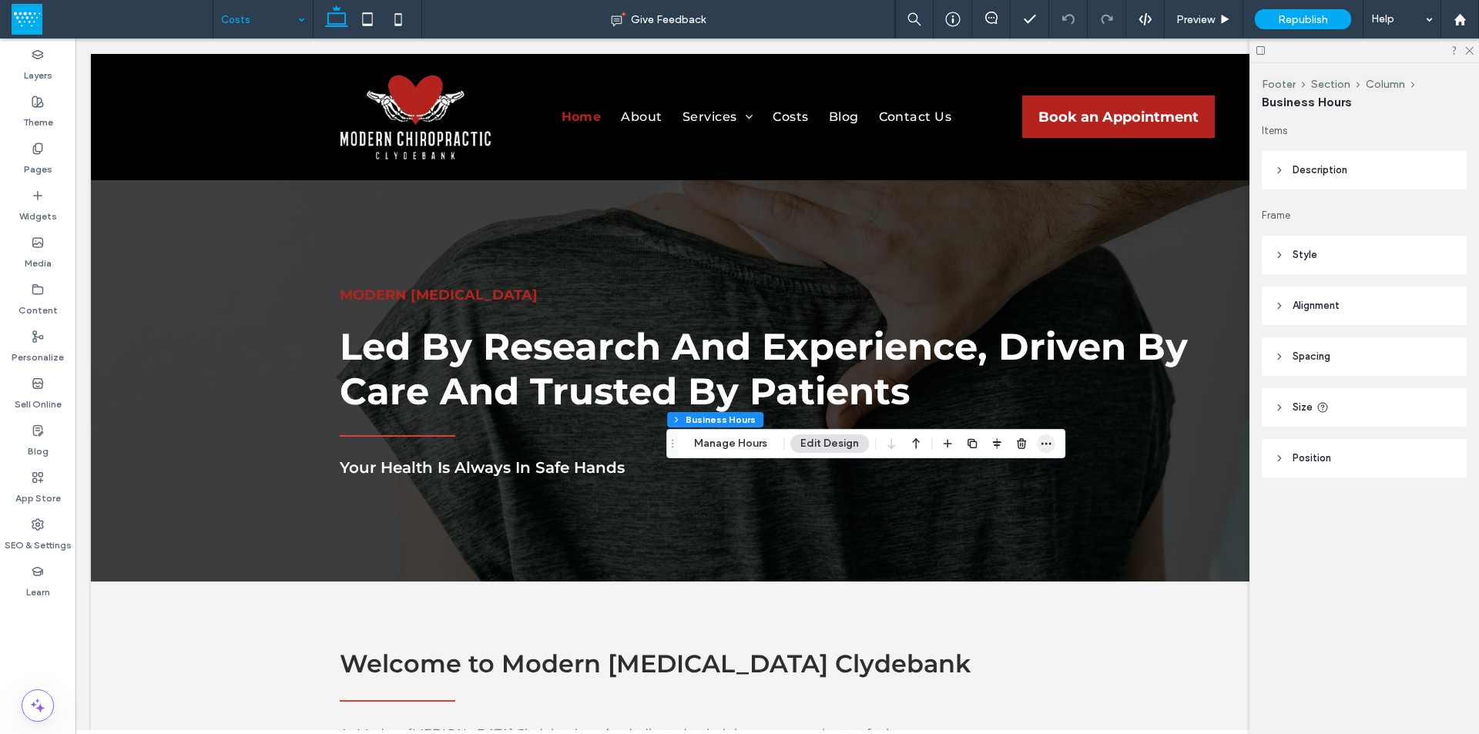
click at [1047, 443] on icon "button" at bounding box center [1046, 443] width 12 height 12
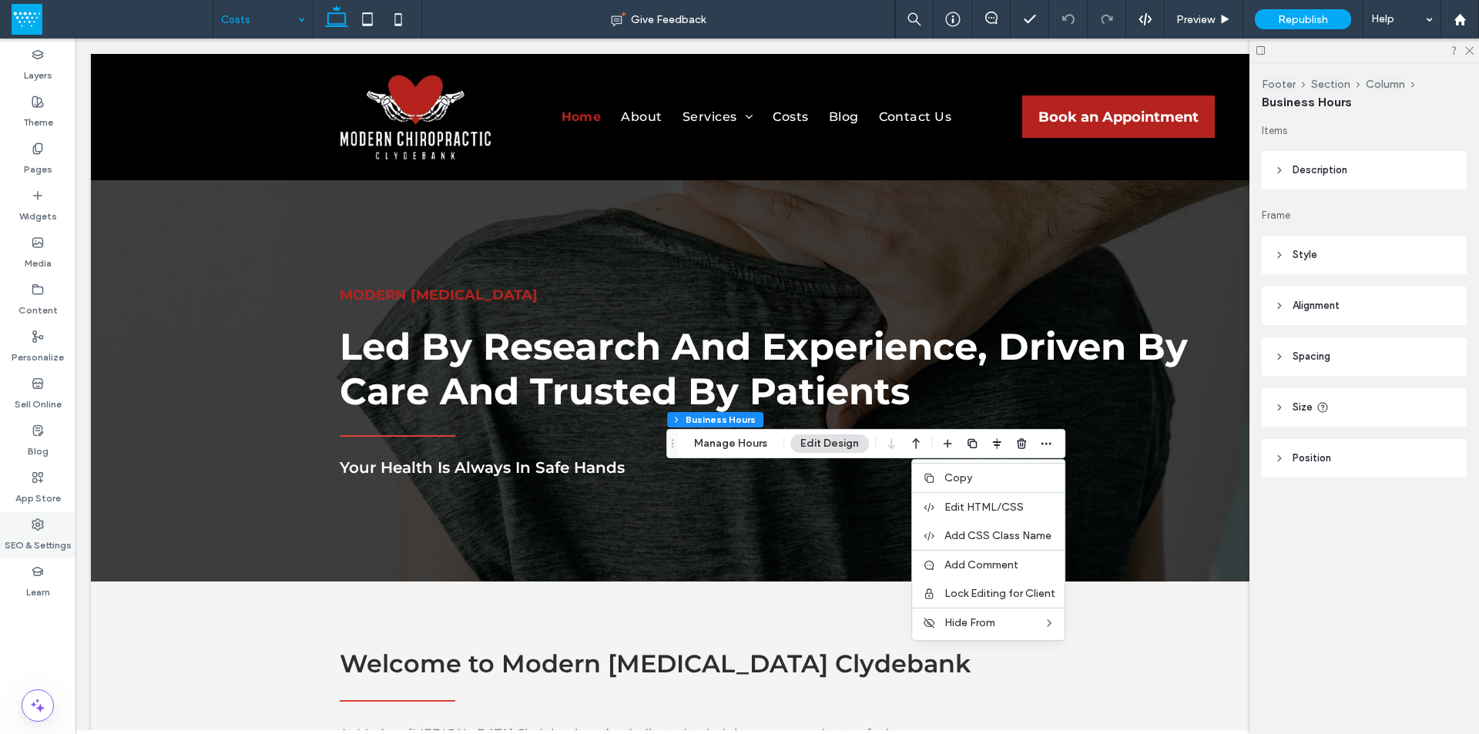
click at [45, 535] on label "SEO & Settings" at bounding box center [38, 542] width 67 height 22
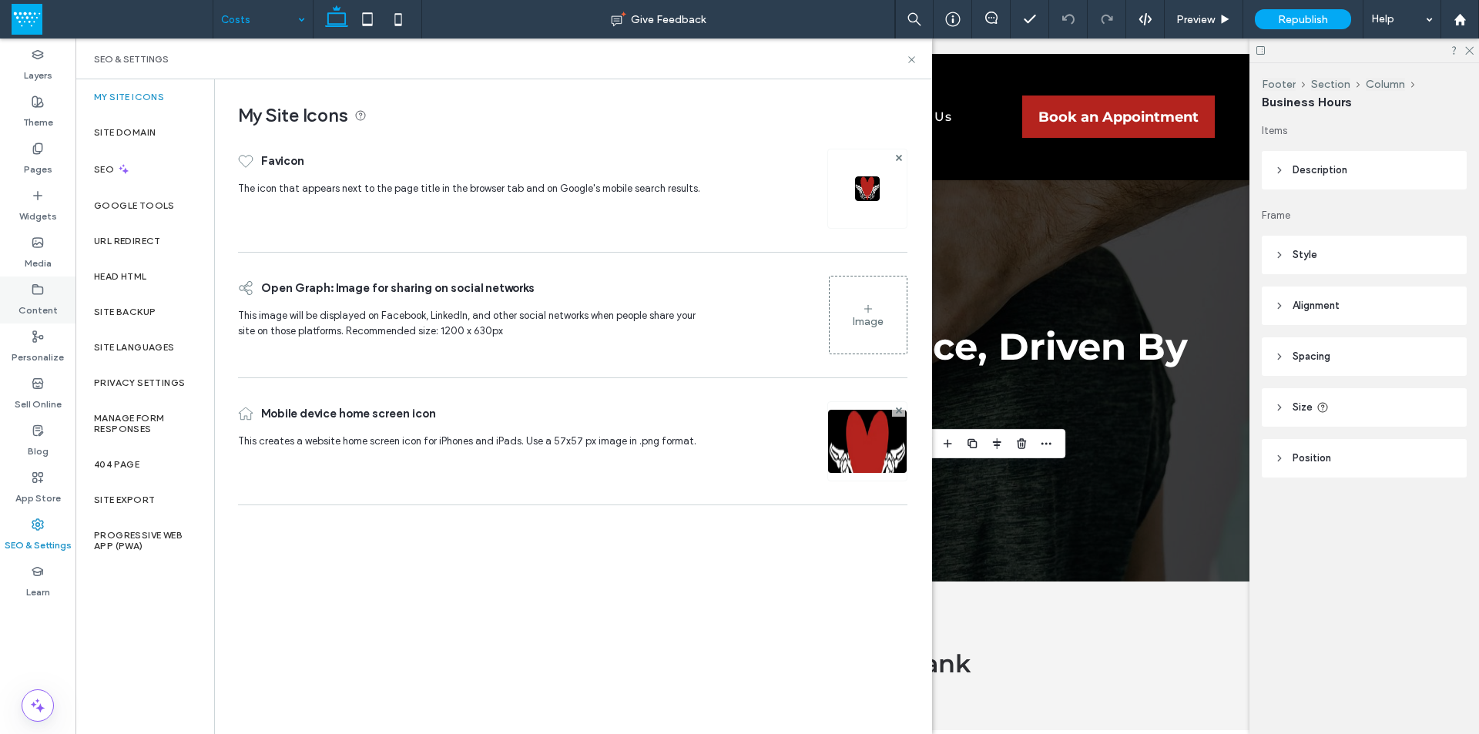
click at [49, 296] on label "Content" at bounding box center [37, 307] width 39 height 22
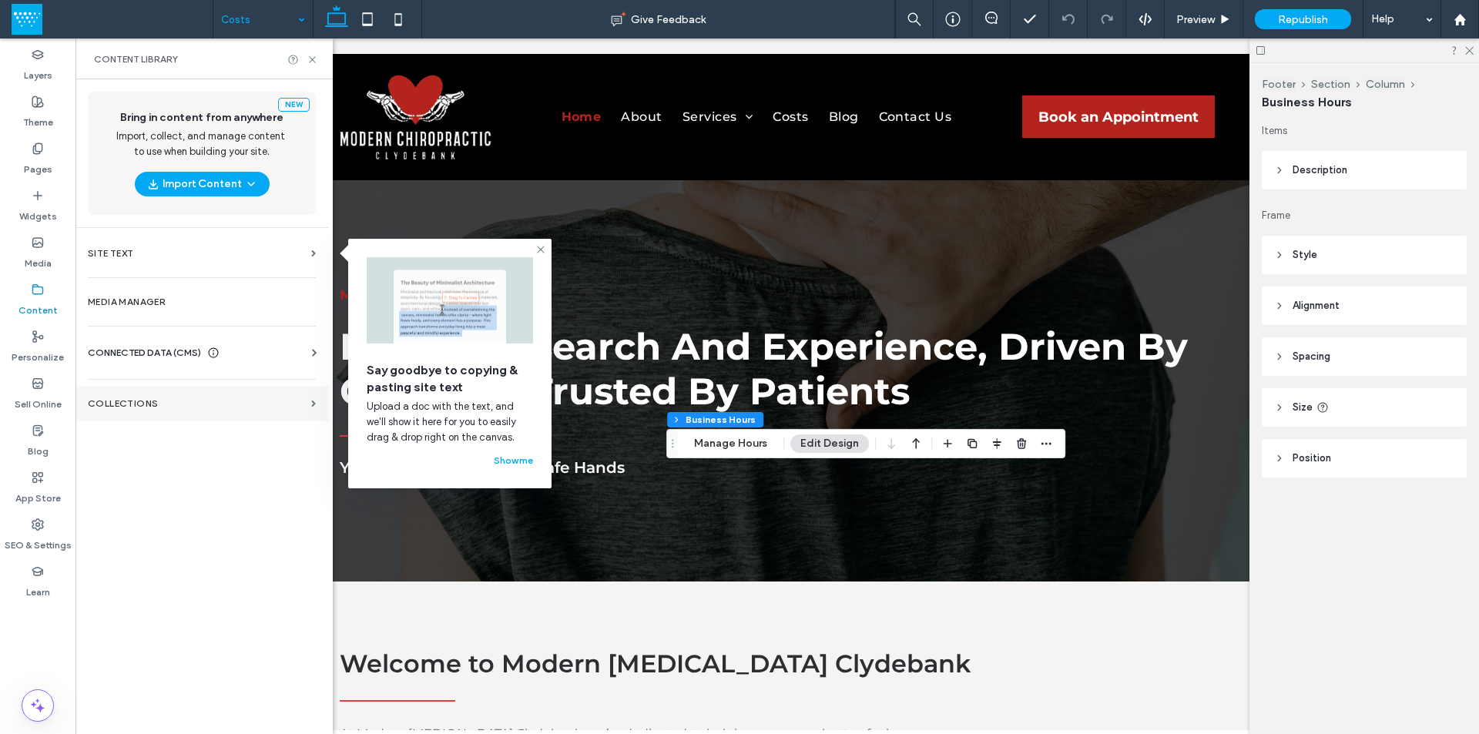
click at [170, 407] on label "Collections" at bounding box center [196, 403] width 217 height 11
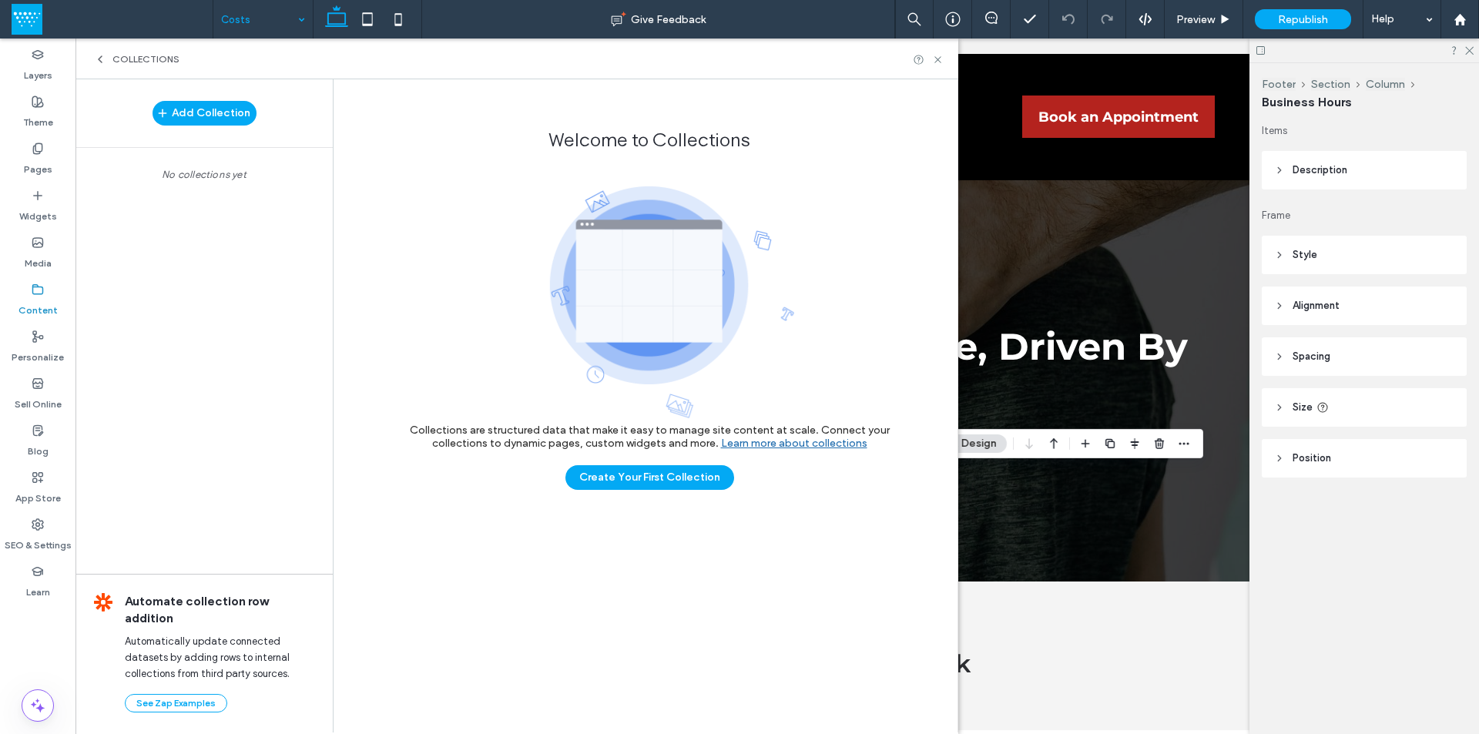
click at [96, 55] on icon at bounding box center [100, 59] width 12 height 12
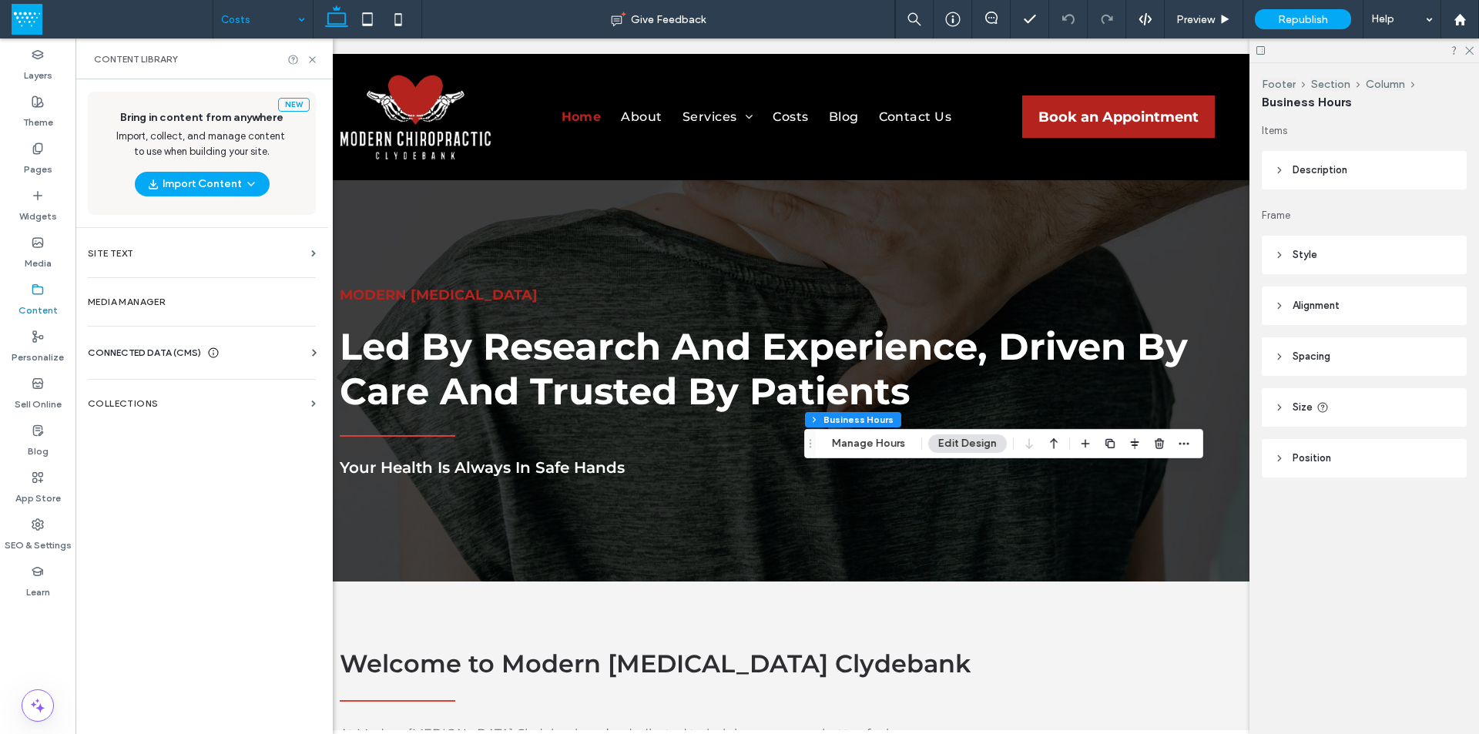
click at [154, 355] on span "CONNECTED DATA (CMS)" at bounding box center [144, 352] width 113 height 15
click at [148, 387] on label "Business Info" at bounding box center [204, 390] width 209 height 11
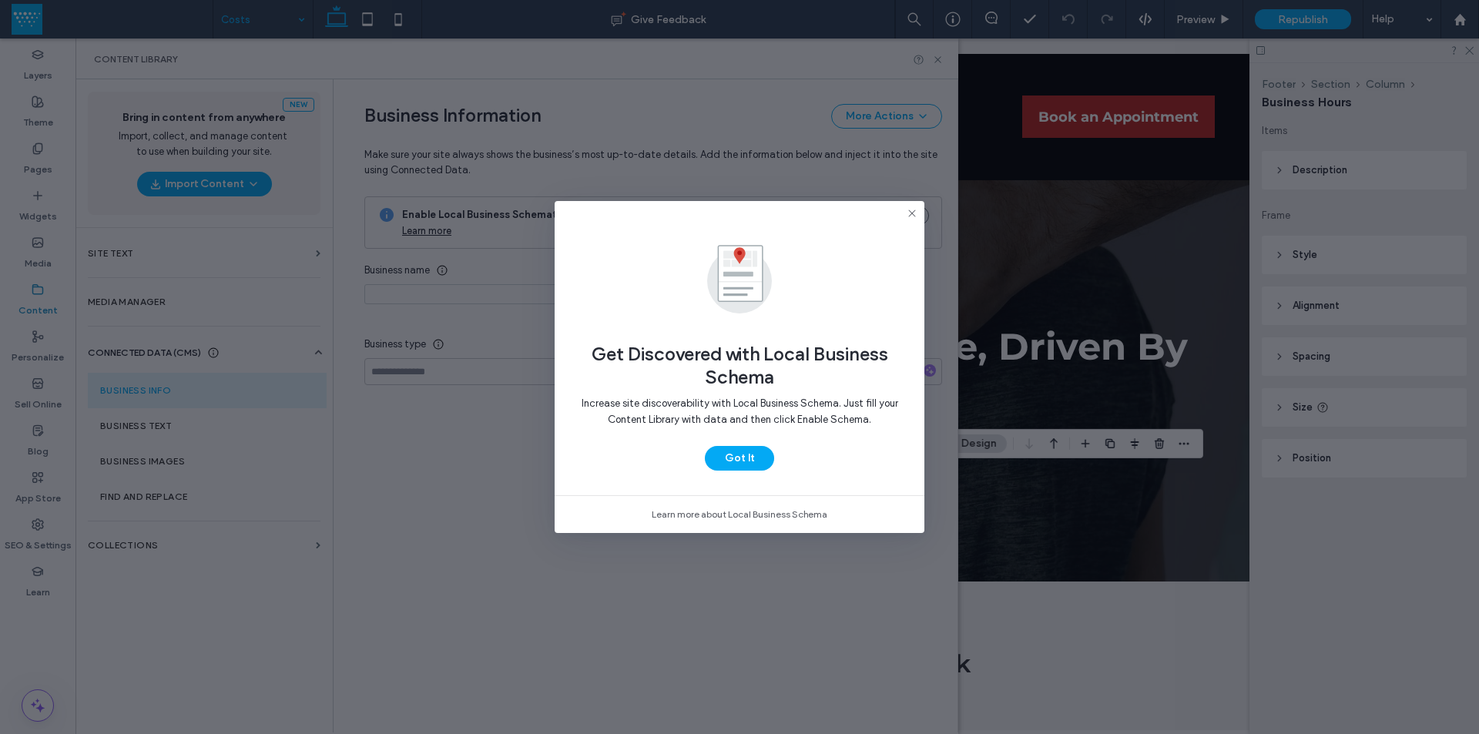
type input "**********"
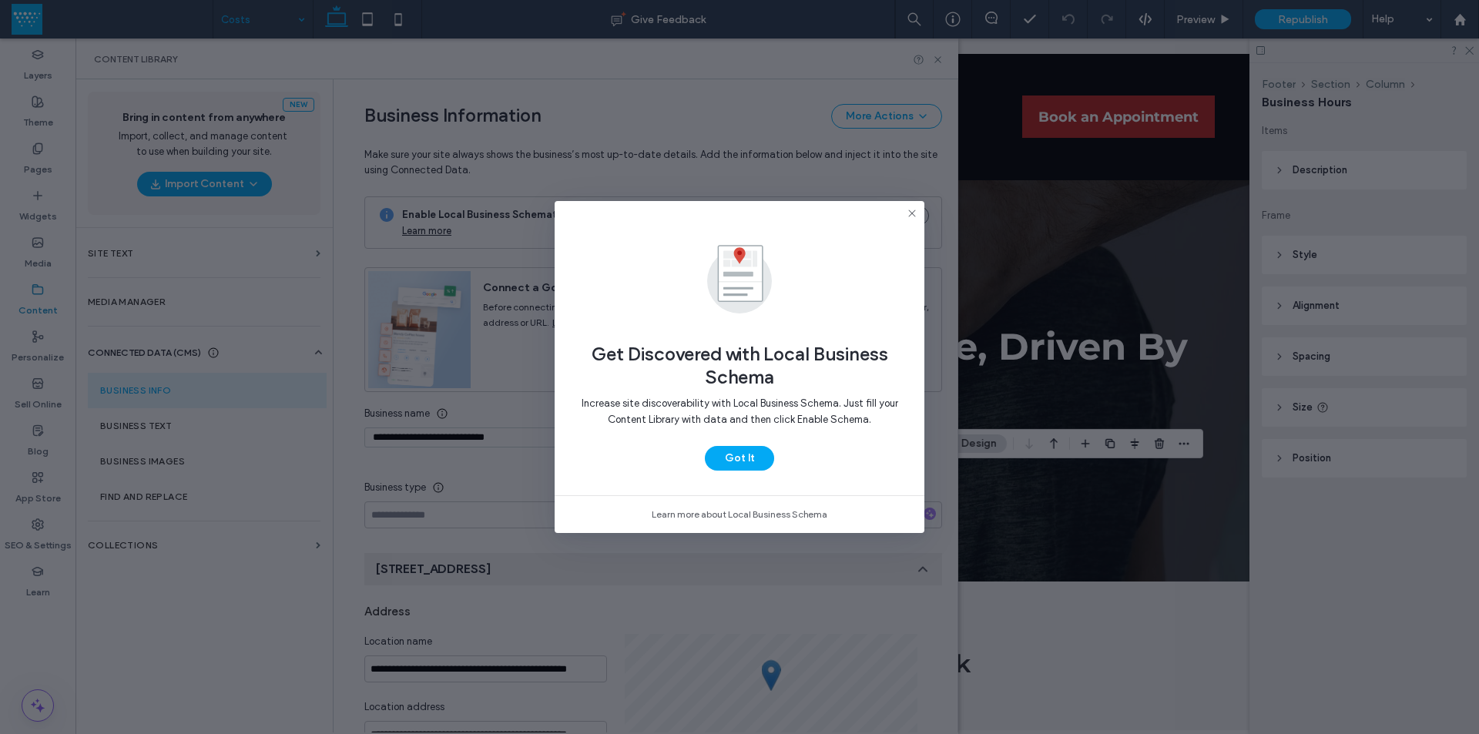
scroll to position [145, 0]
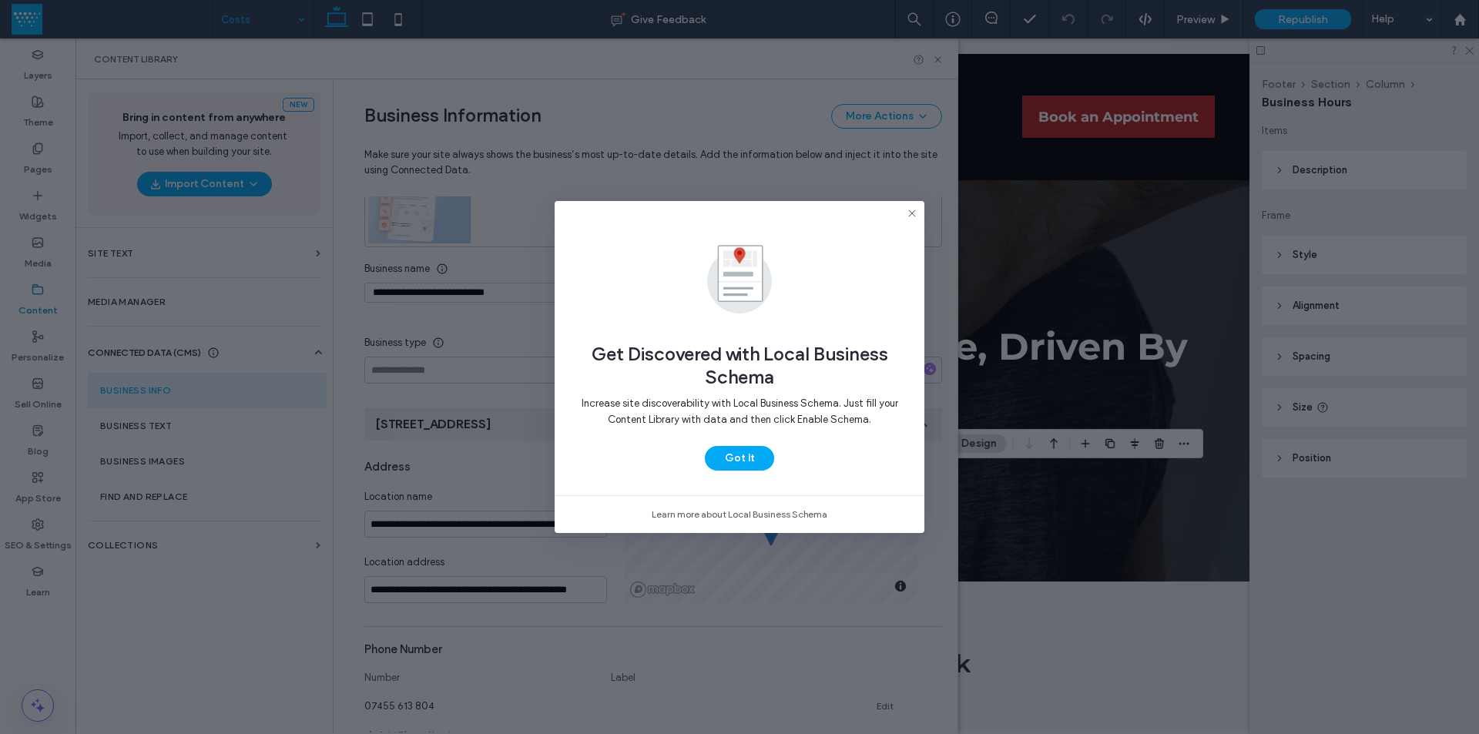
click at [915, 213] on icon at bounding box center [912, 213] width 12 height 12
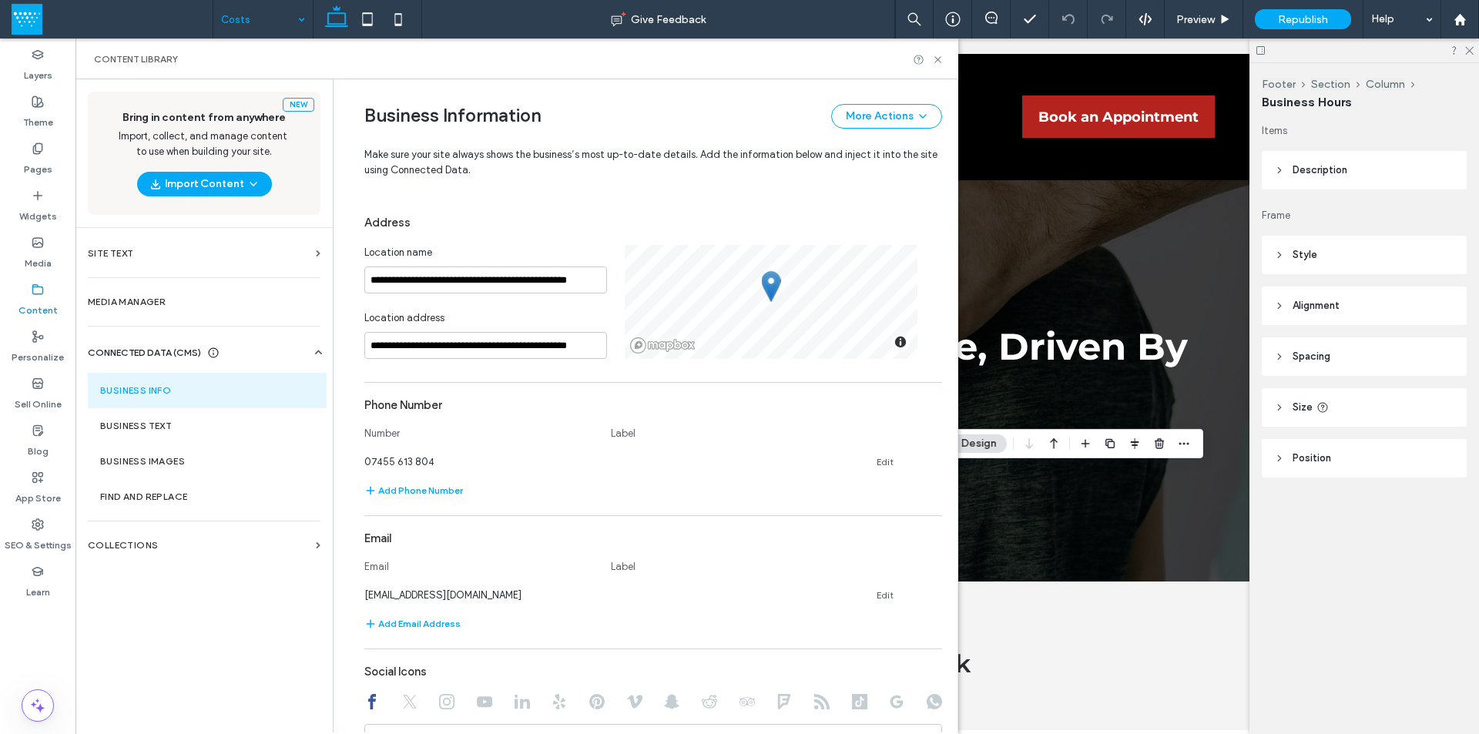
scroll to position [667, 0]
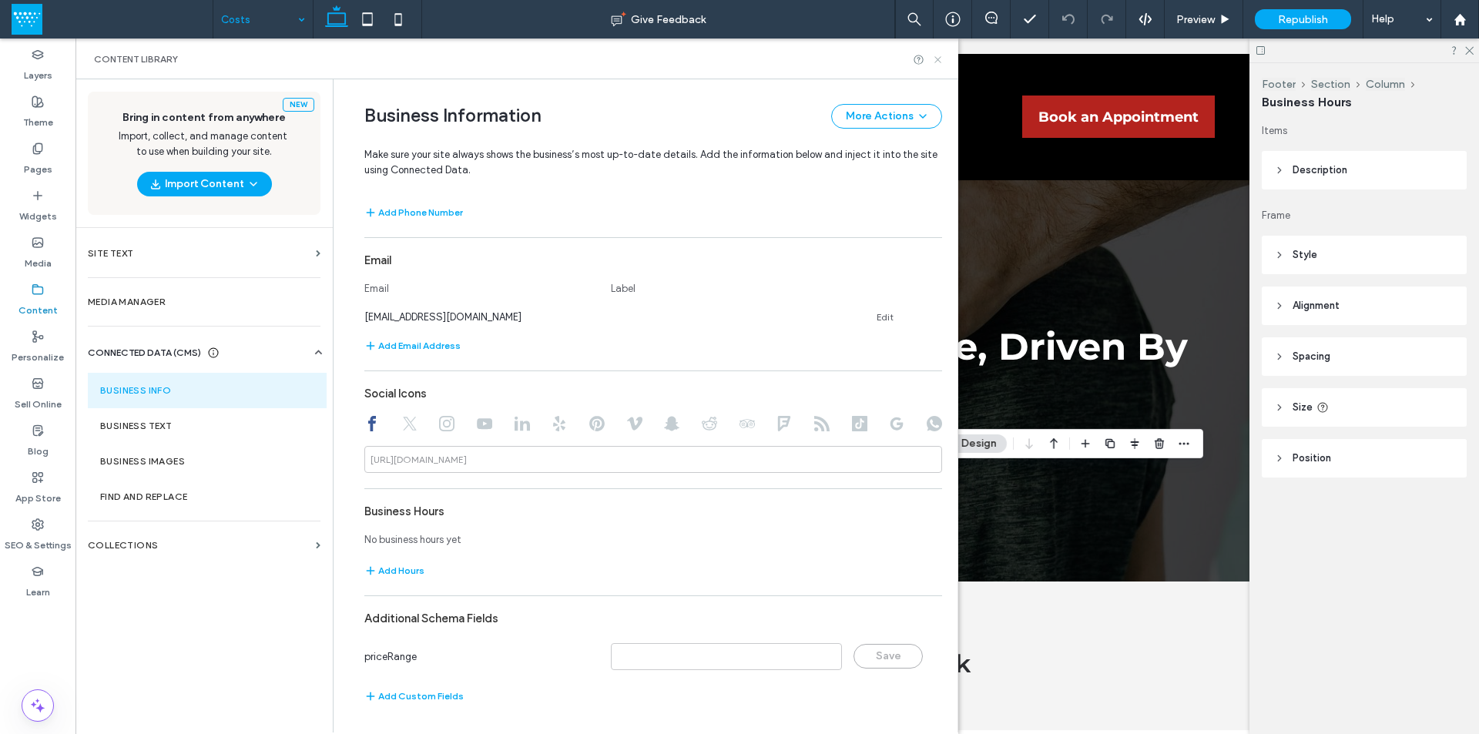
click at [933, 62] on icon at bounding box center [938, 60] width 12 height 12
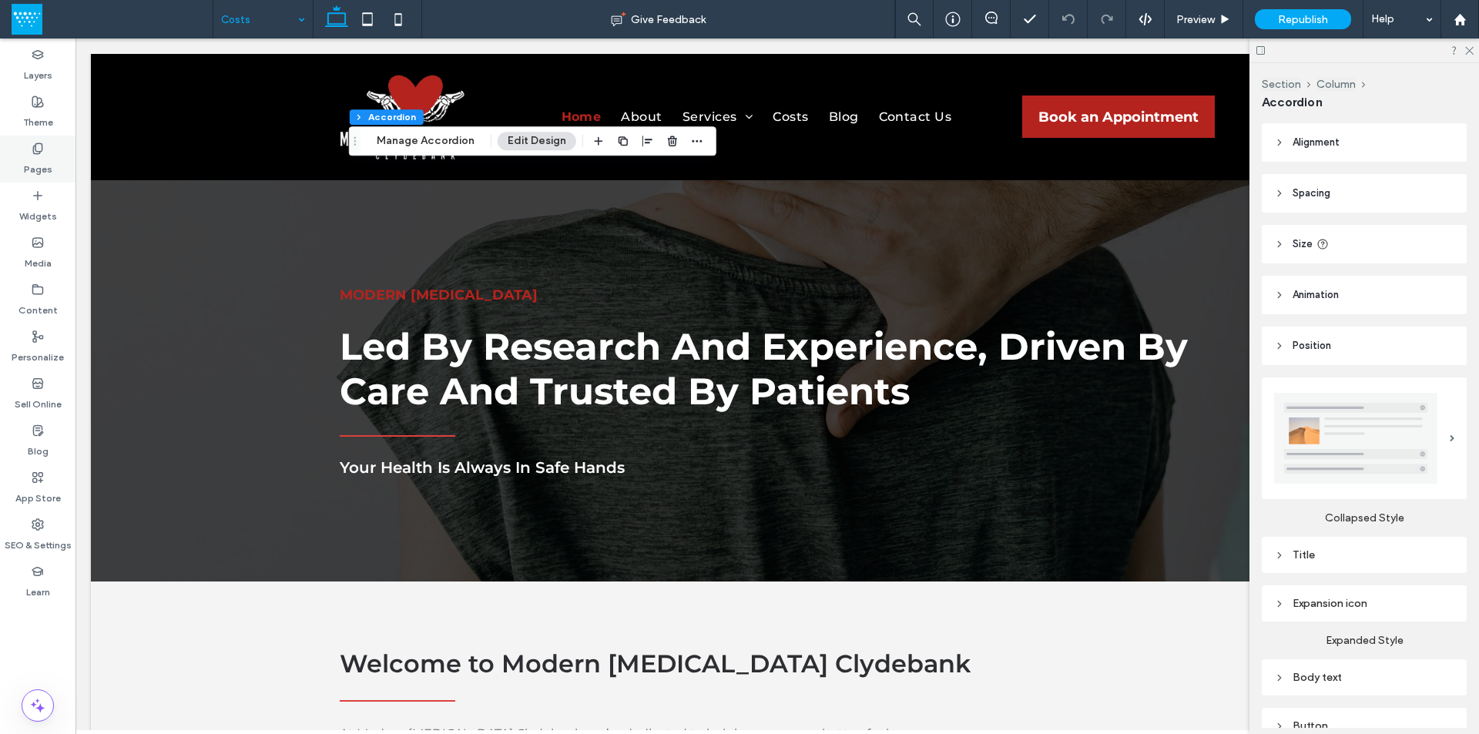
click at [32, 169] on label "Pages" at bounding box center [38, 166] width 28 height 22
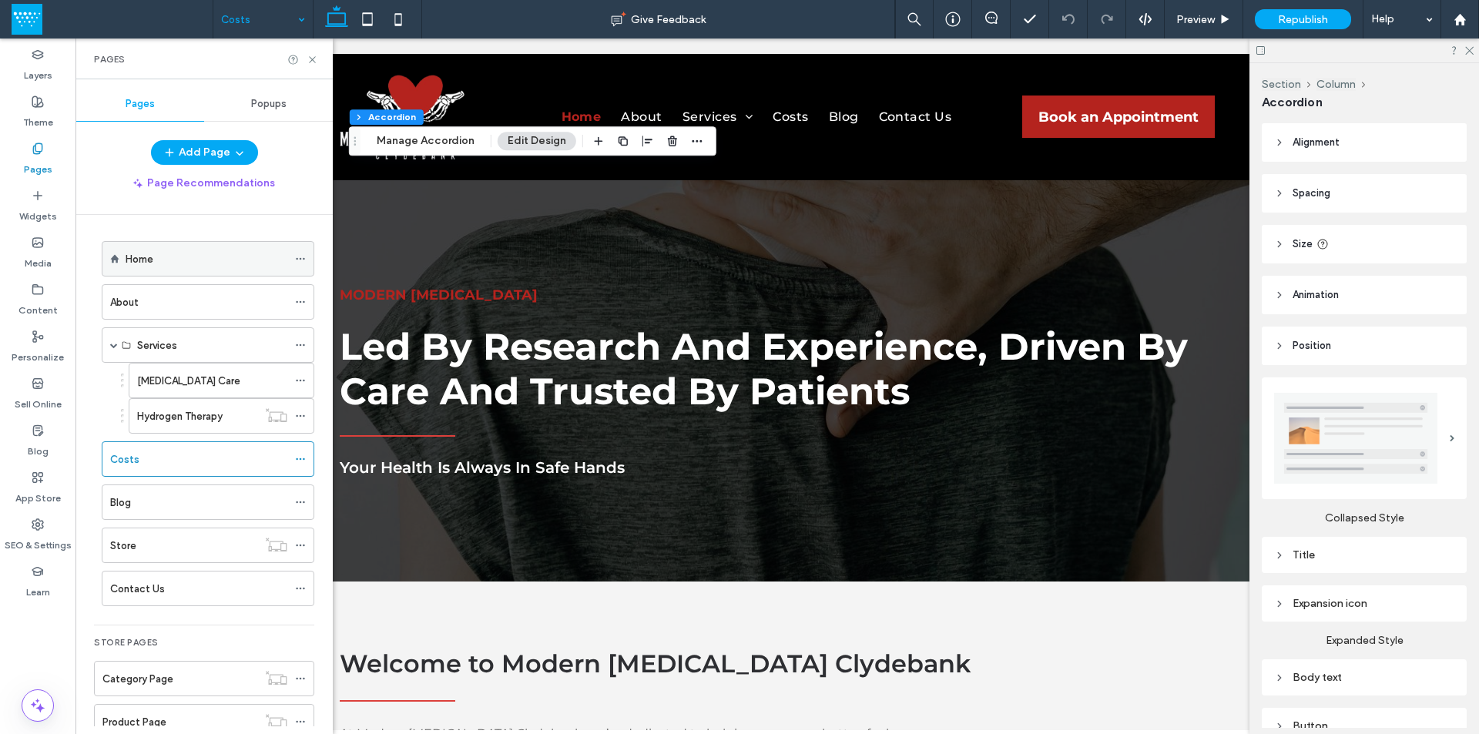
click at [298, 258] on icon at bounding box center [300, 258] width 11 height 11
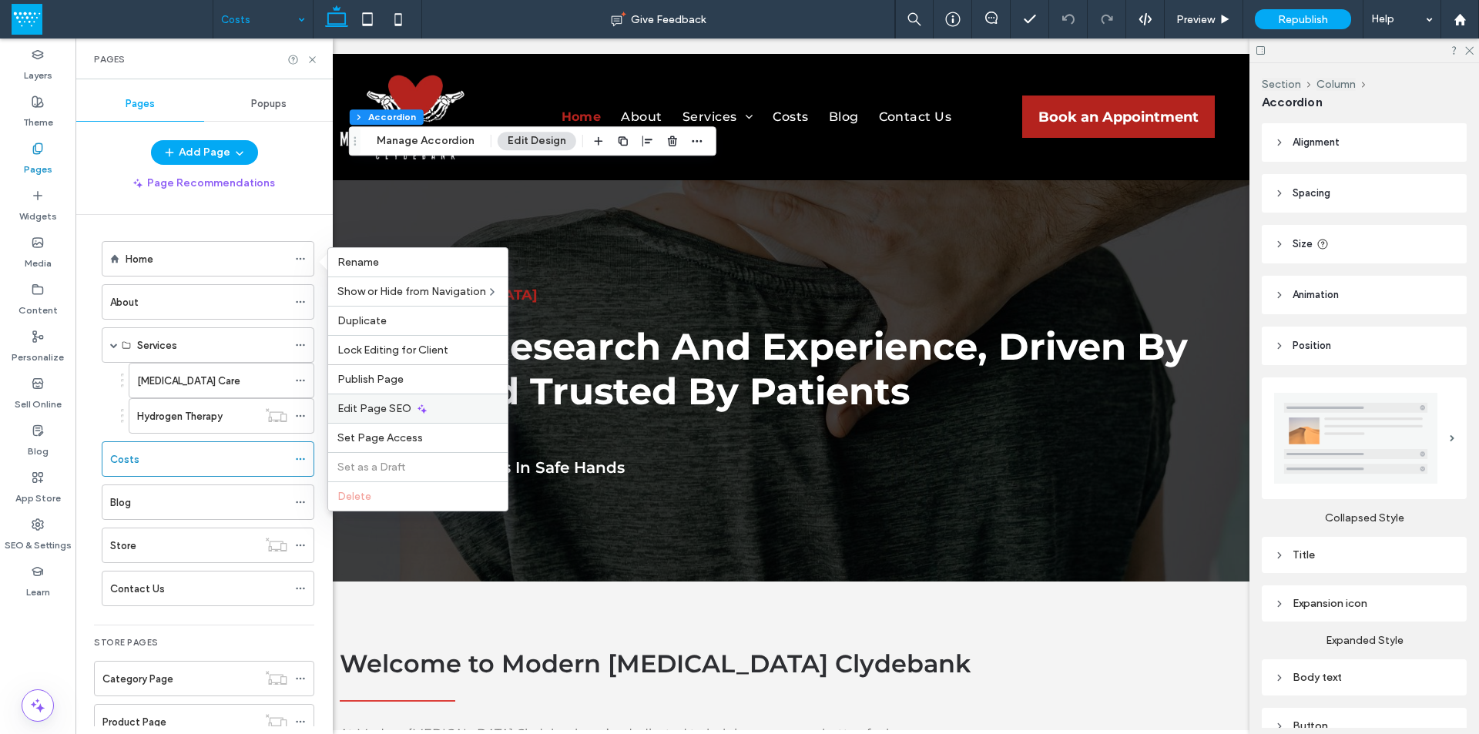
click at [384, 405] on span "Edit Page SEO" at bounding box center [374, 408] width 74 height 13
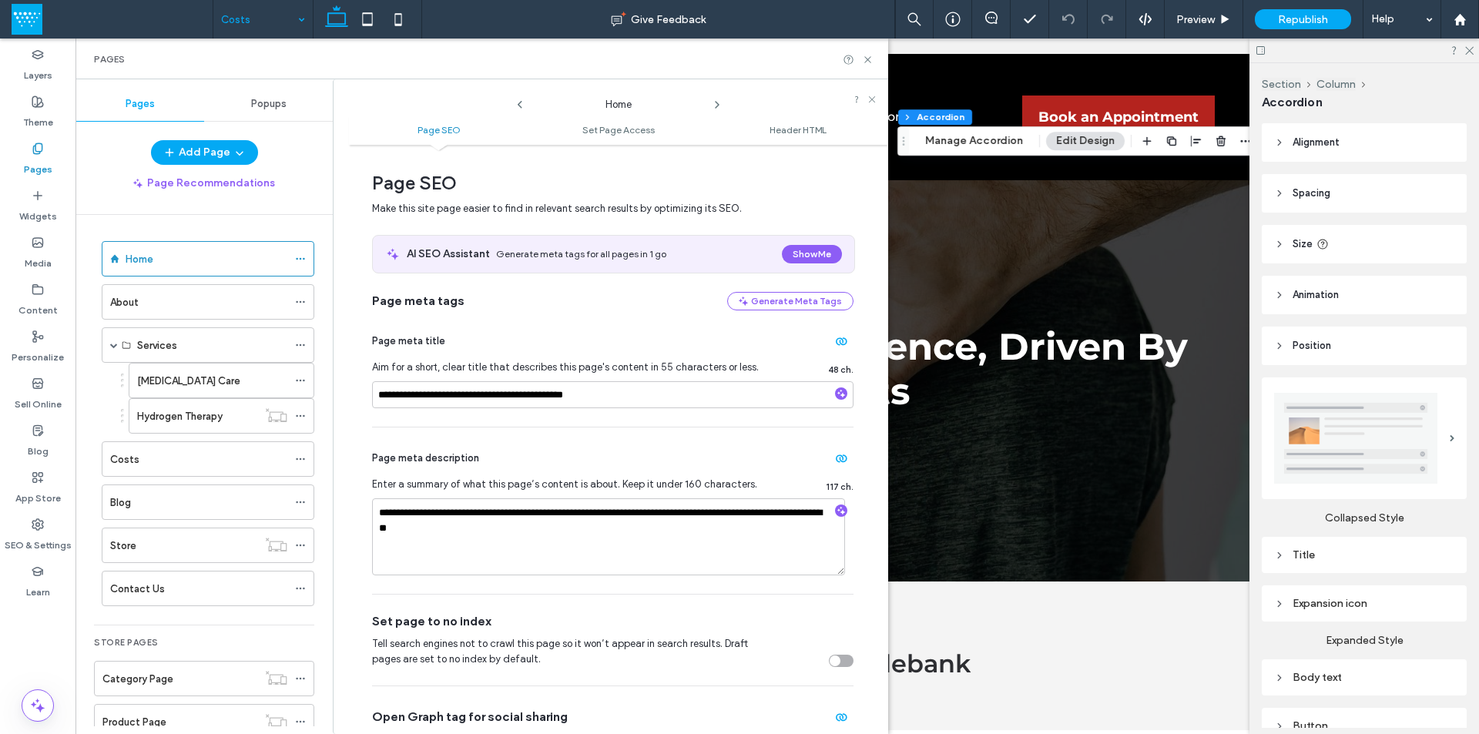
scroll to position [77, 0]
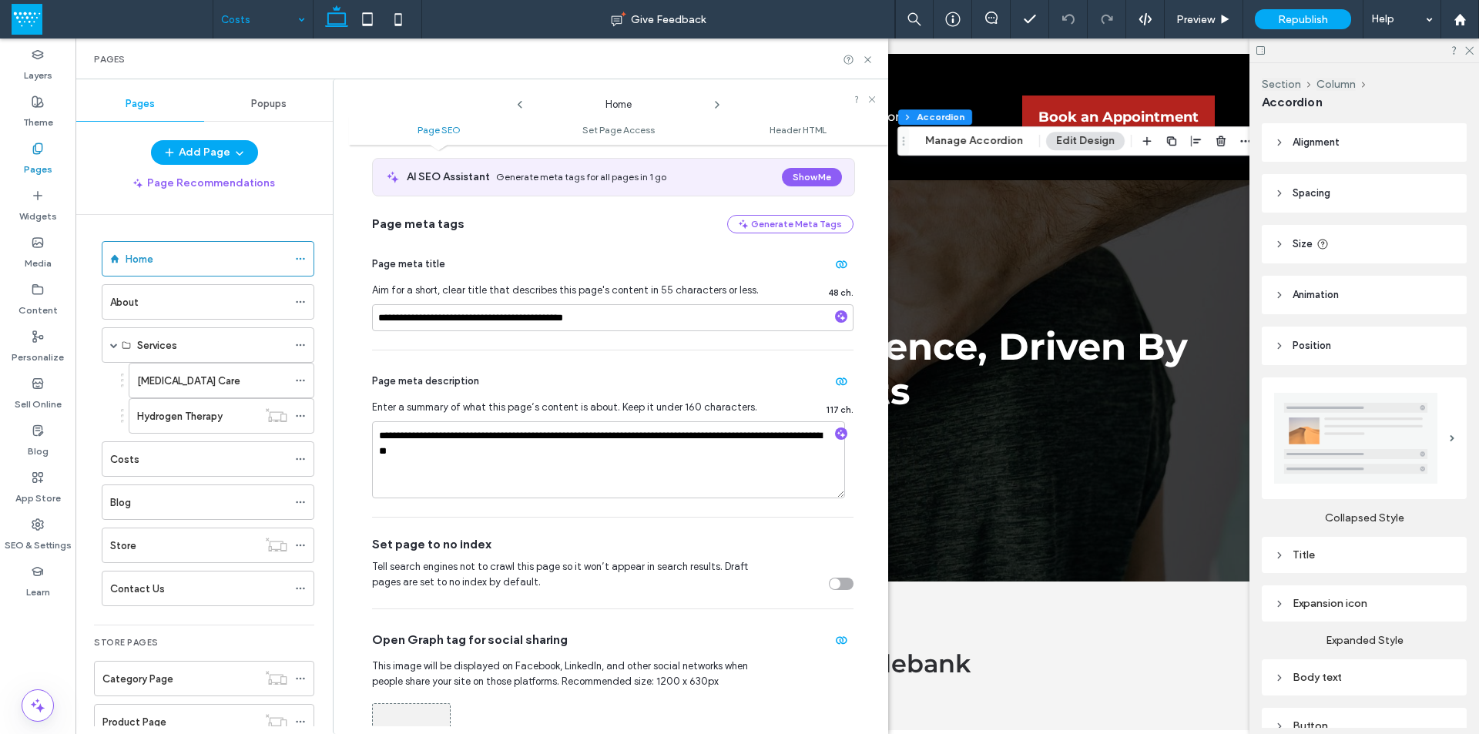
click at [714, 105] on icon at bounding box center [717, 105] width 12 height 12
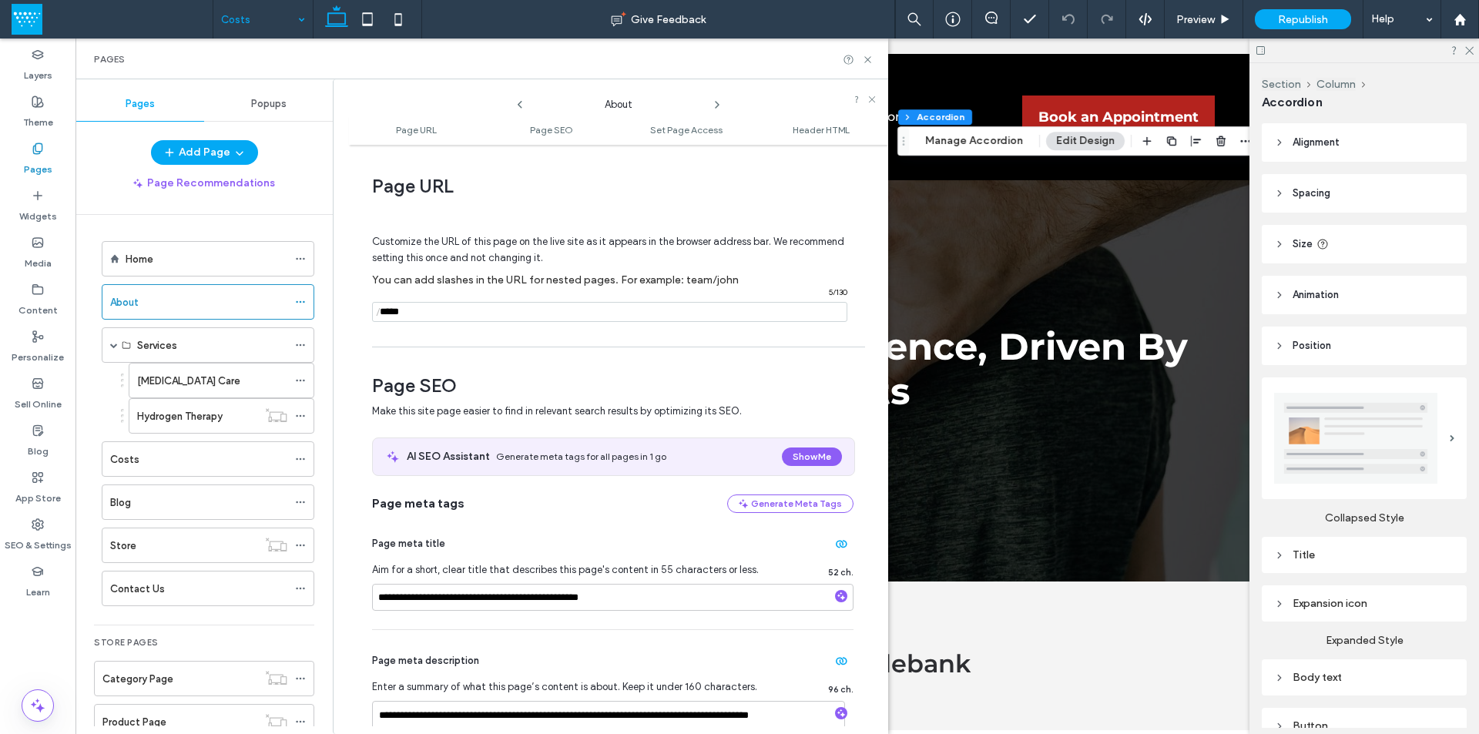
click at [714, 105] on icon at bounding box center [717, 105] width 12 height 12
click at [714, 104] on icon at bounding box center [717, 105] width 12 height 12
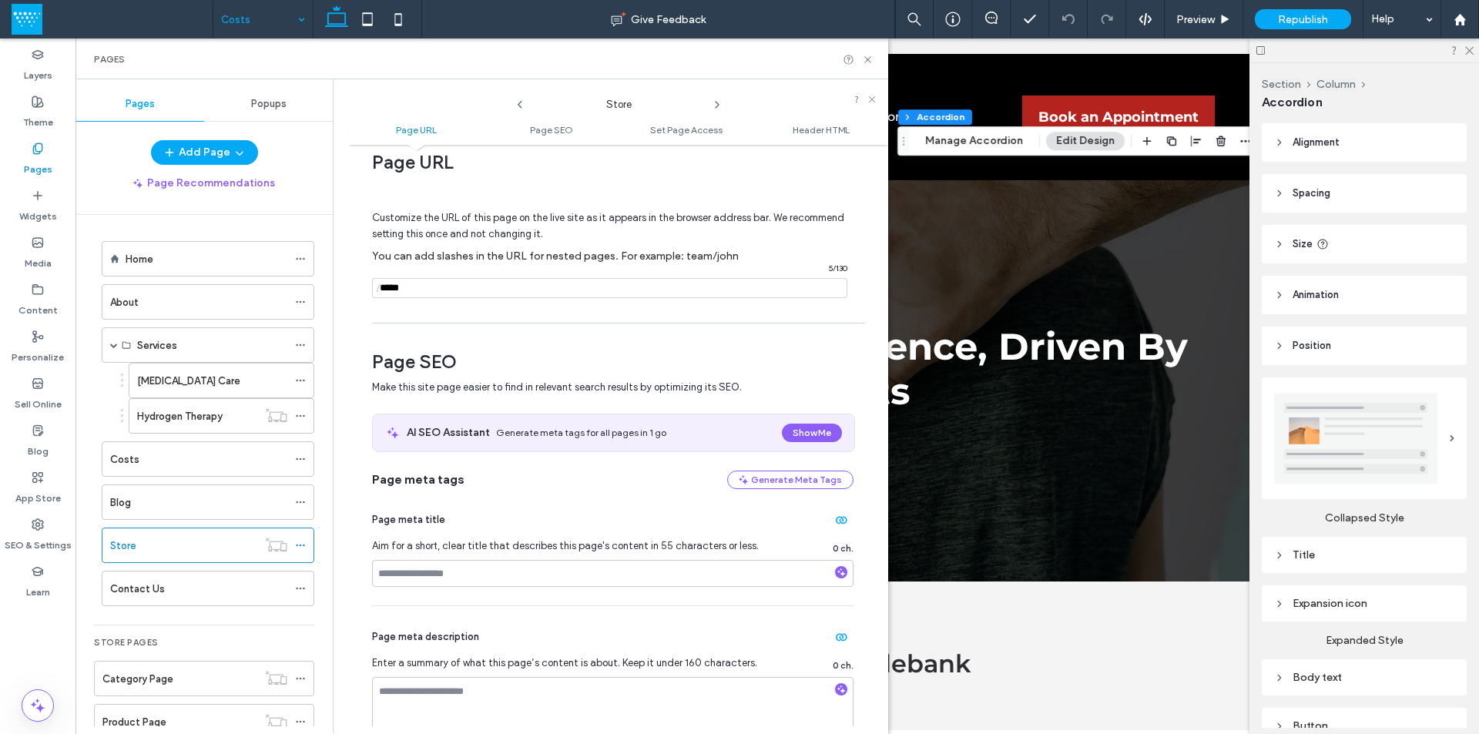
scroll to position [0, 0]
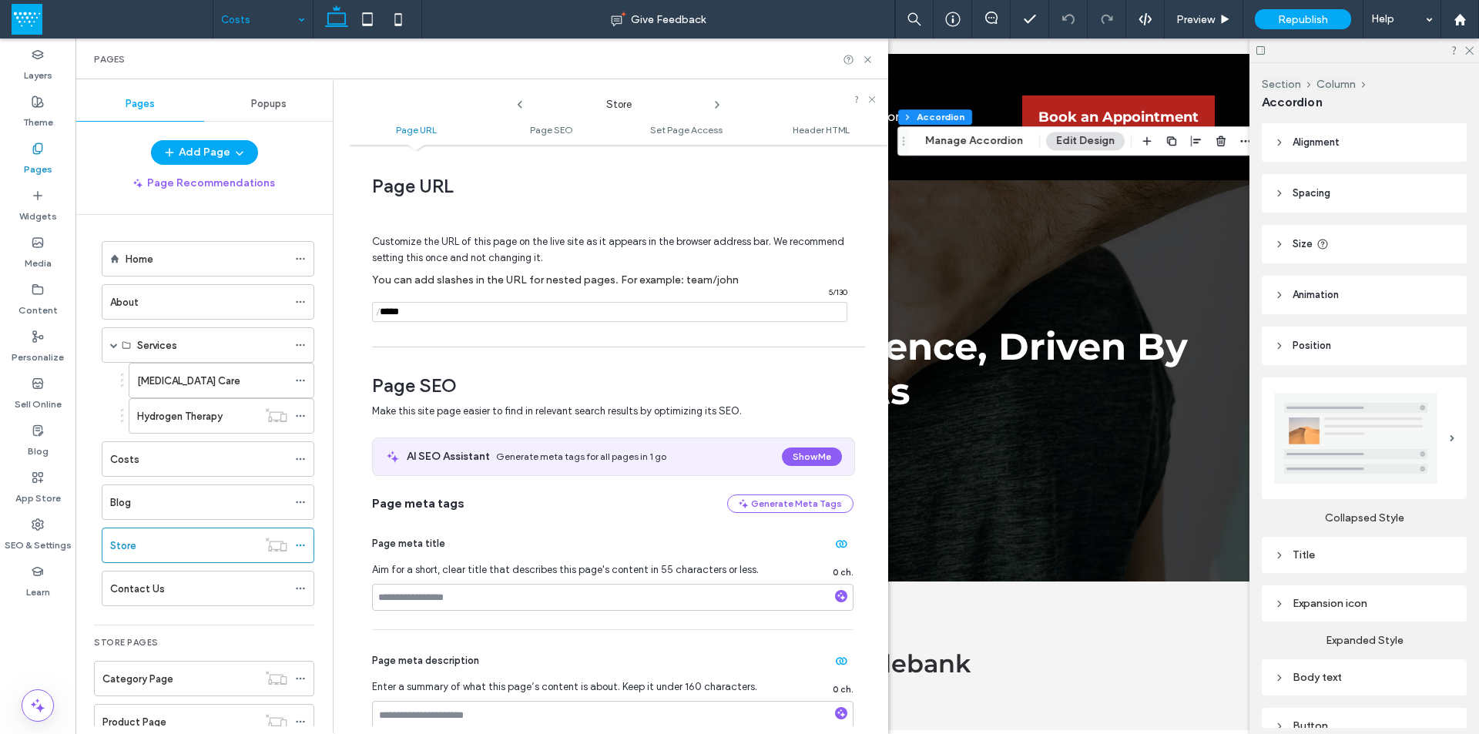
click at [715, 108] on icon at bounding box center [717, 105] width 12 height 12
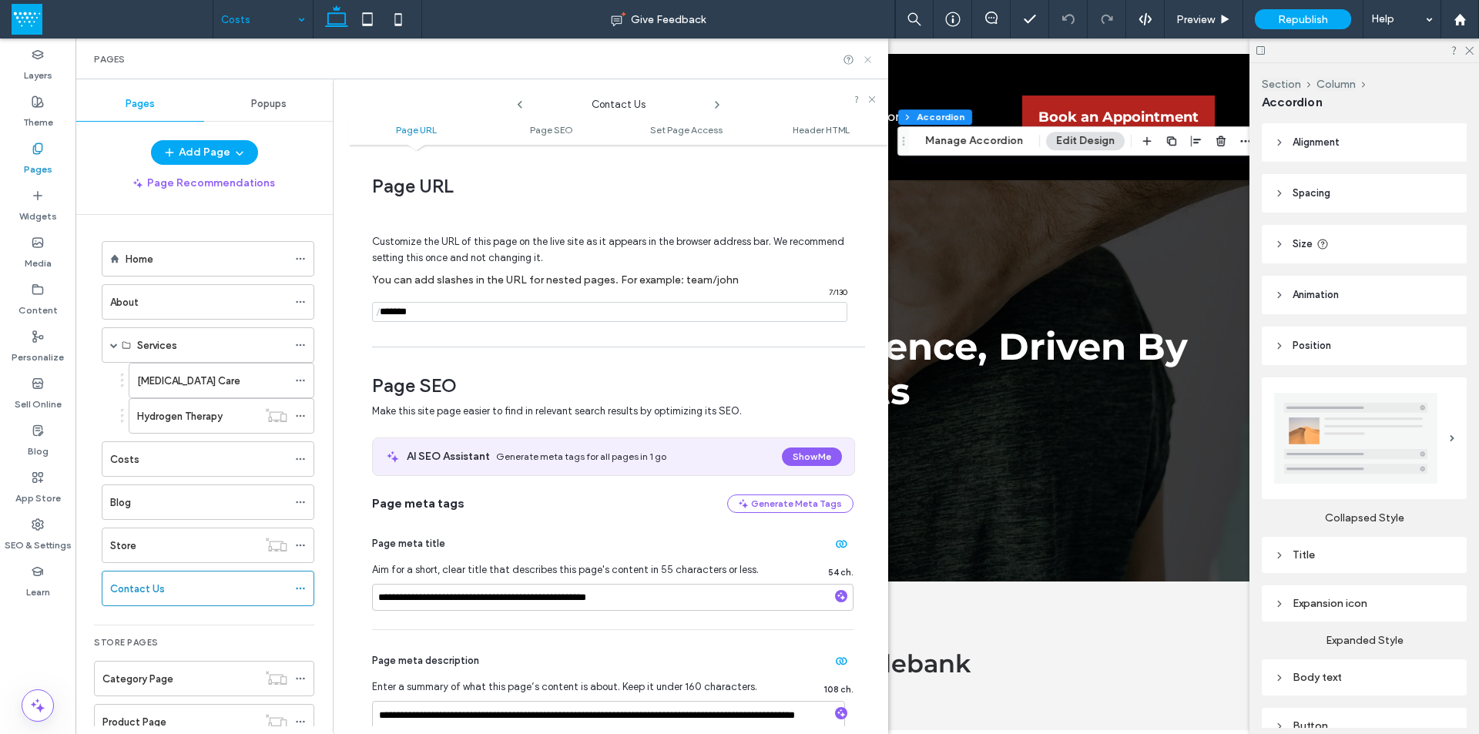
click at [866, 60] on icon at bounding box center [868, 60] width 12 height 12
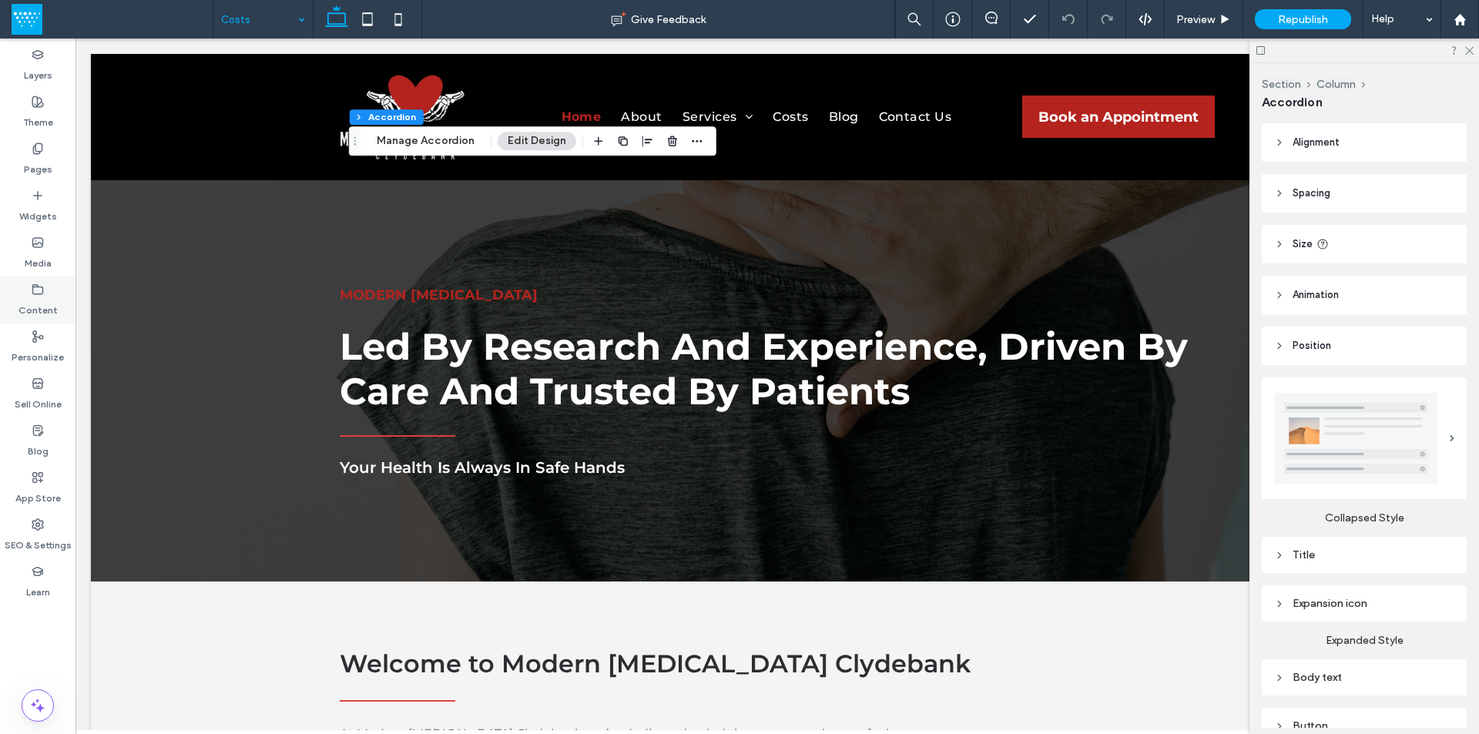
click at [34, 312] on label "Content" at bounding box center [37, 307] width 39 height 22
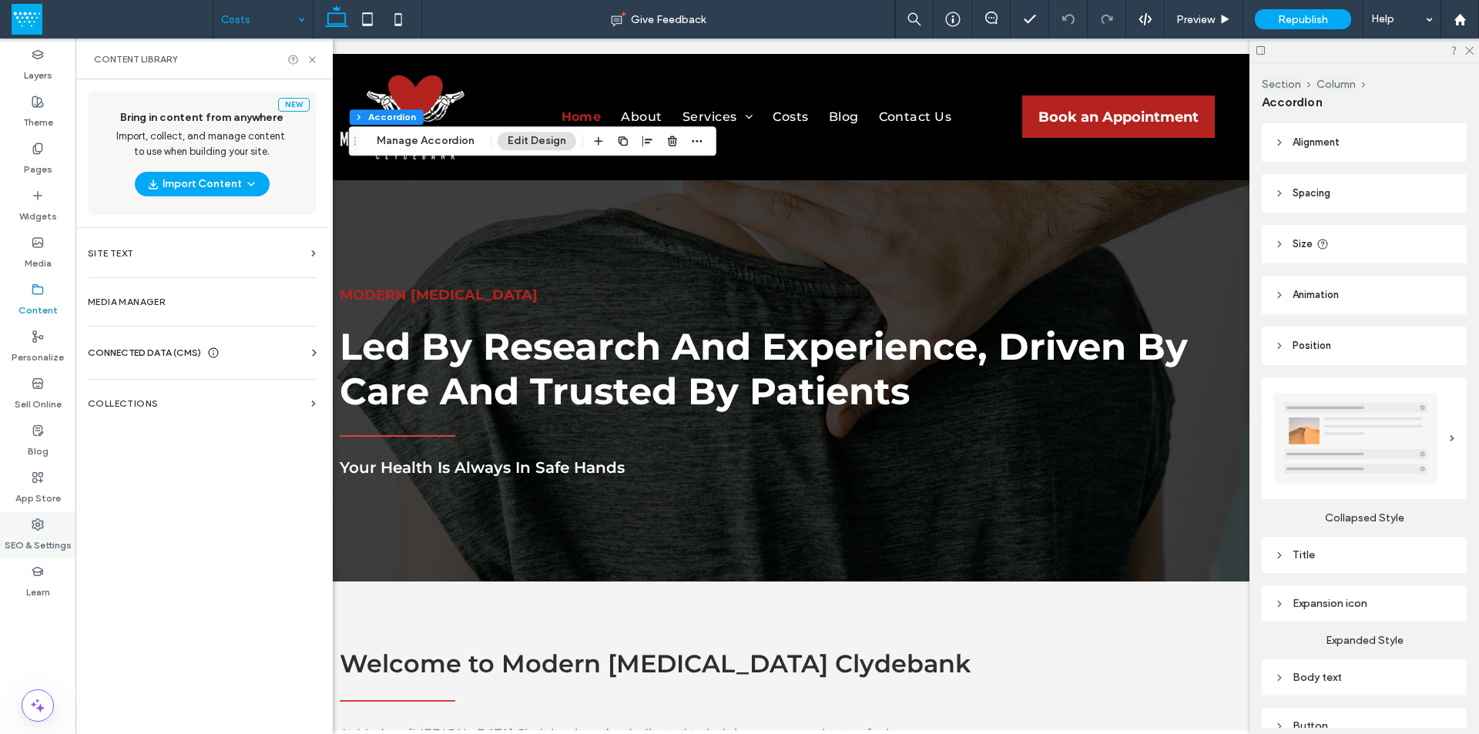
click at [34, 534] on label "SEO & Settings" at bounding box center [38, 542] width 67 height 22
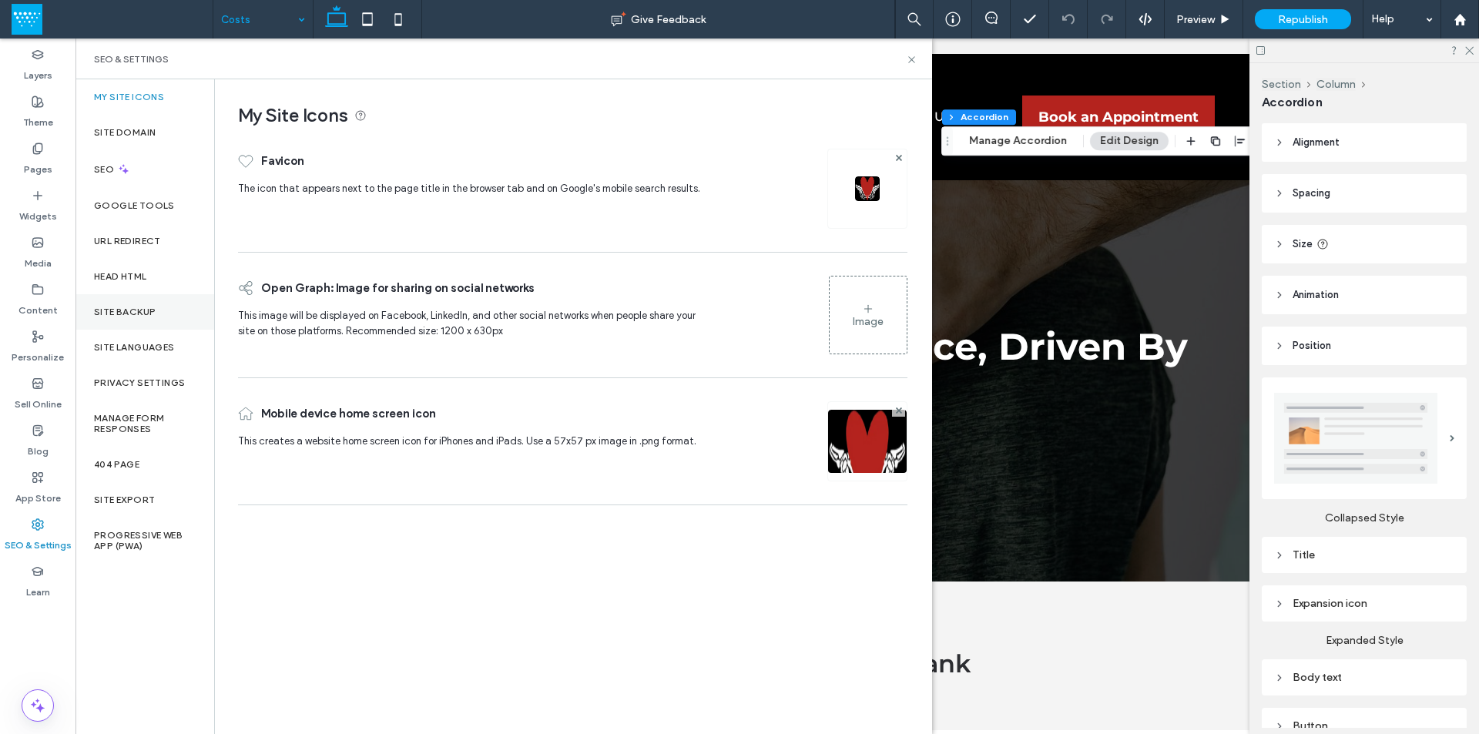
click at [132, 315] on label "Site Backup" at bounding box center [125, 311] width 62 height 11
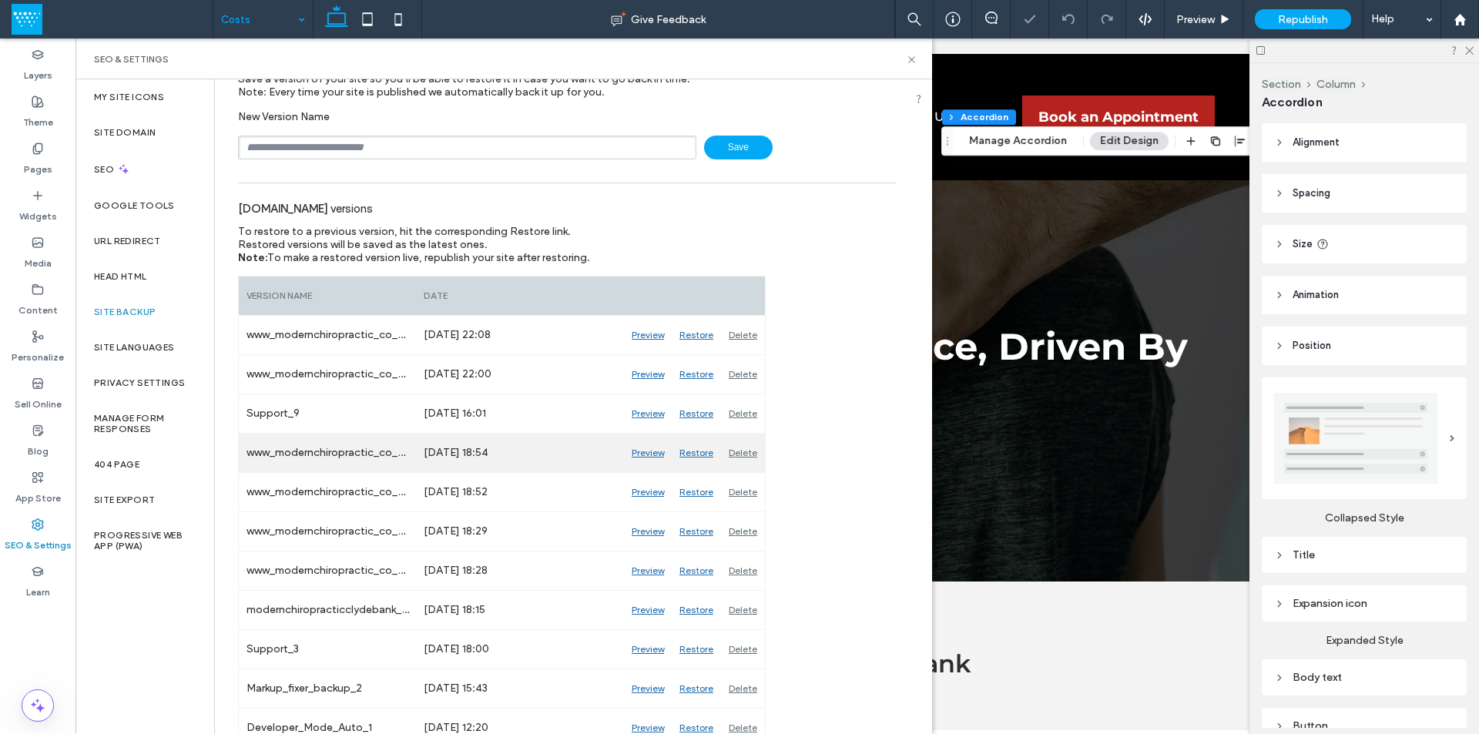
scroll to position [117, 0]
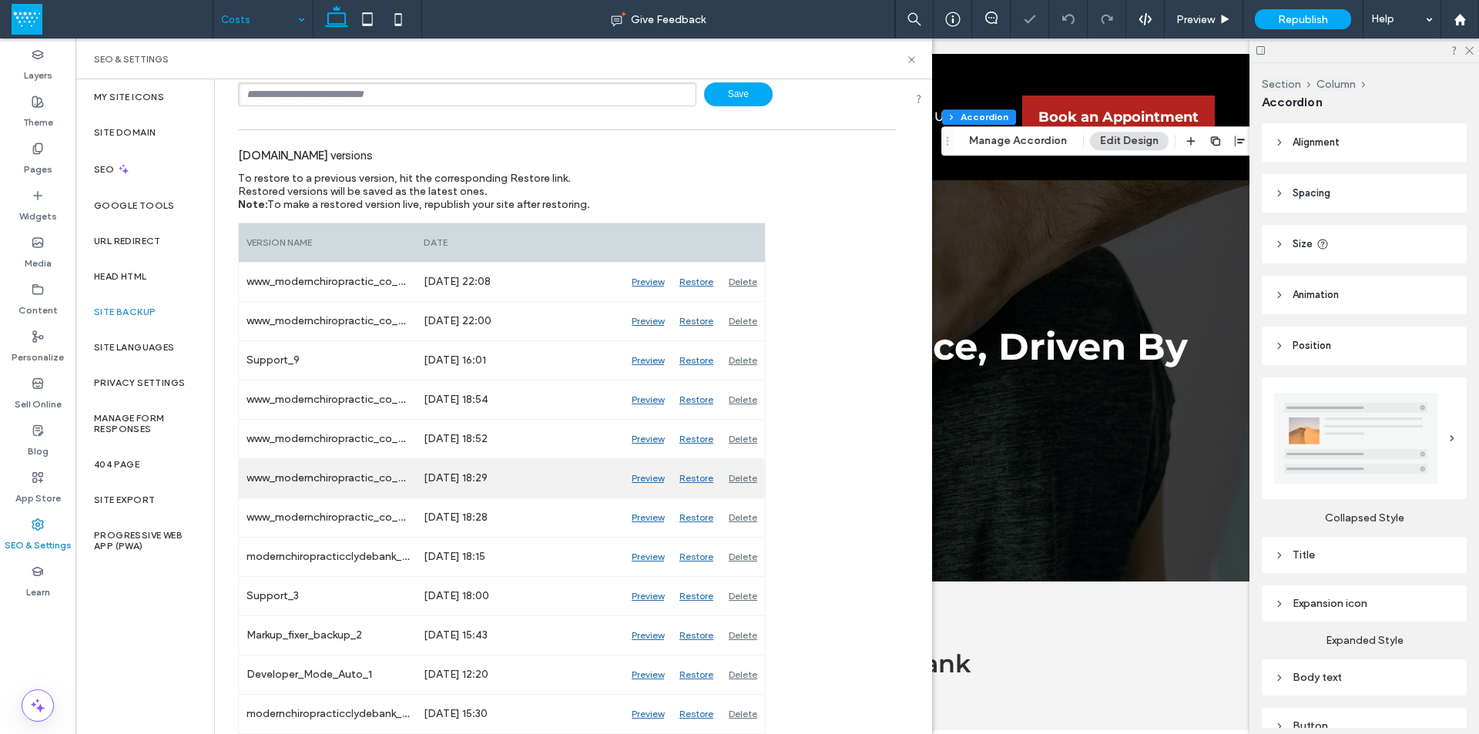
click at [648, 482] on div "Preview" at bounding box center [648, 478] width 48 height 39
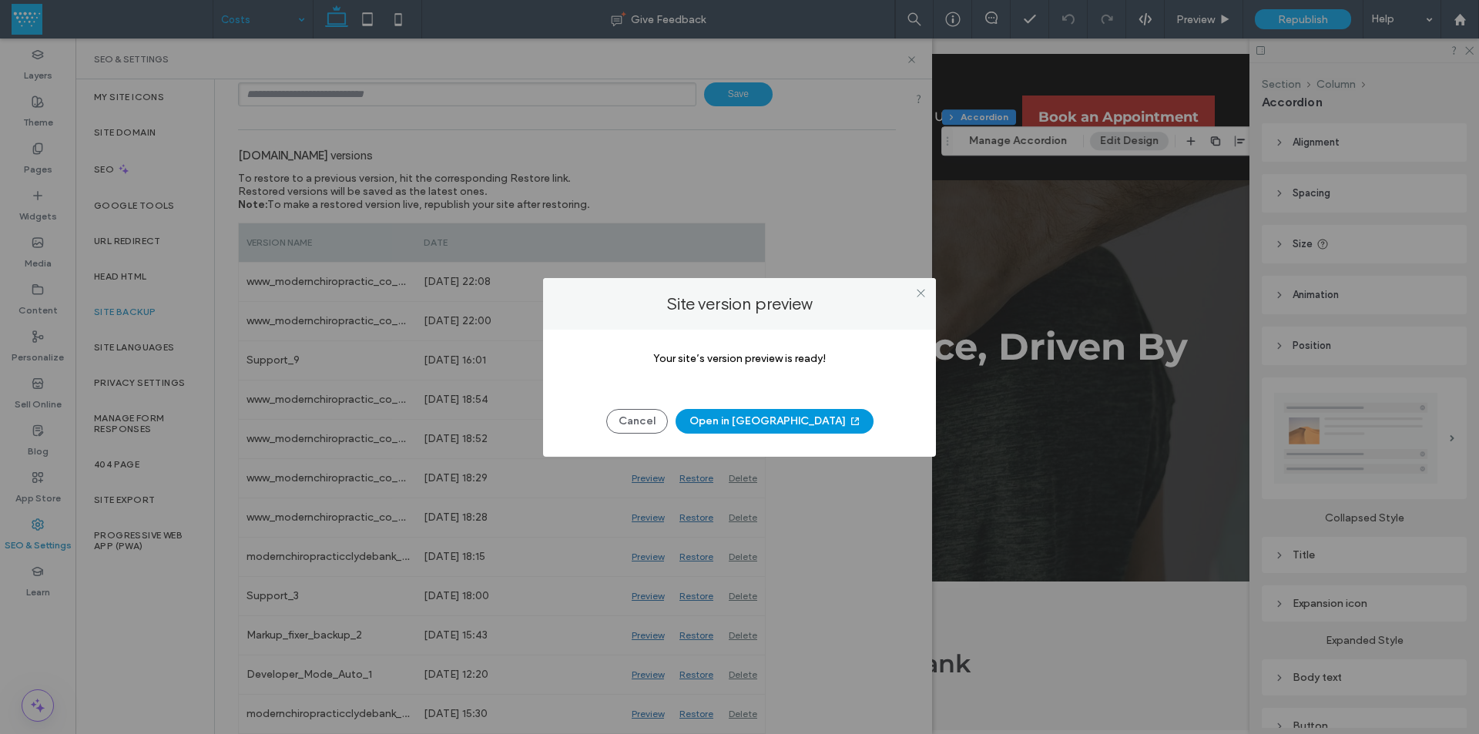
click at [759, 429] on button "Open in [GEOGRAPHIC_DATA]" at bounding box center [774, 421] width 198 height 25
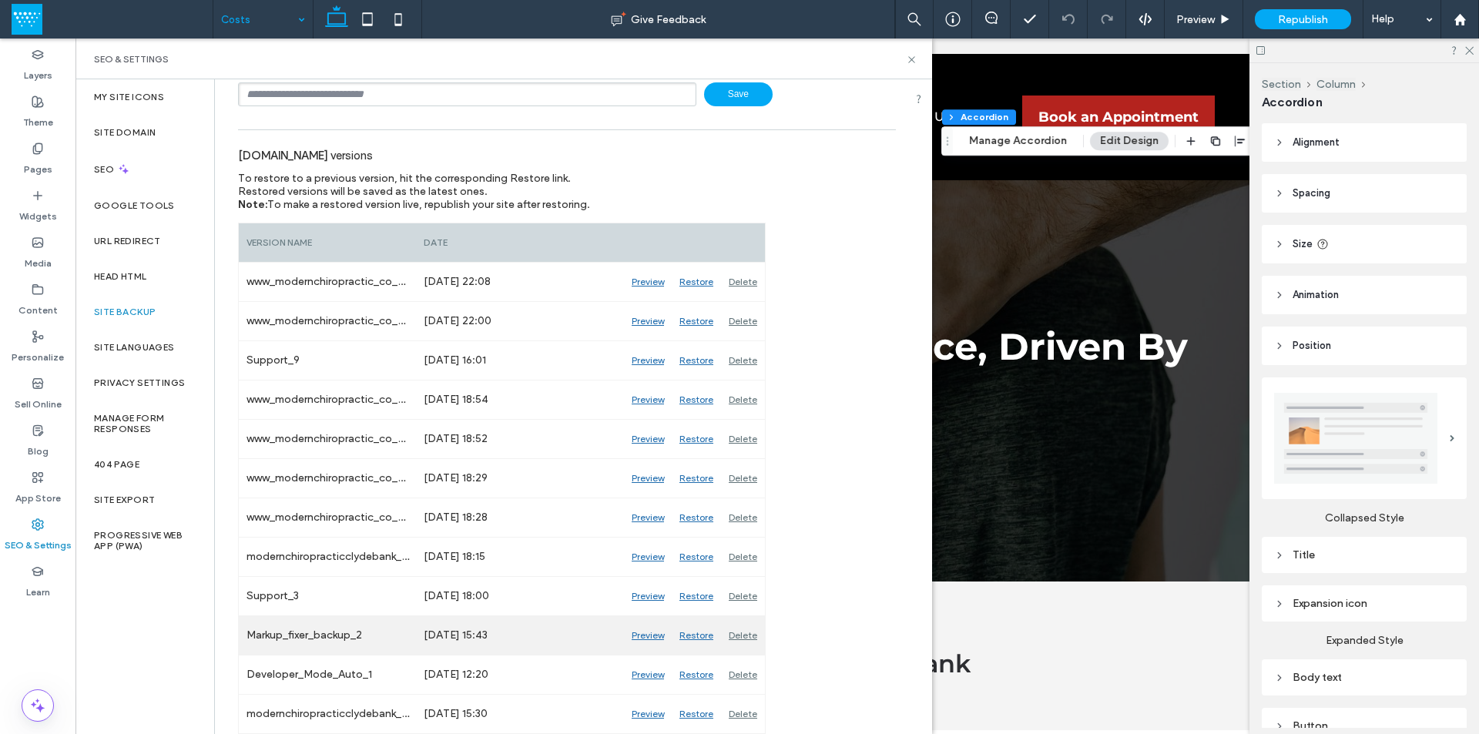
click at [652, 637] on div "Preview" at bounding box center [648, 635] width 48 height 39
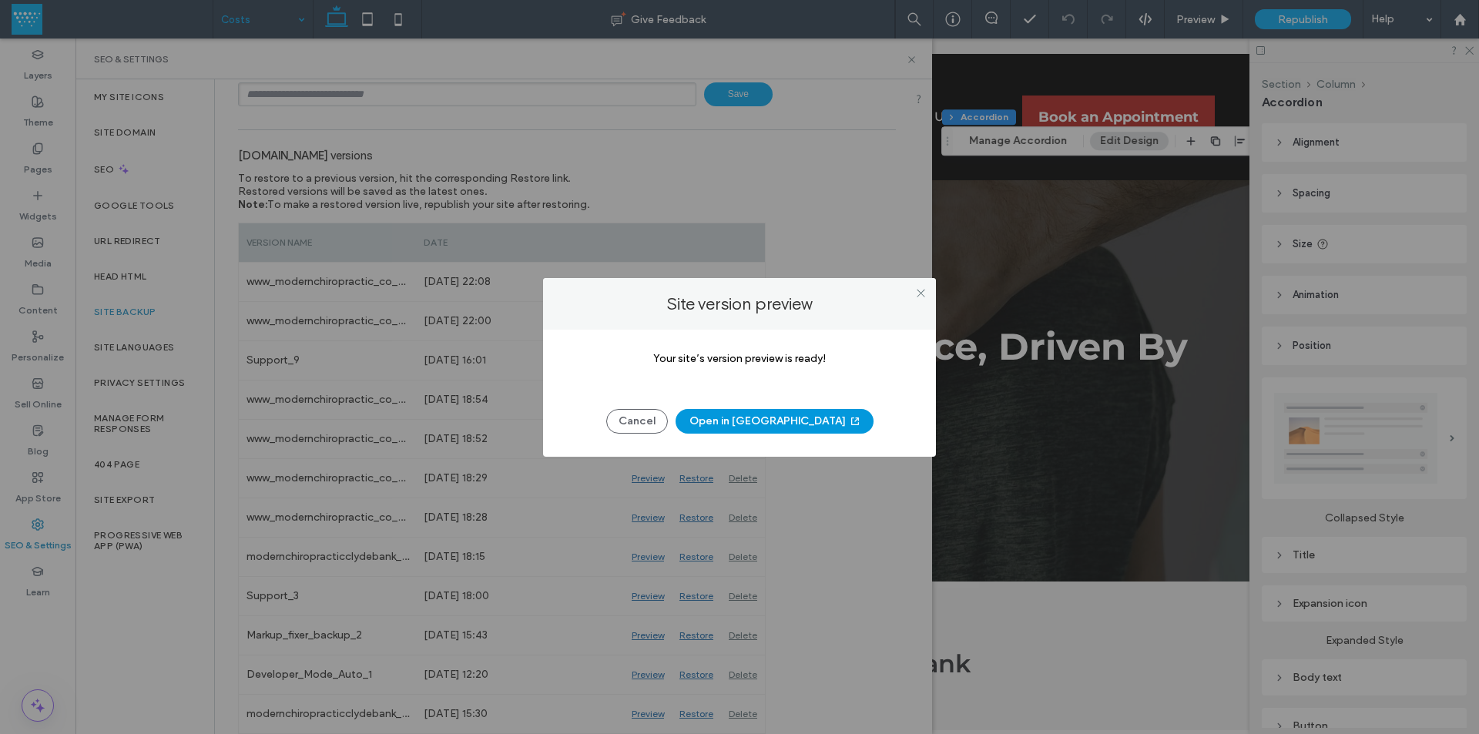
click at [761, 422] on button "Open in [GEOGRAPHIC_DATA]" at bounding box center [774, 421] width 198 height 25
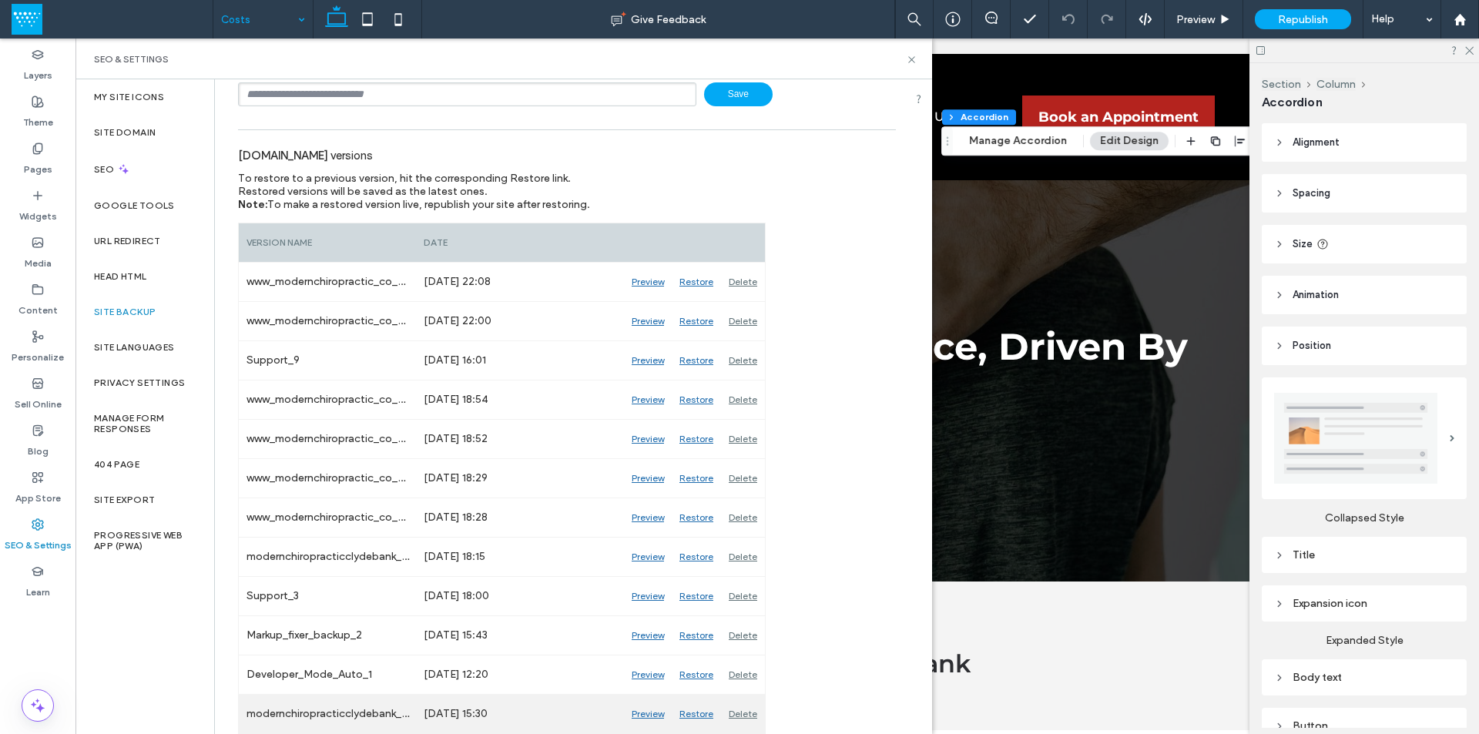
click at [648, 712] on div "Preview" at bounding box center [648, 714] width 48 height 39
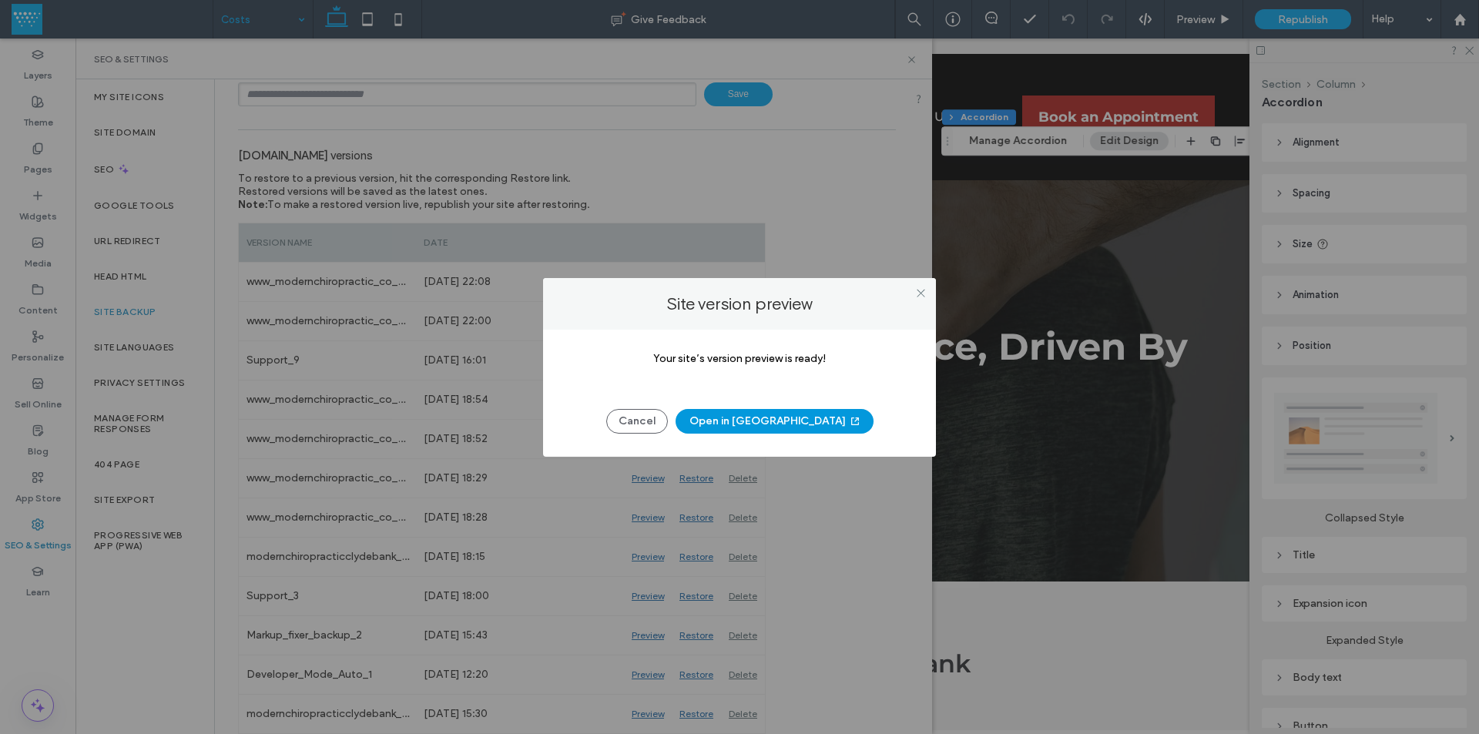
click at [751, 430] on button "Open in [GEOGRAPHIC_DATA]" at bounding box center [774, 421] width 198 height 25
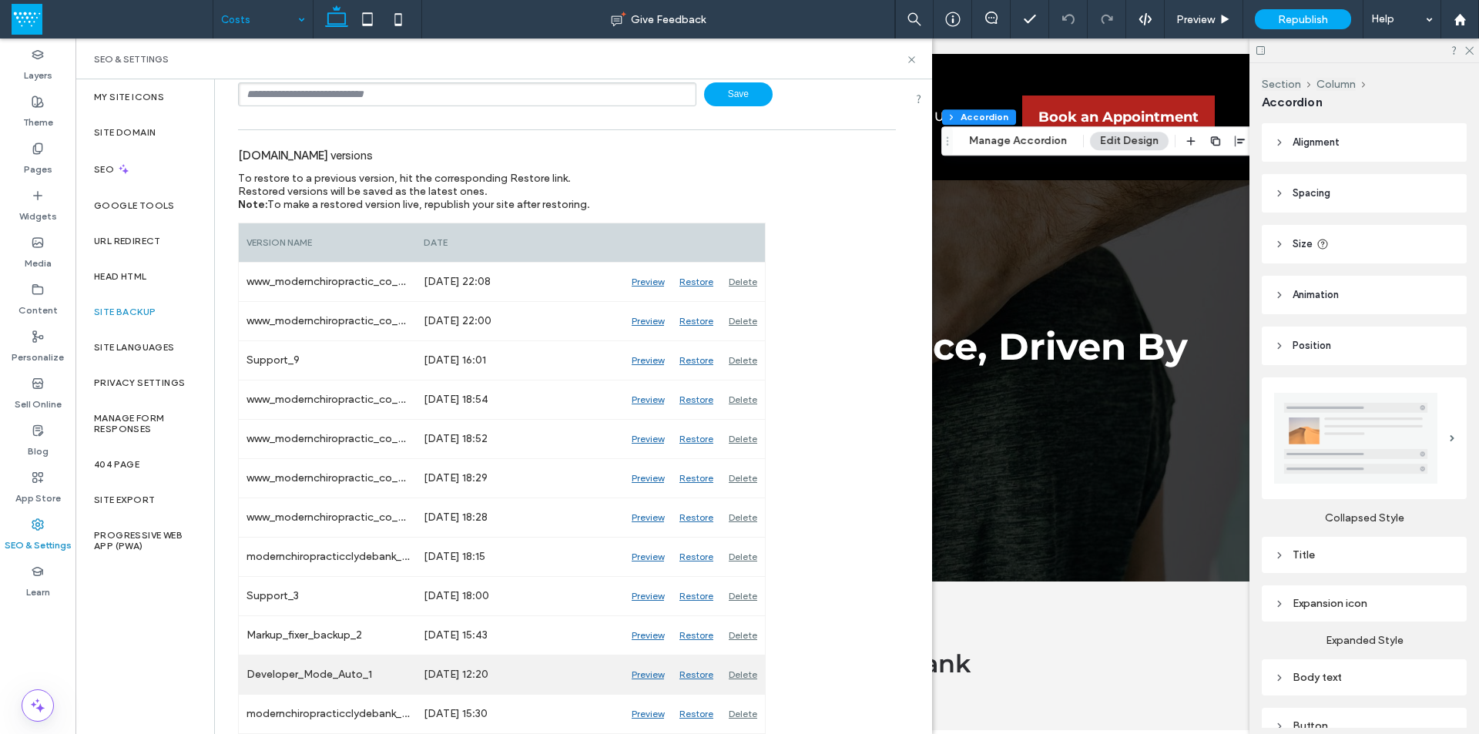
click at [645, 677] on div "Preview" at bounding box center [648, 674] width 48 height 39
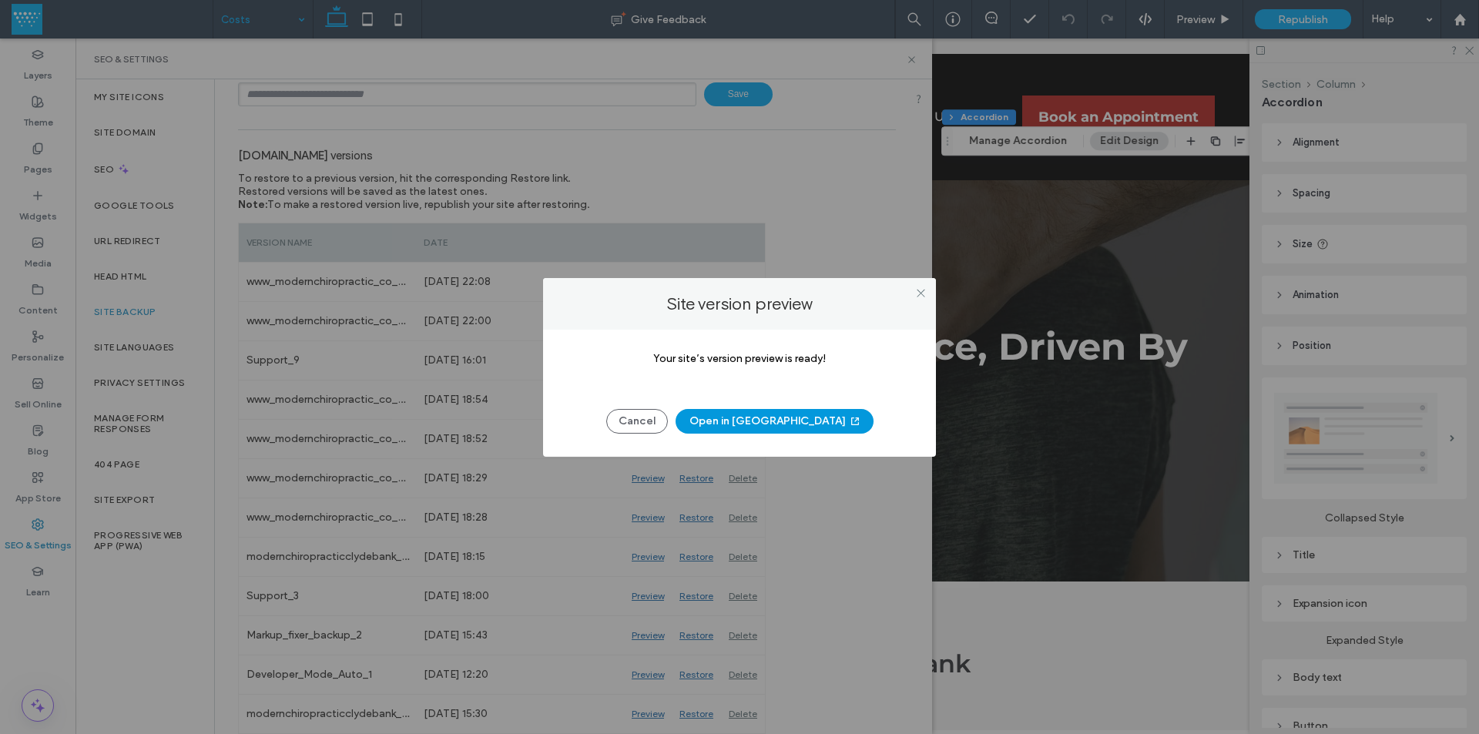
click at [761, 424] on button "Open in [GEOGRAPHIC_DATA]" at bounding box center [774, 421] width 198 height 25
